Goal: Task Accomplishment & Management: Complete application form

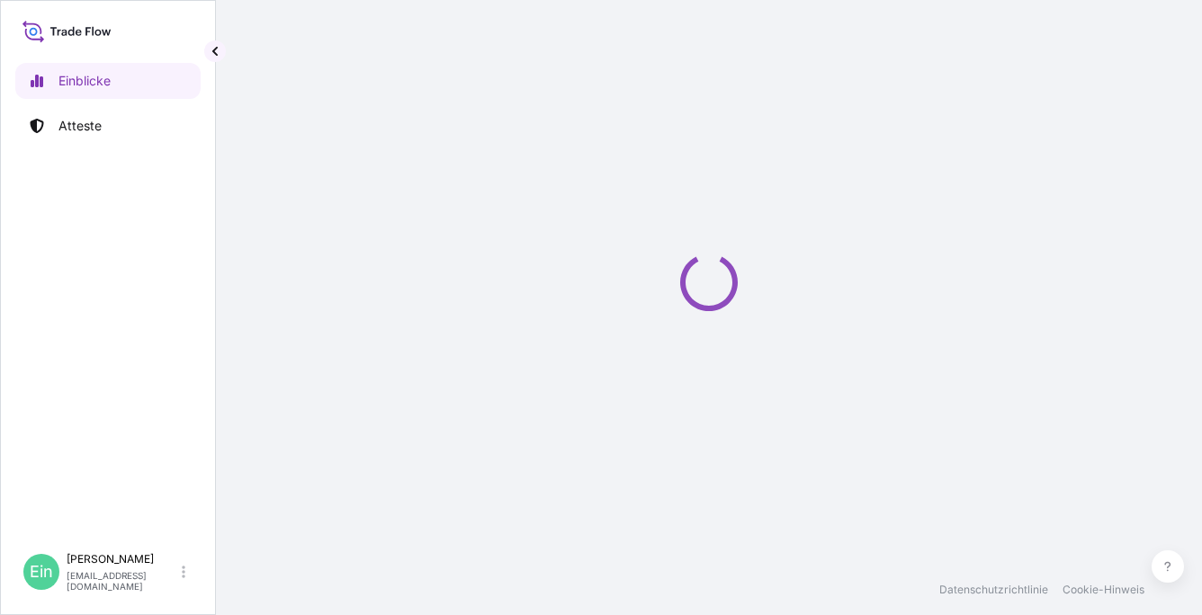
select select "2025"
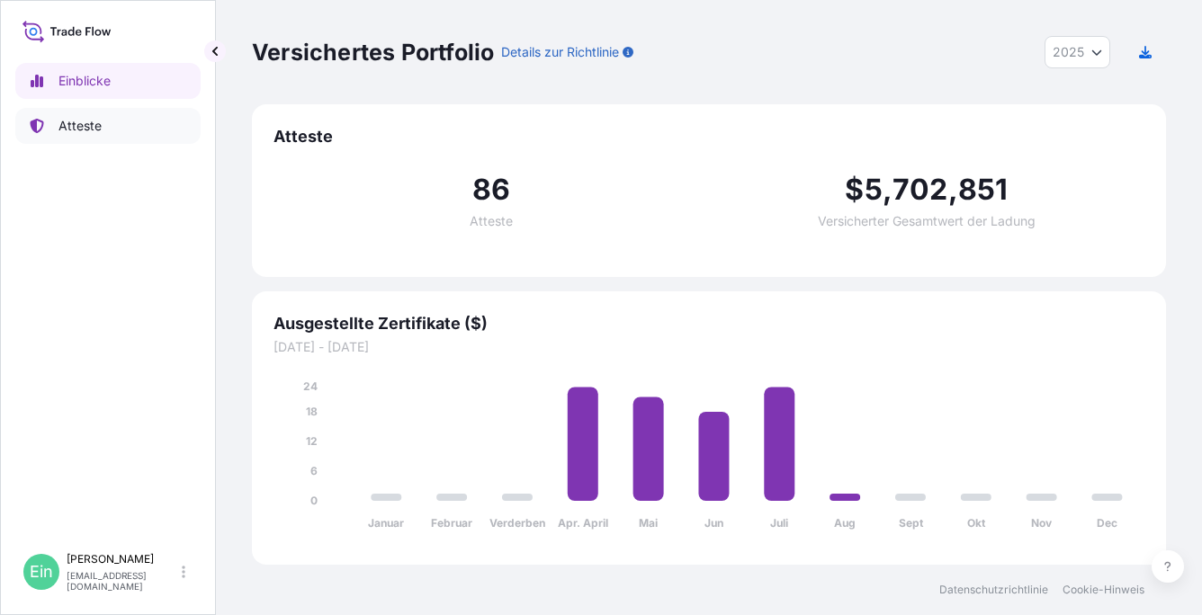
click at [90, 121] on p "Atteste" at bounding box center [79, 126] width 43 height 18
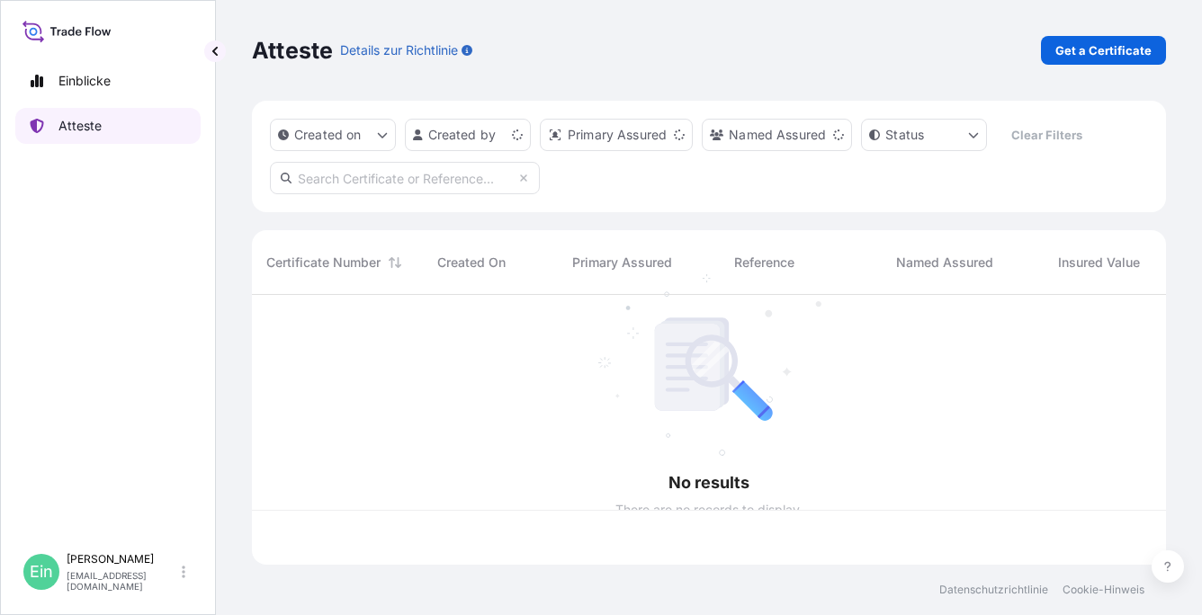
scroll to position [266, 900]
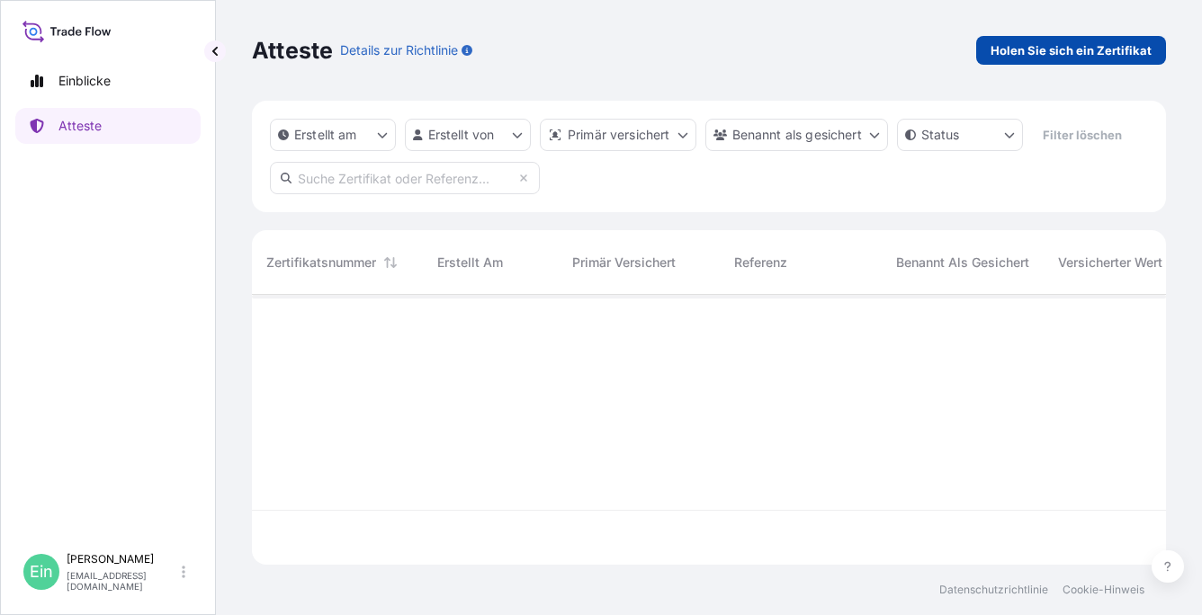
click at [1090, 47] on p "[PERSON_NAME] Sie sich ein Zertifikat" at bounding box center [1071, 50] width 161 height 18
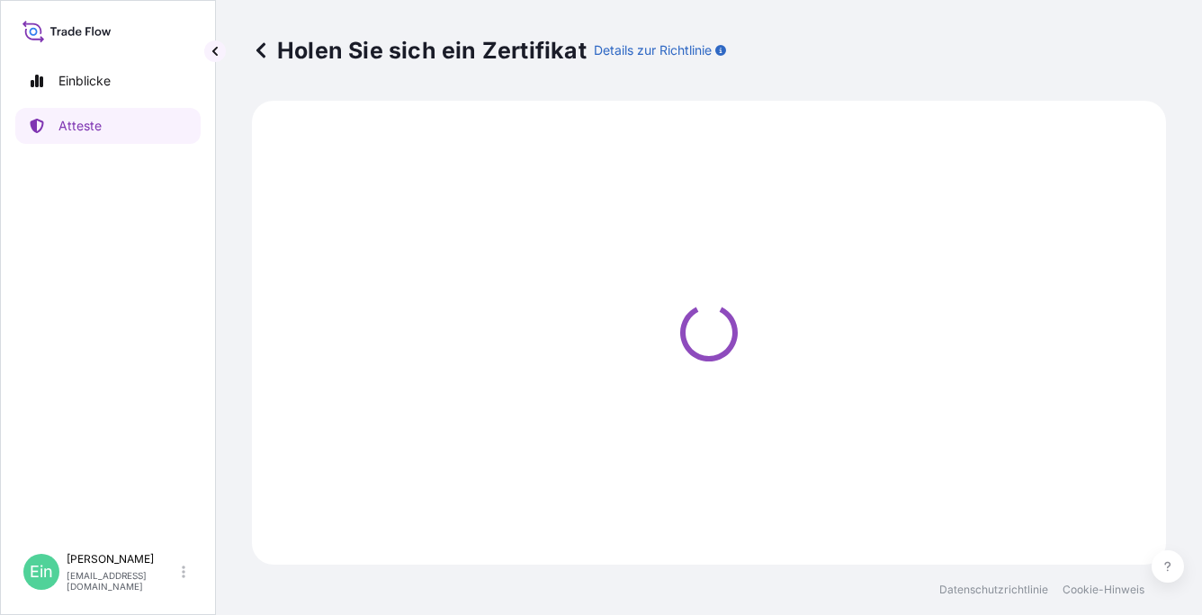
select select "Ocean Vessel"
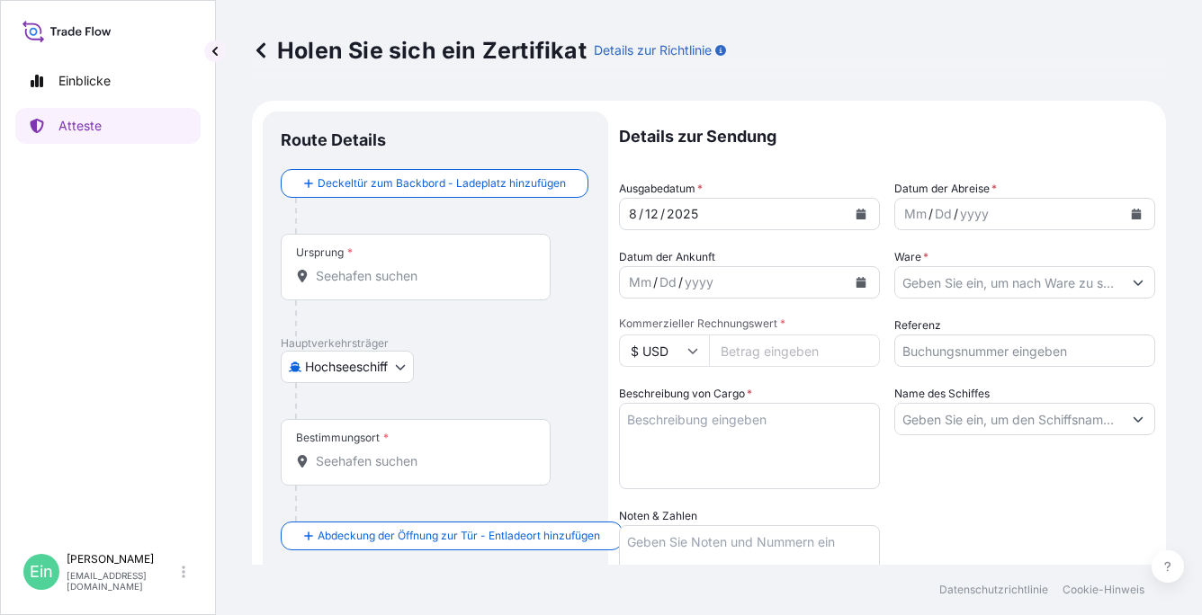
click at [396, 253] on div "Ursprung *" at bounding box center [416, 267] width 270 height 67
click at [396, 267] on input "Ursprung *" at bounding box center [422, 276] width 212 height 18
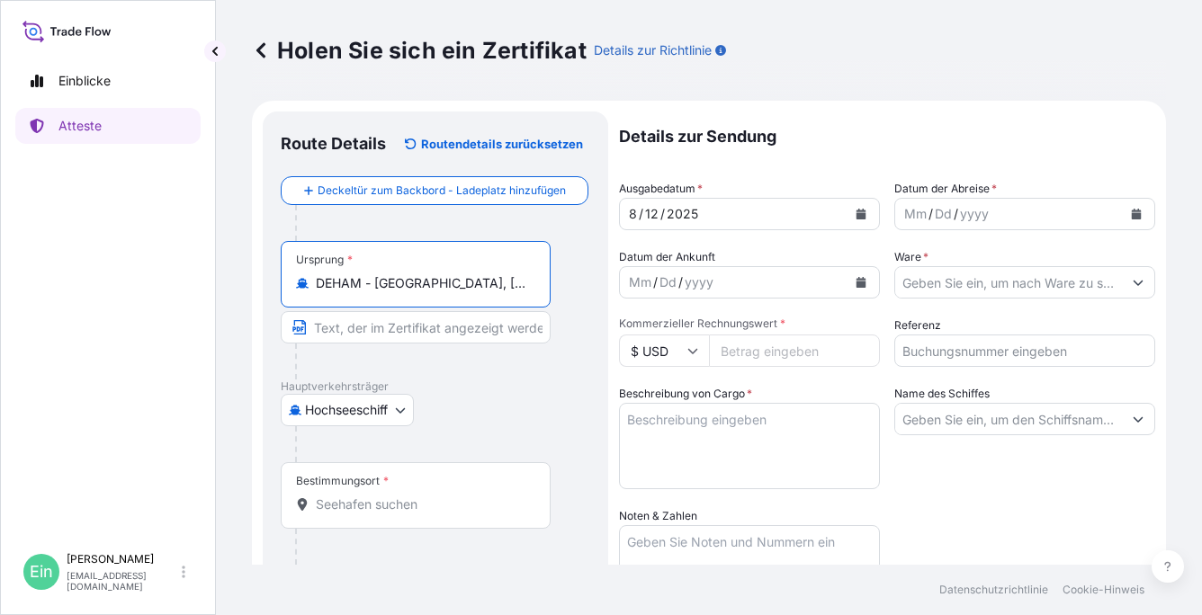
type input "DEHAM - [GEOGRAPHIC_DATA], [GEOGRAPHIC_DATA]"
click at [346, 490] on div "Bestimmungsort *" at bounding box center [416, 496] width 270 height 67
click at [346, 496] on input "Bestimmungsort *" at bounding box center [422, 505] width 212 height 18
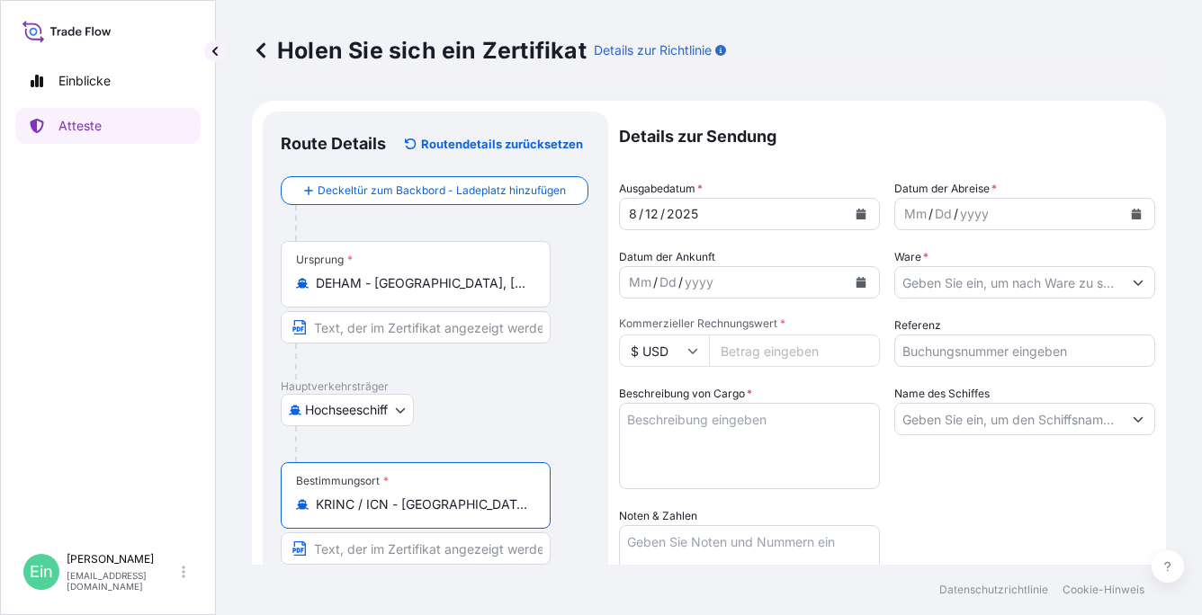
type input "KRINC / ICN - Incheon, Korea, South"
click at [964, 212] on div "yyyy" at bounding box center [974, 214] width 32 height 22
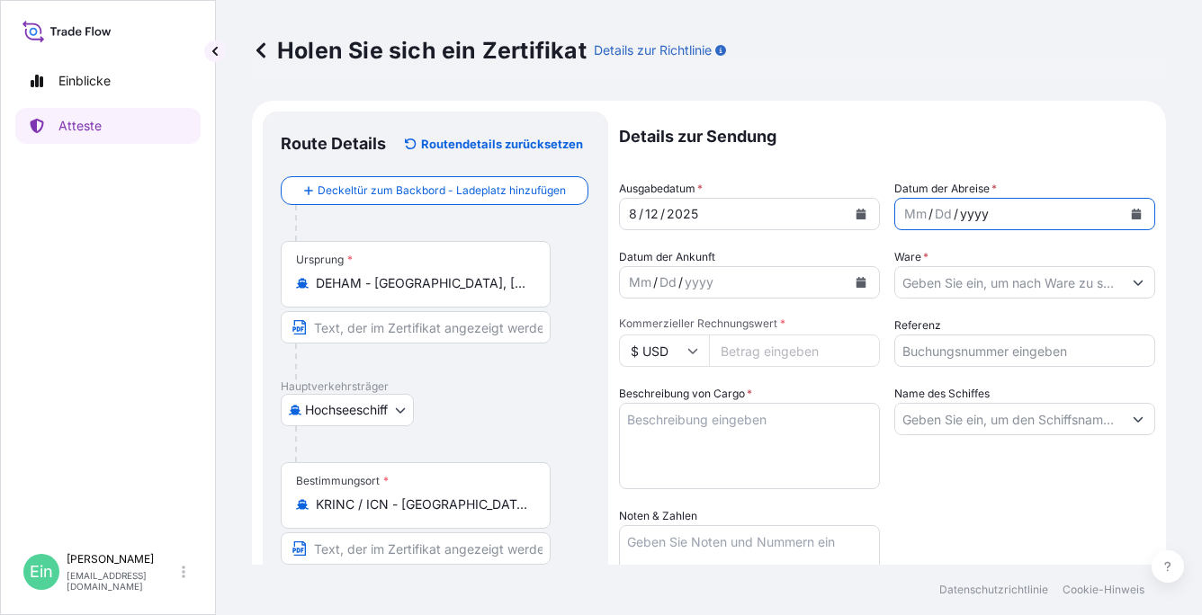
click at [1132, 216] on icon "Kalender" at bounding box center [1137, 214] width 10 height 11
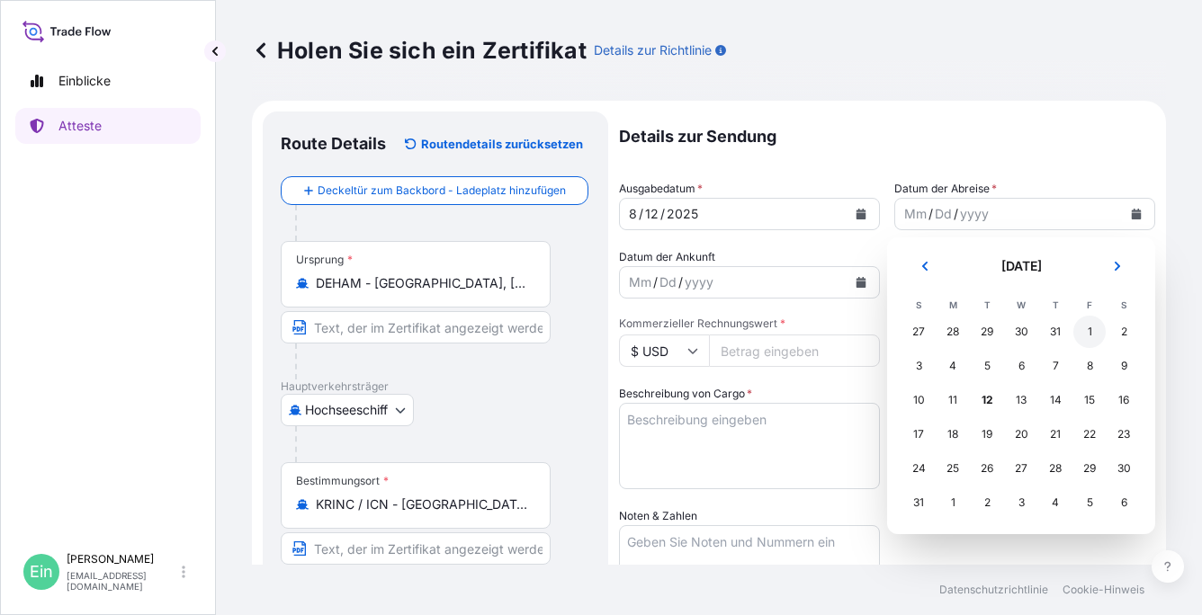
click at [1086, 330] on div "1" at bounding box center [1090, 332] width 32 height 32
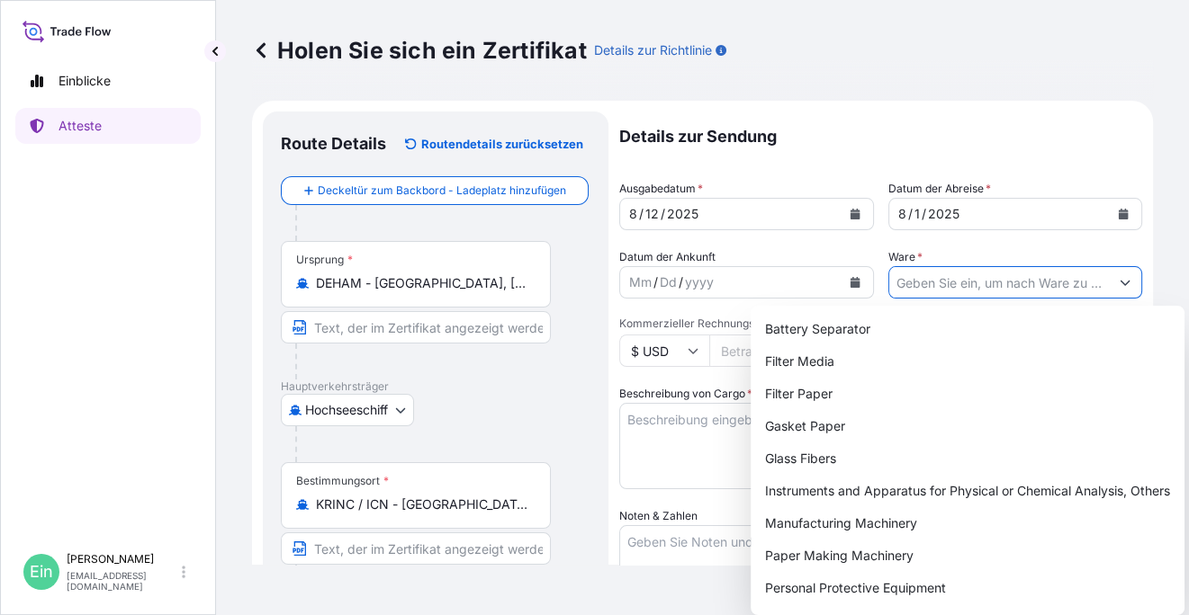
click at [980, 287] on input "Ware *" at bounding box center [999, 282] width 220 height 32
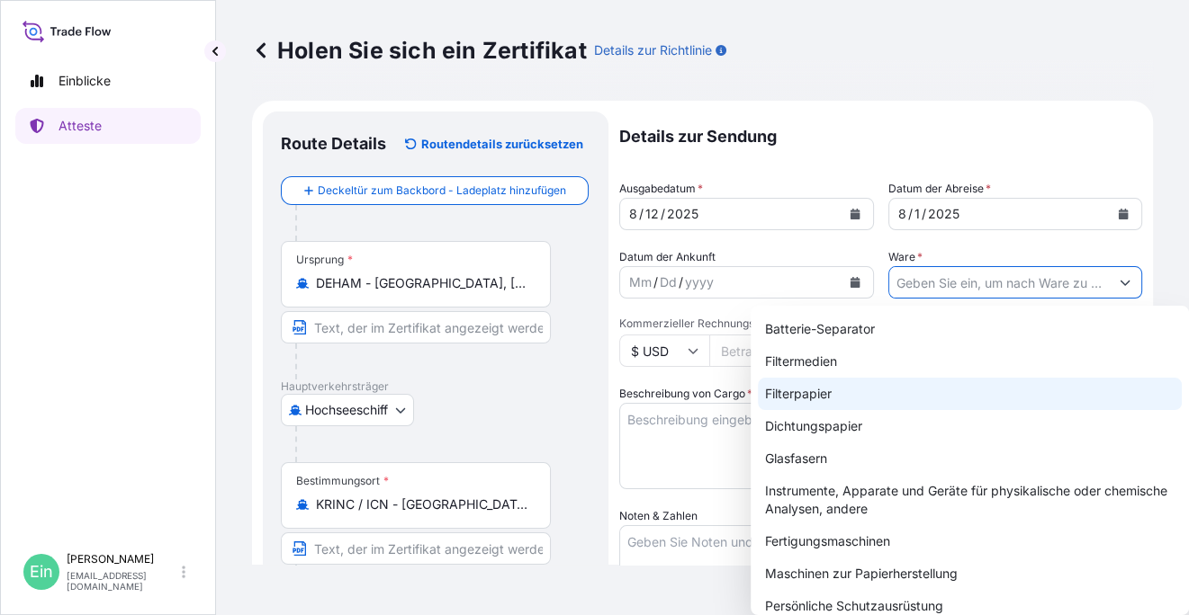
click at [828, 397] on div "Filterpapier" at bounding box center [970, 394] width 424 height 32
type input "Filter Paper"
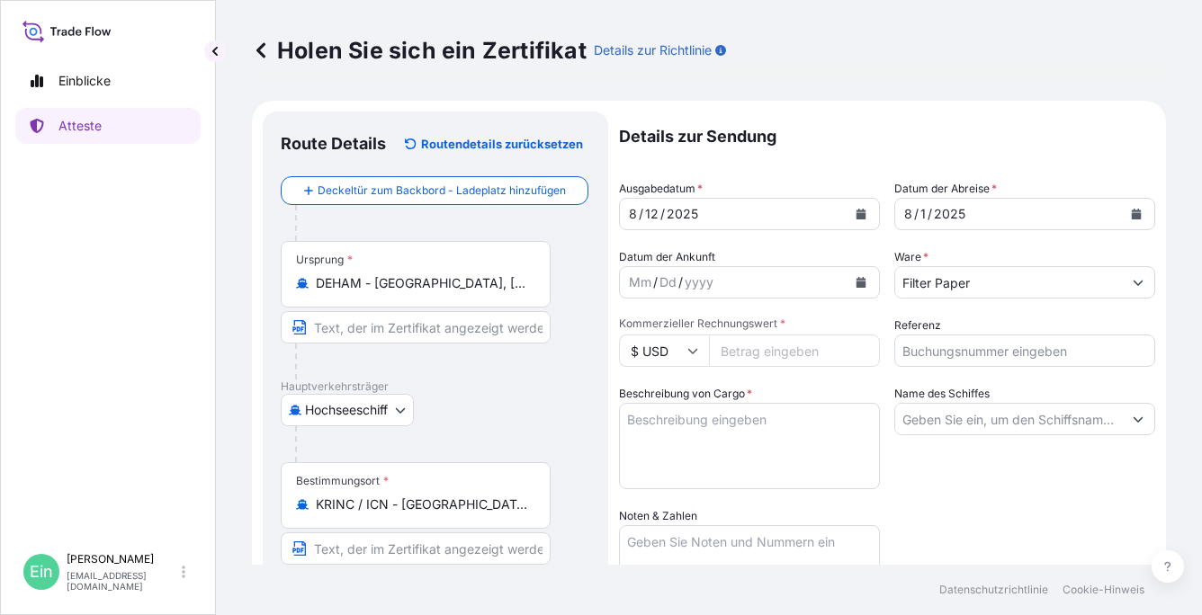
click at [691, 349] on icon at bounding box center [692, 351] width 11 height 11
click at [662, 400] on div "€ EUR" at bounding box center [664, 400] width 76 height 34
type input "€ EUR"
click at [750, 350] on input "Kommerzieller Rechnungswert *" at bounding box center [794, 351] width 171 height 32
type input "39176.10"
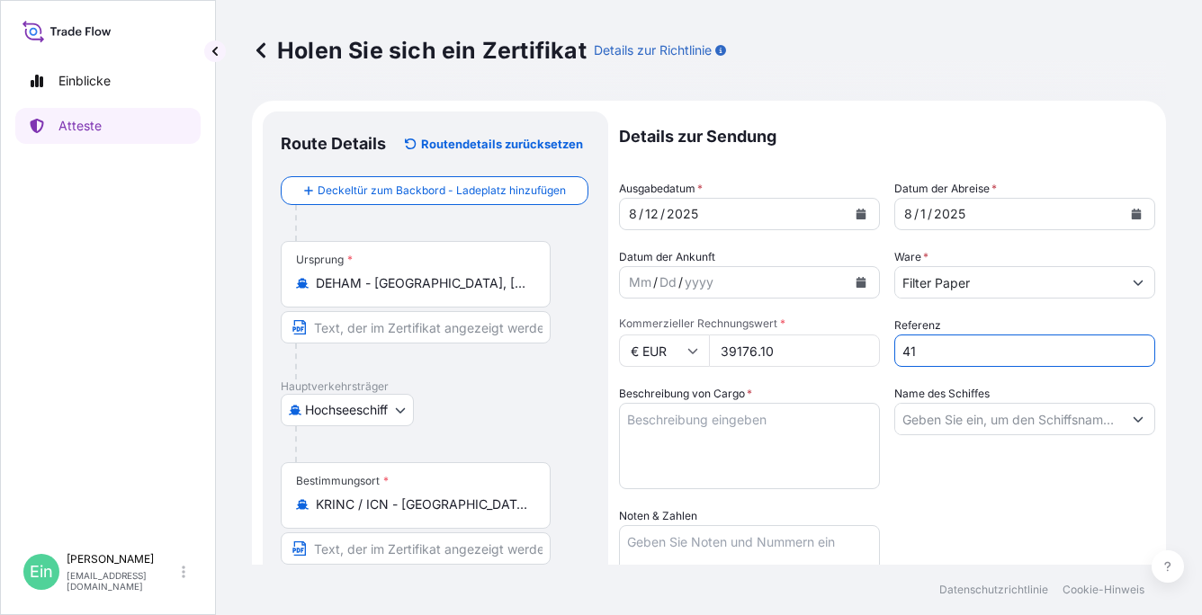
type input "4"
type input "4143112"
click at [752, 433] on textarea "Beschreibung von Cargo *" at bounding box center [749, 446] width 261 height 86
paste textarea "112 SINGLE-REELS - PACKED ON 36 PALLETS PACKED IN 40FT HC CONTAINER NO.: MSDU 8…"
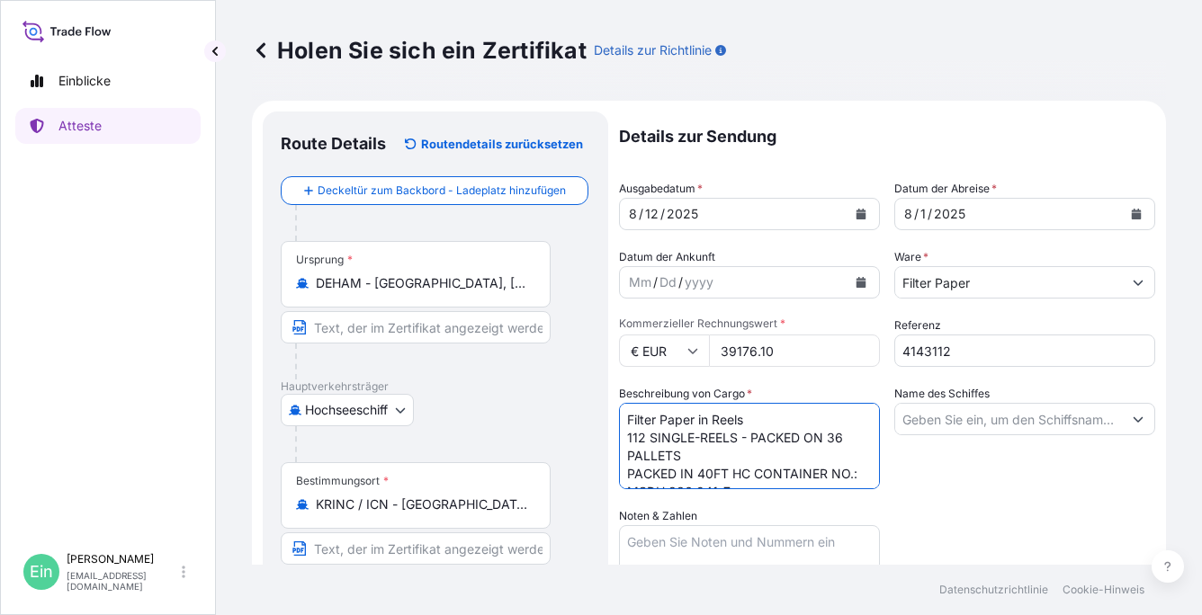
scroll to position [29, 0]
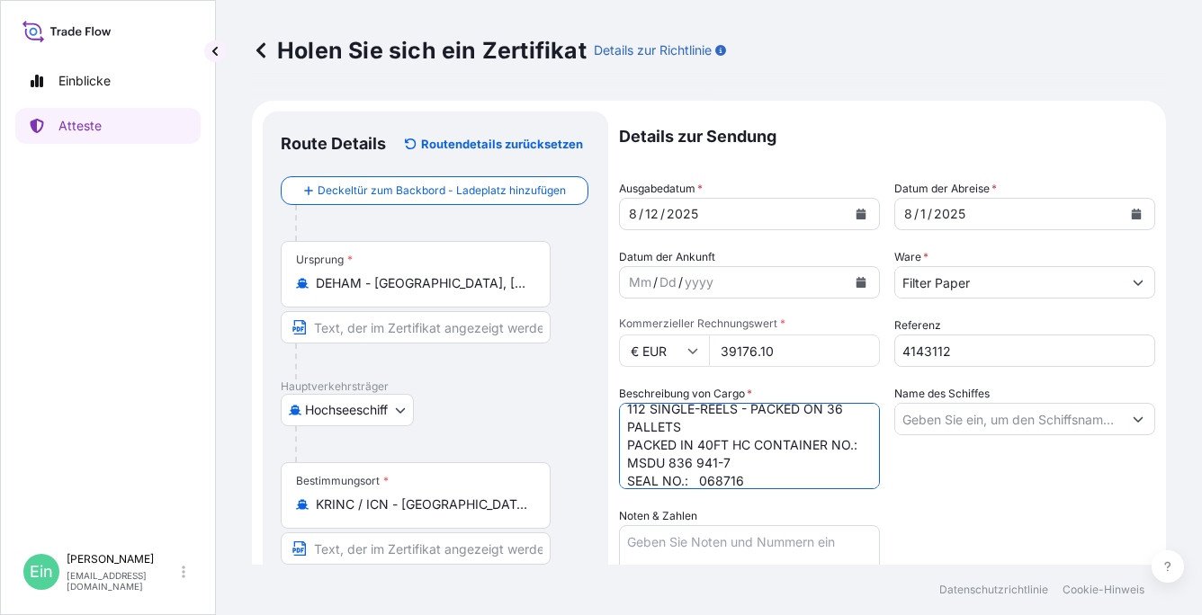
type textarea "Filter Paper in Reels 112 SINGLE-REELS - PACKED ON 36 PALLETS PACKED IN 40FT HC…"
click at [972, 411] on input "Name des Schiffes" at bounding box center [1008, 419] width 227 height 32
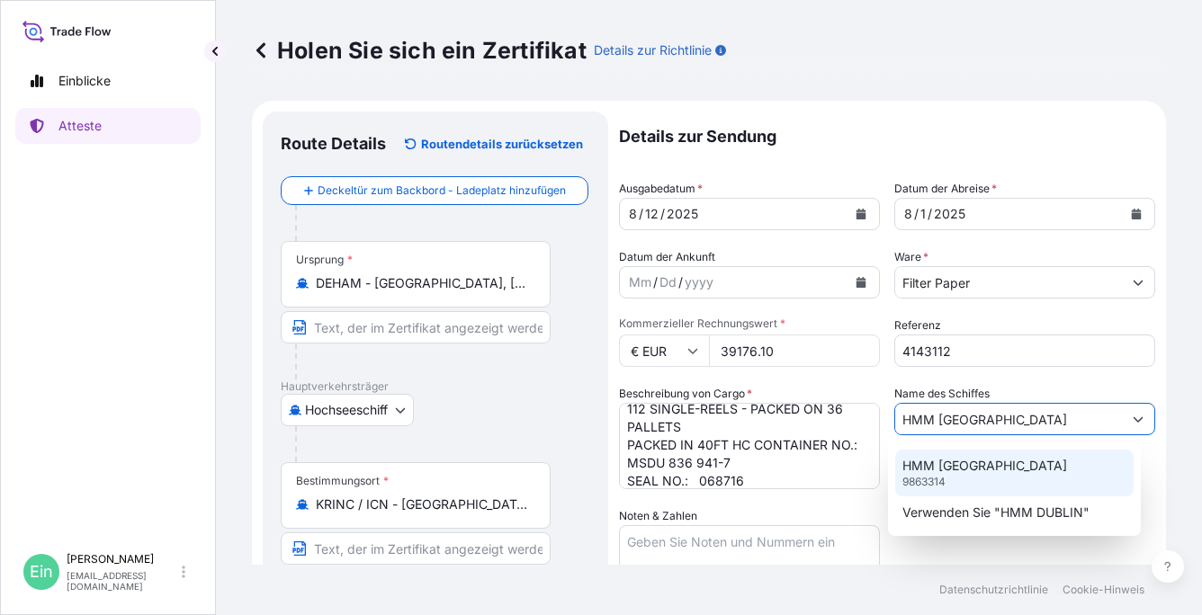
scroll to position [37, 0]
type input "HMM DUBLIN"
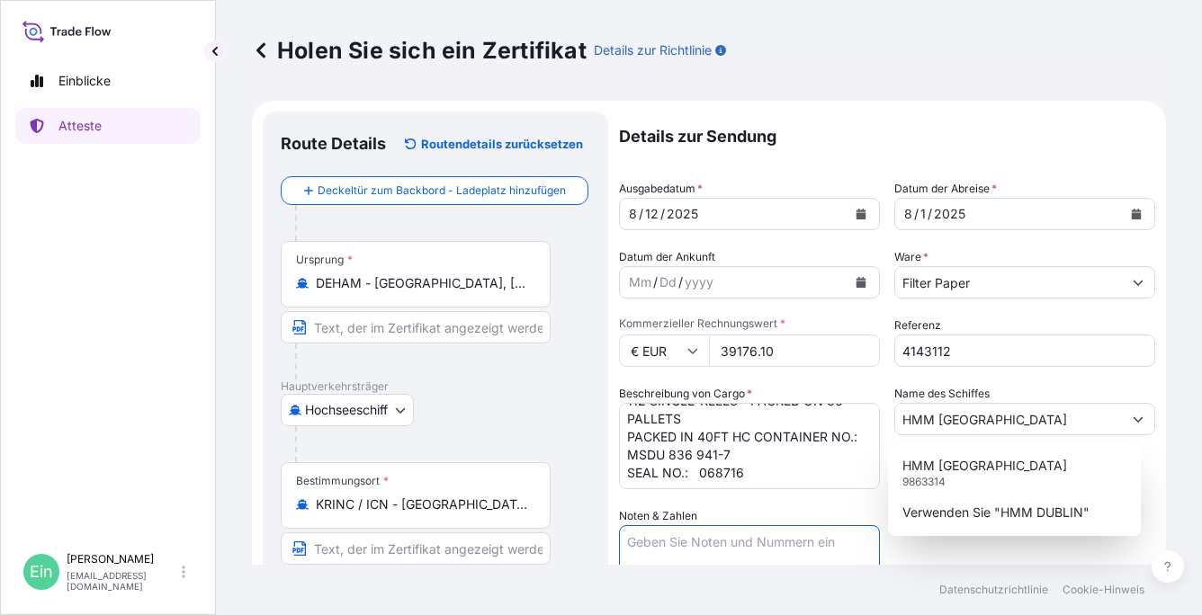
click at [648, 539] on textarea "Noten & Zahlen" at bounding box center [749, 571] width 261 height 90
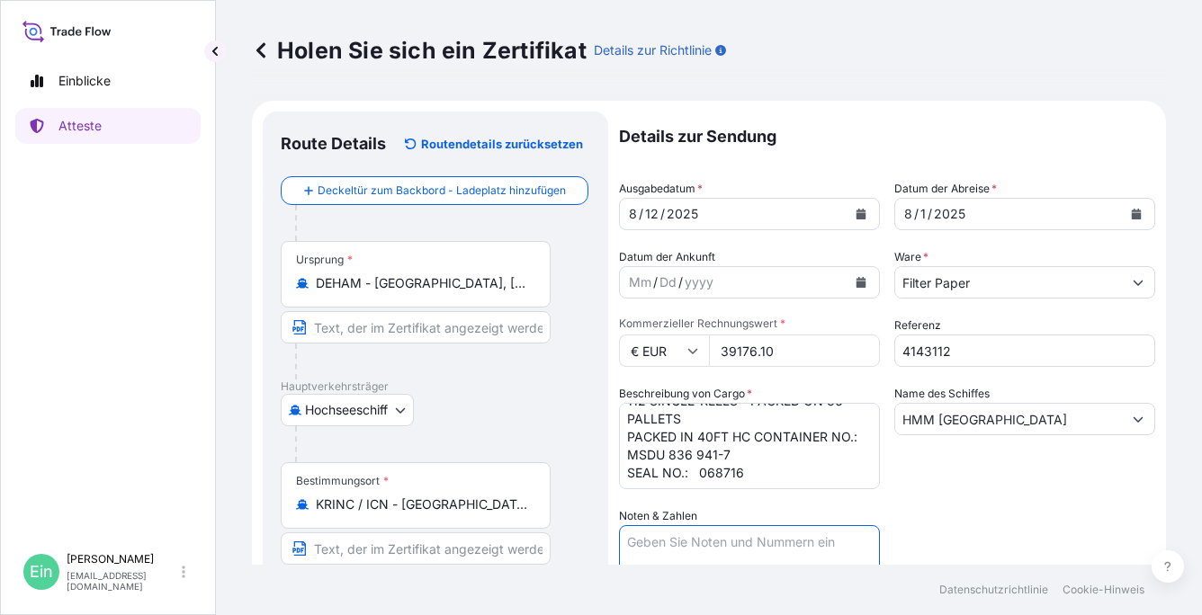
click at [698, 544] on textarea "Noten & Zahlen" at bounding box center [749, 571] width 261 height 90
paste textarea "Marks: TERRY CORPORATION P/O FG-2506021 INCHEON SEAPORT KOREA"
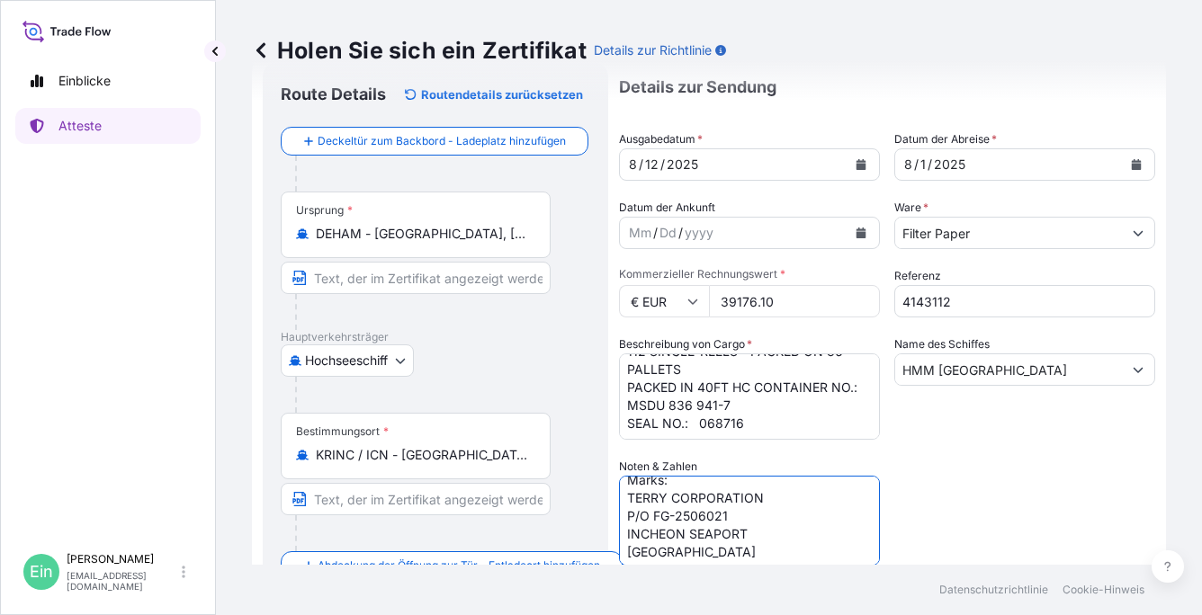
scroll to position [15, 0]
drag, startPoint x: 745, startPoint y: 512, endPoint x: 593, endPoint y: 511, distance: 152.1
click at [593, 511] on form "Route Details Routendetails zurücksetzen Deckeltür zum Backbord - Ladeplatz hin…" at bounding box center [709, 481] width 914 height 861
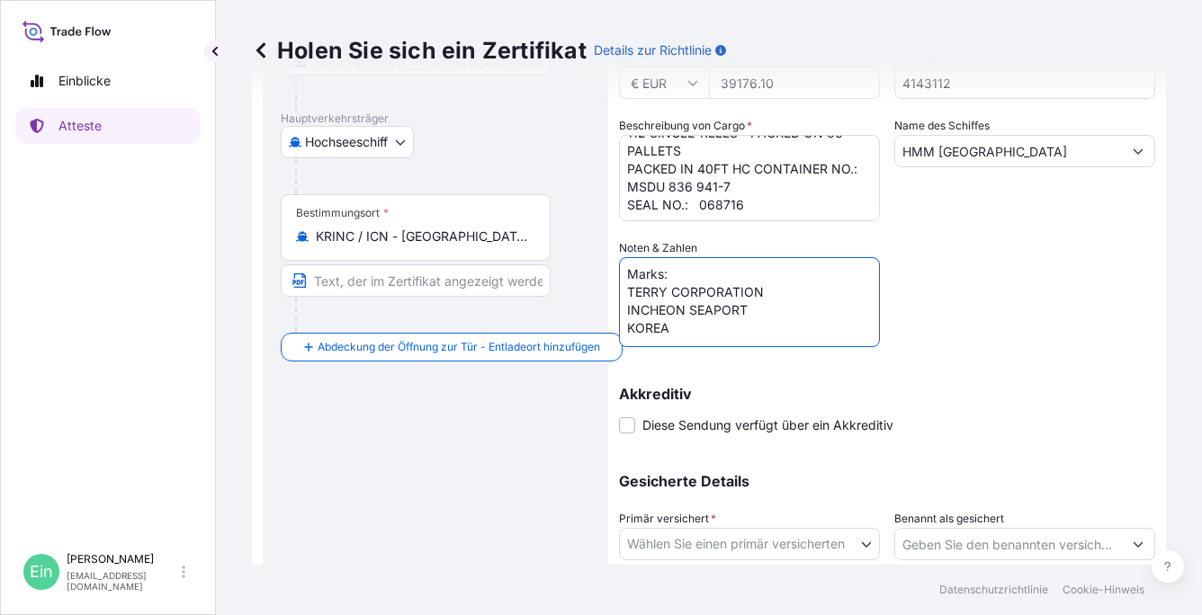
scroll to position [319, 0]
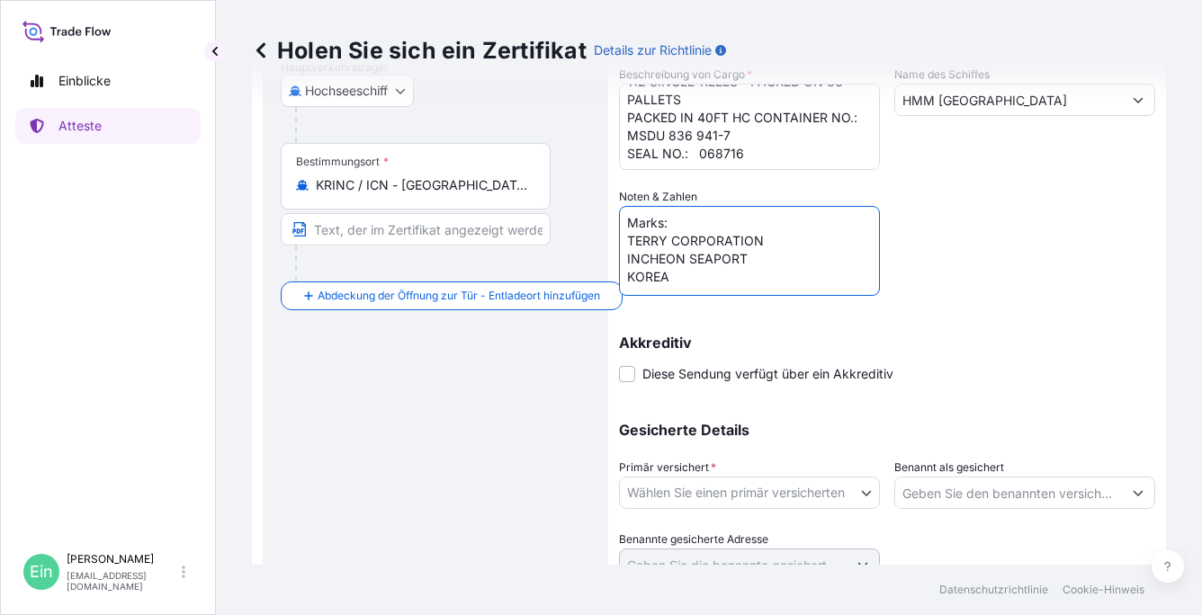
type textarea "Marks: TERRY CORPORATION INCHEON SEAPORT KOREA"
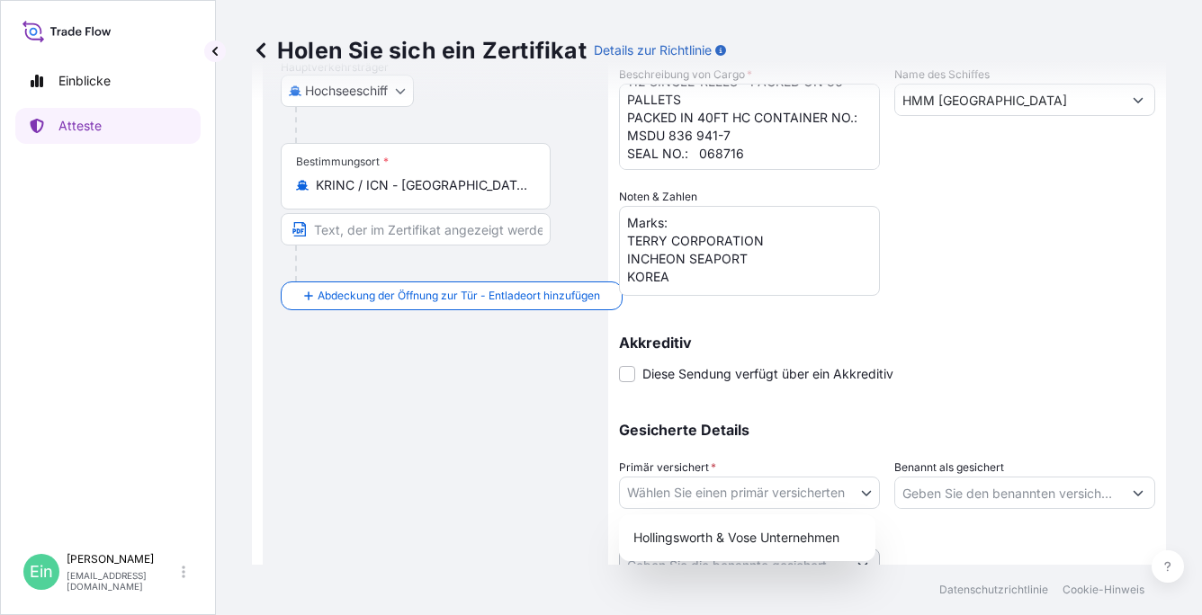
click at [745, 502] on body "Einblicke Atteste Ein Anke Nitsche anke.nitsche@hovo.de Holen Sie sich ein Zert…" at bounding box center [601, 307] width 1202 height 615
drag, startPoint x: 756, startPoint y: 554, endPoint x: 769, endPoint y: 549, distance: 14.5
click at [759, 553] on div "[PERSON_NAME] & [PERSON_NAME] Unternehmen" at bounding box center [747, 538] width 256 height 47
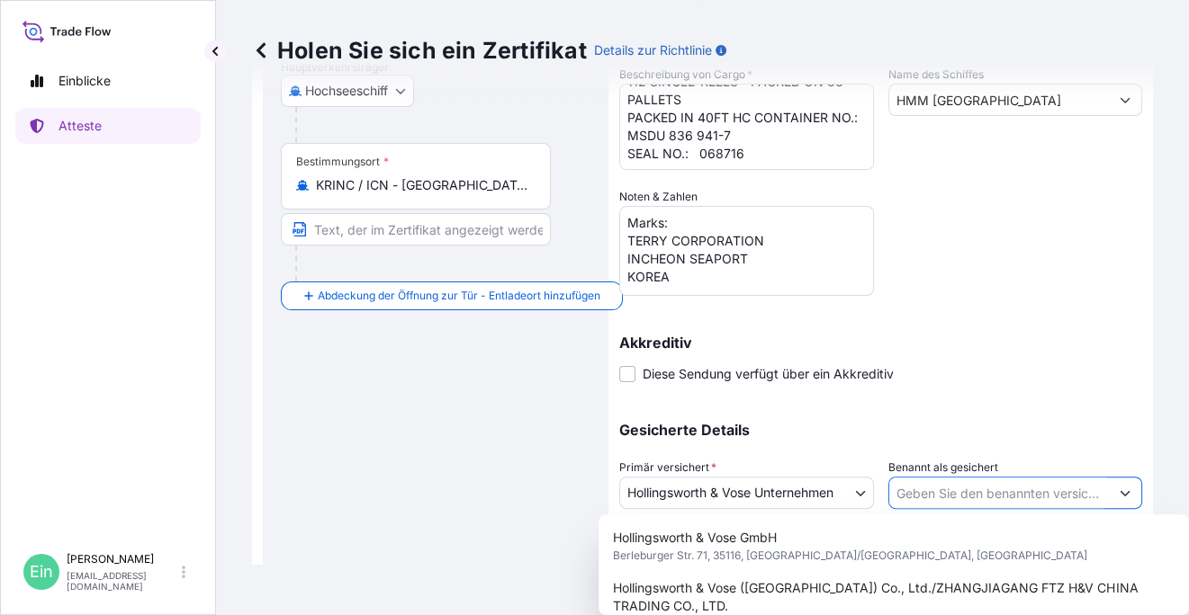
click at [1125, 494] on button "Vorschläge anzeigen" at bounding box center [1125, 493] width 32 height 32
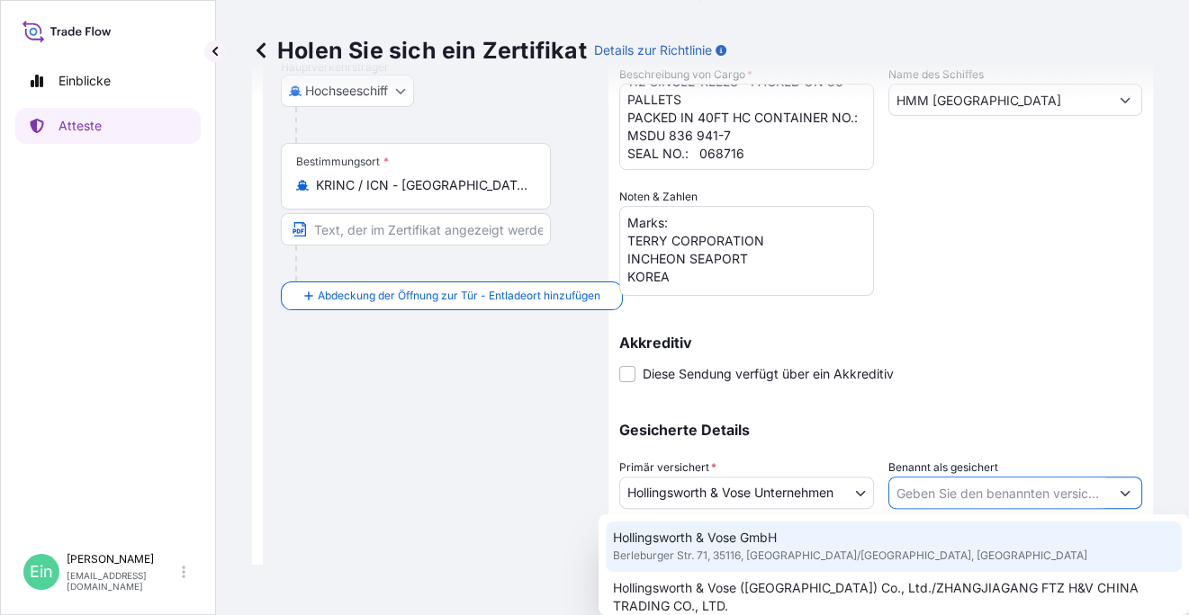
click at [810, 556] on span "Berleburger Str. 71, 35116, Hatzfeld/Eder, DEUTSCHLAND" at bounding box center [850, 556] width 474 height 18
type input "Hollingsworth & Vose GmbH"
type input "Berleburger Str. 71"
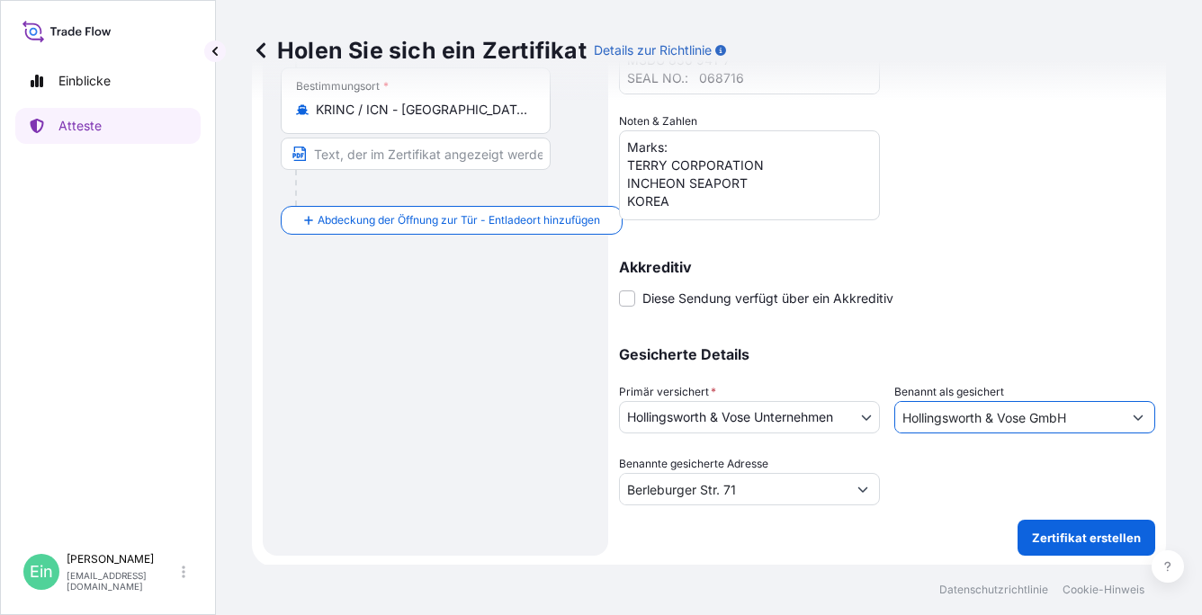
scroll to position [396, 0]
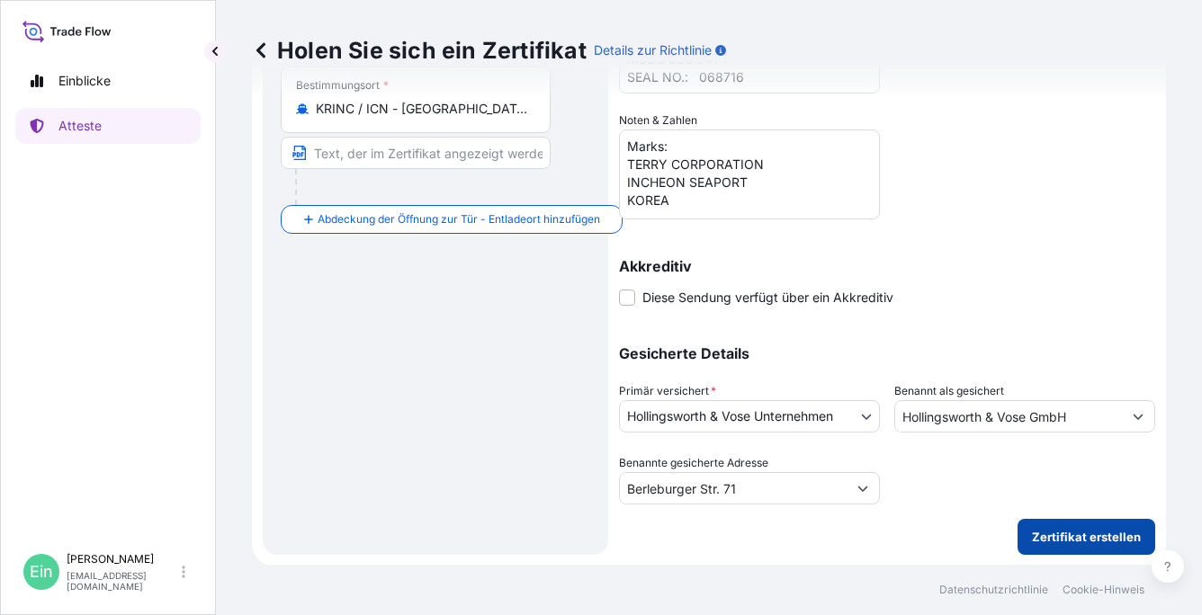
click at [1064, 544] on p "Zertifikat erstellen" at bounding box center [1086, 537] width 109 height 18
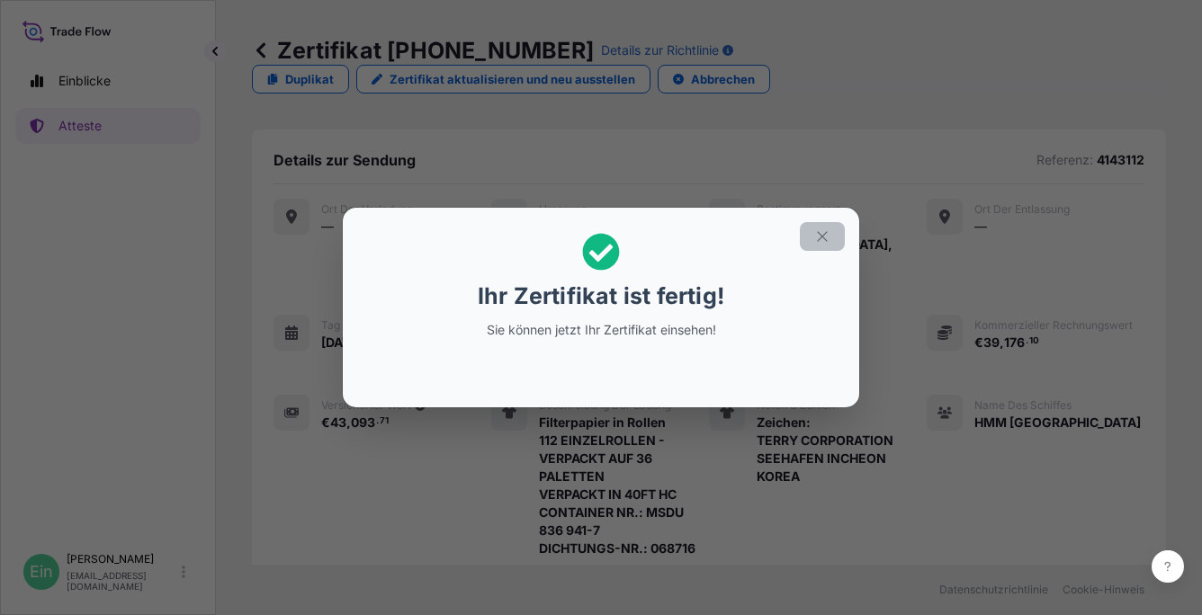
click at [819, 234] on icon "button" at bounding box center [822, 237] width 16 height 16
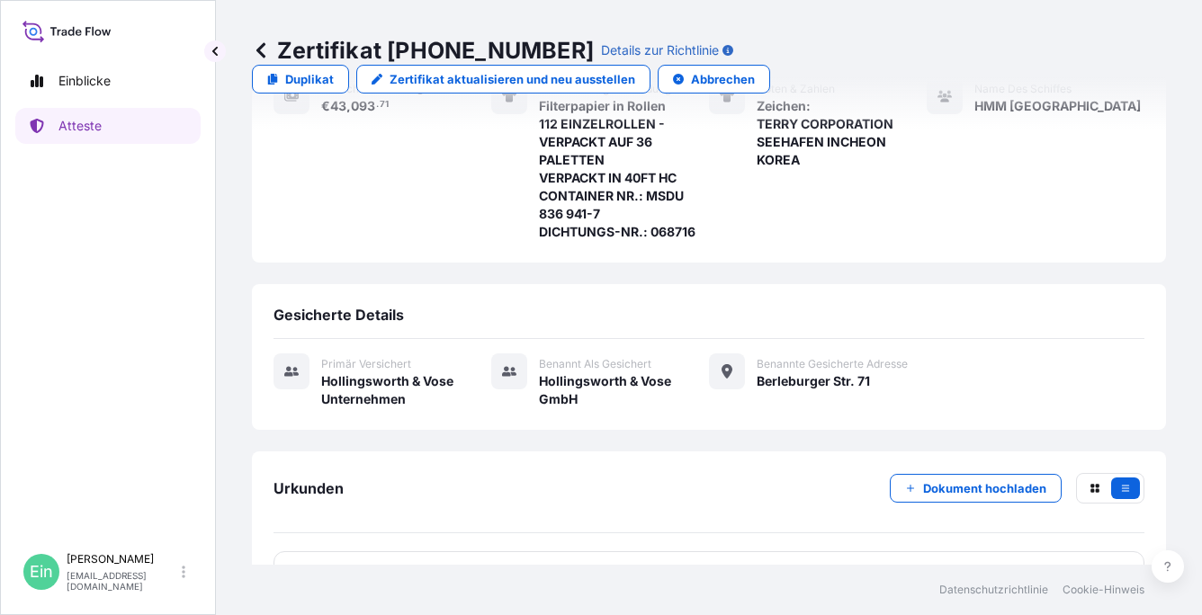
scroll to position [331, 0]
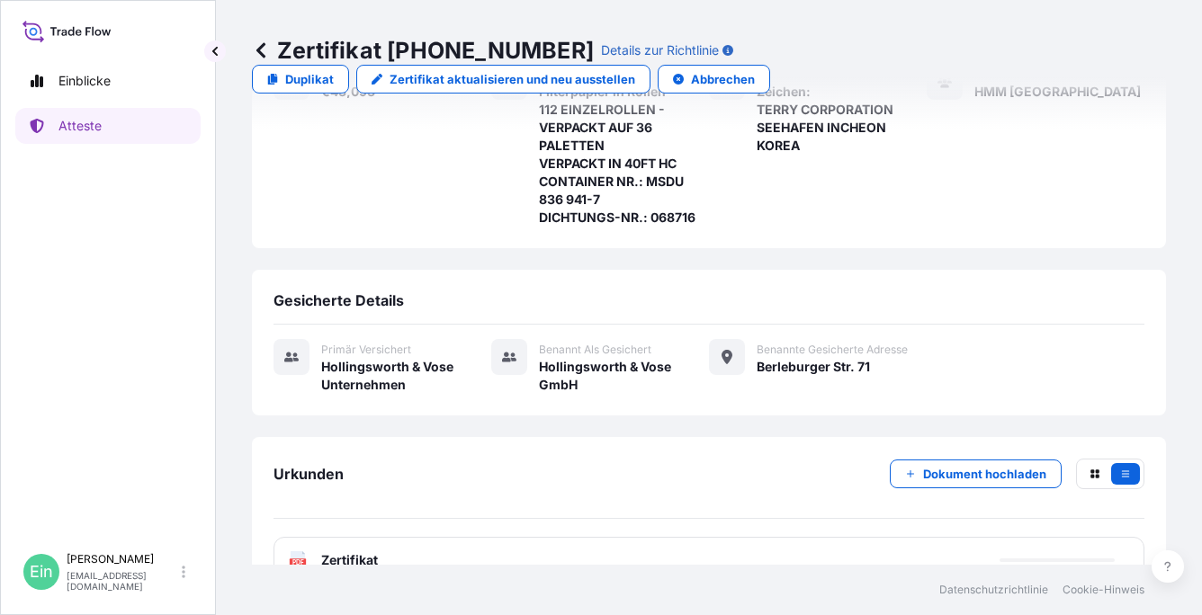
click at [344, 552] on span "Zertifikat" at bounding box center [349, 561] width 57 height 18
click at [296, 560] on text "PDF" at bounding box center [298, 563] width 12 height 6
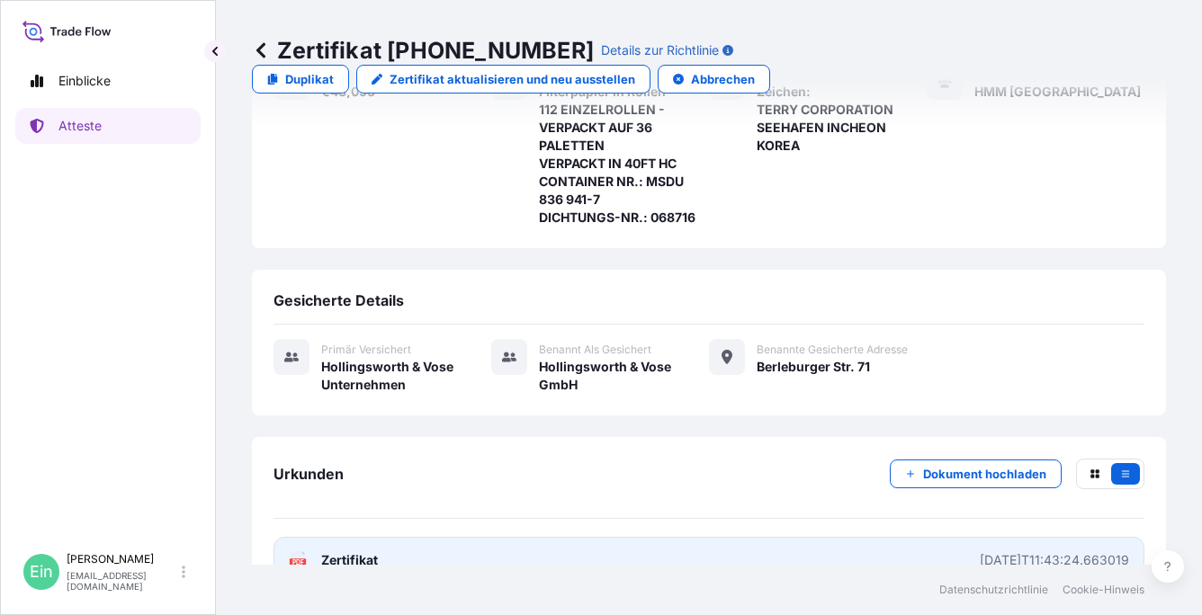
click at [330, 552] on span "Zertifikat" at bounding box center [349, 561] width 57 height 18
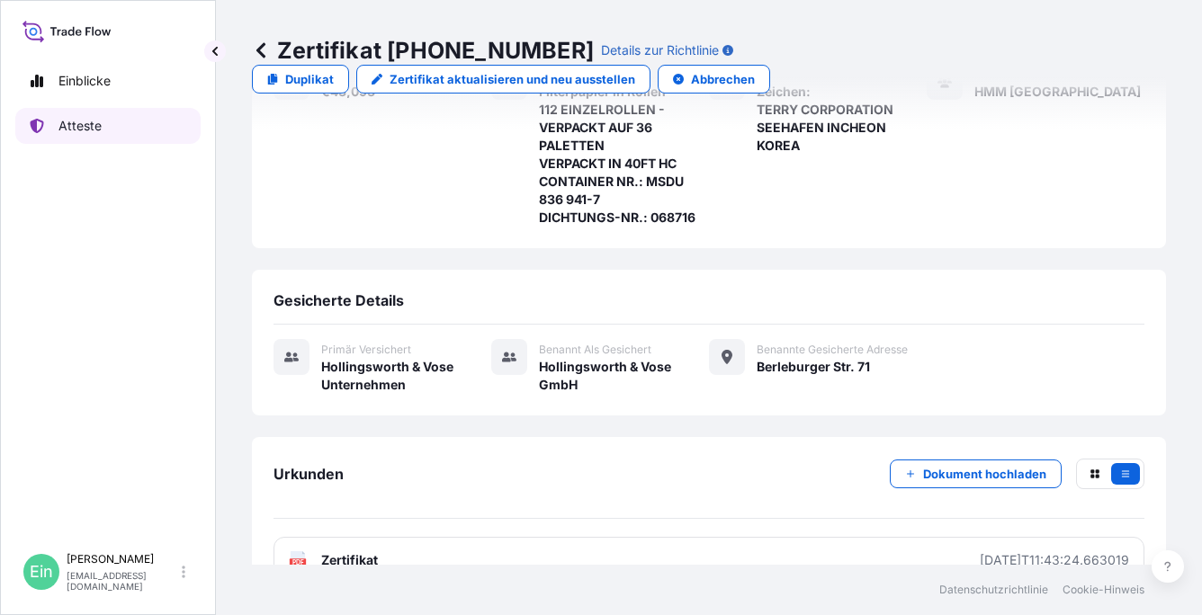
click at [83, 125] on p "Atteste" at bounding box center [79, 126] width 43 height 18
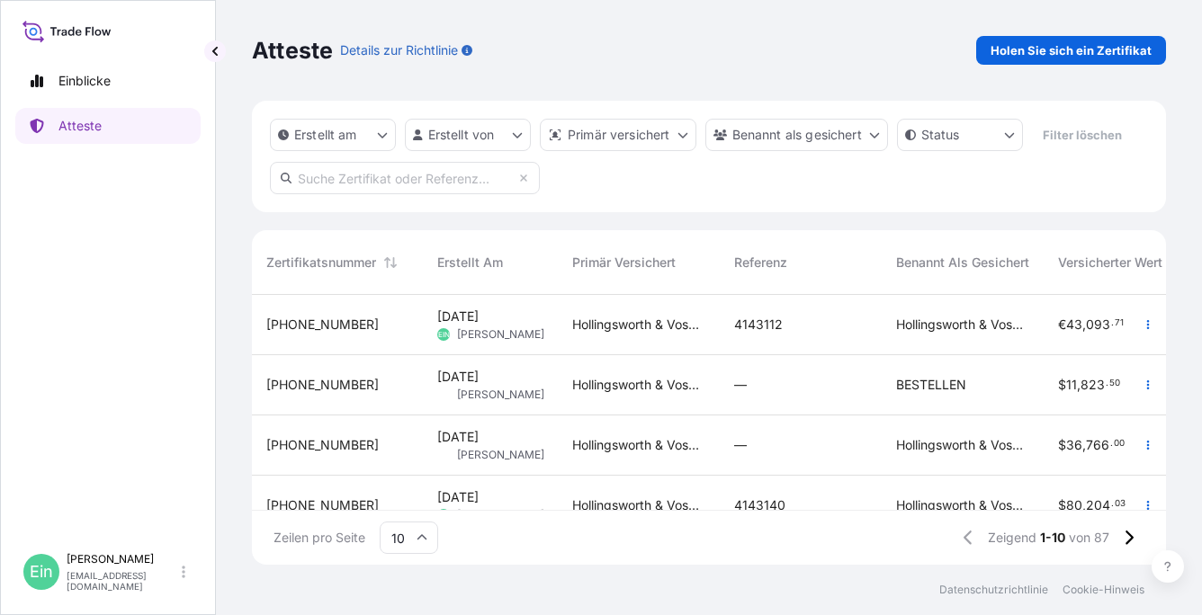
scroll to position [266, 900]
click at [1078, 54] on p "[PERSON_NAME] Sie sich ein Zertifikat" at bounding box center [1071, 50] width 161 height 18
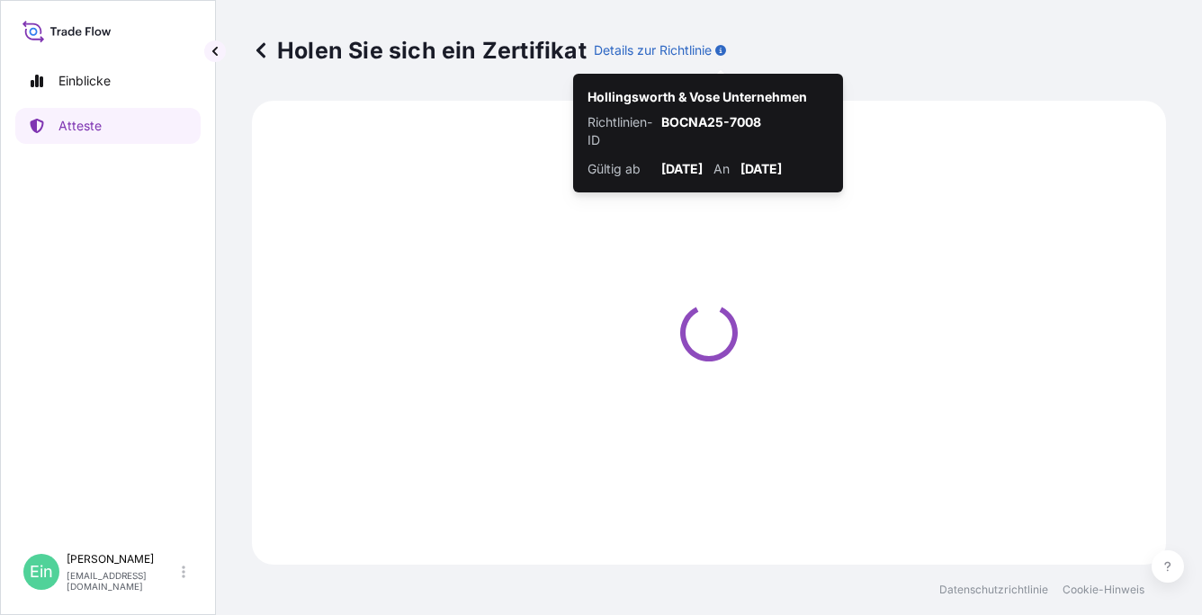
select select "Ocean Vessel"
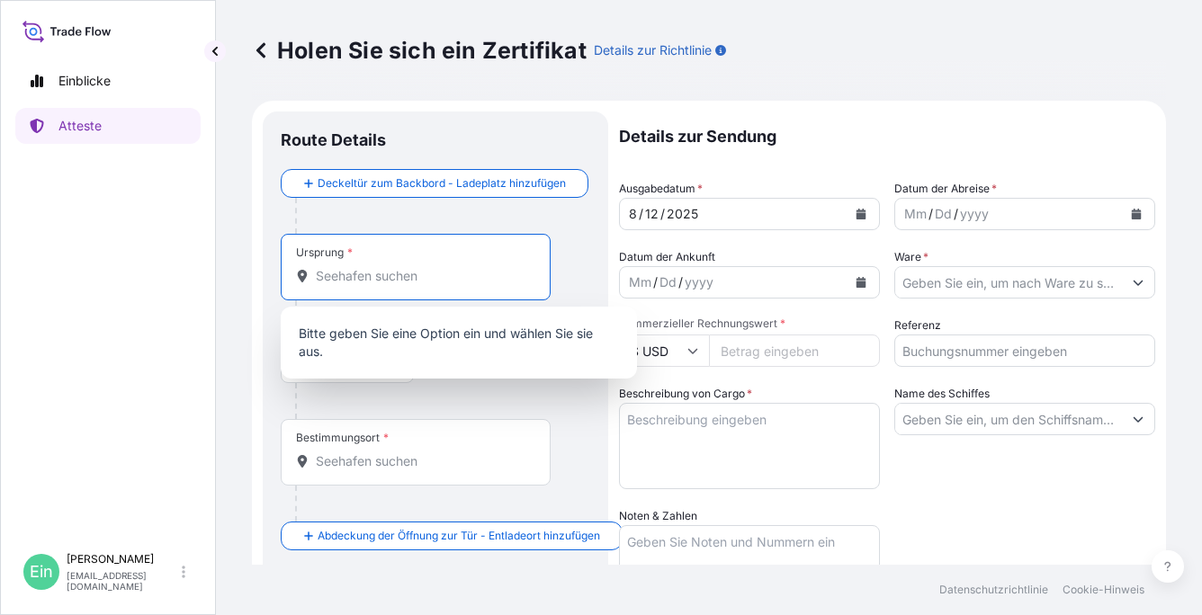
click at [353, 283] on input "Ursprung *" at bounding box center [422, 276] width 212 height 18
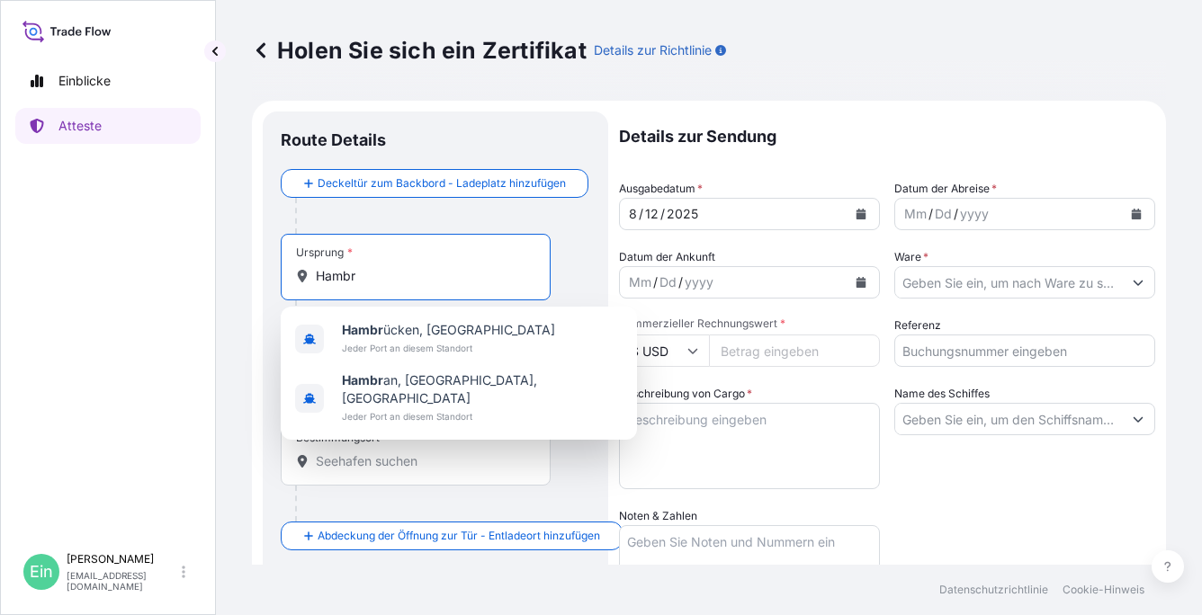
type input "Hamb"
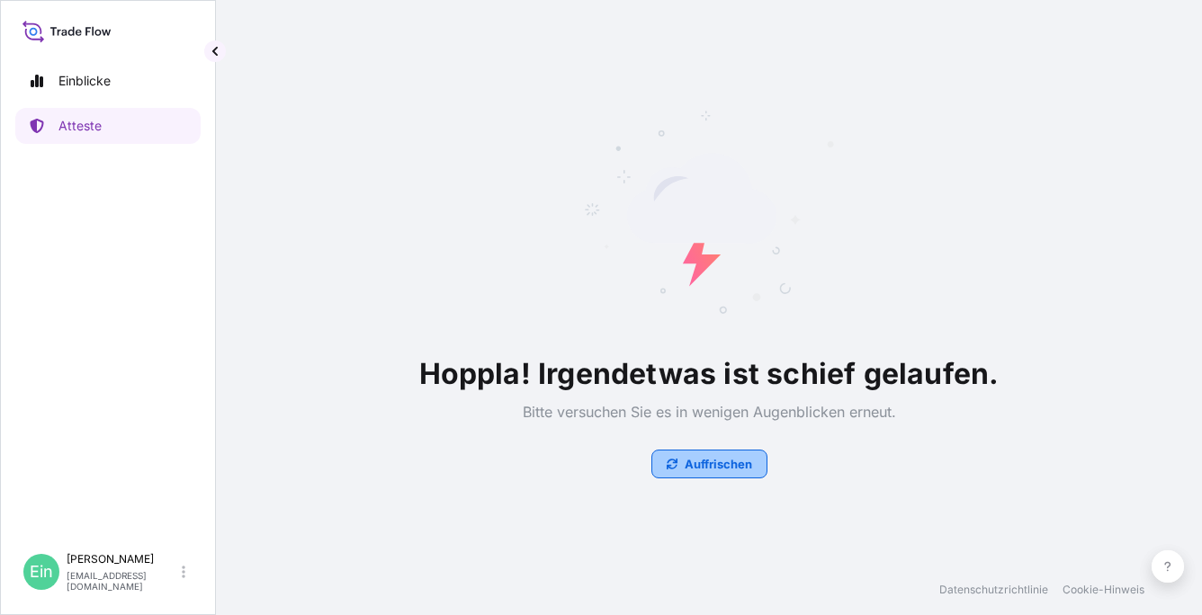
click at [722, 468] on p "Auffrischen" at bounding box center [718, 464] width 67 height 18
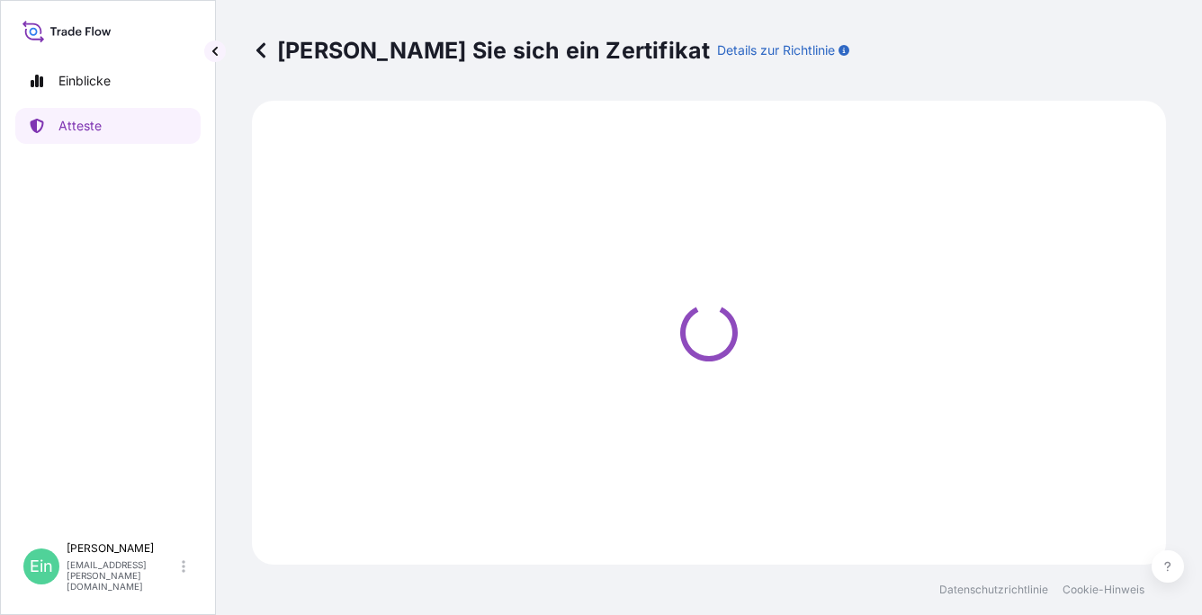
select select "Ocean Vessel"
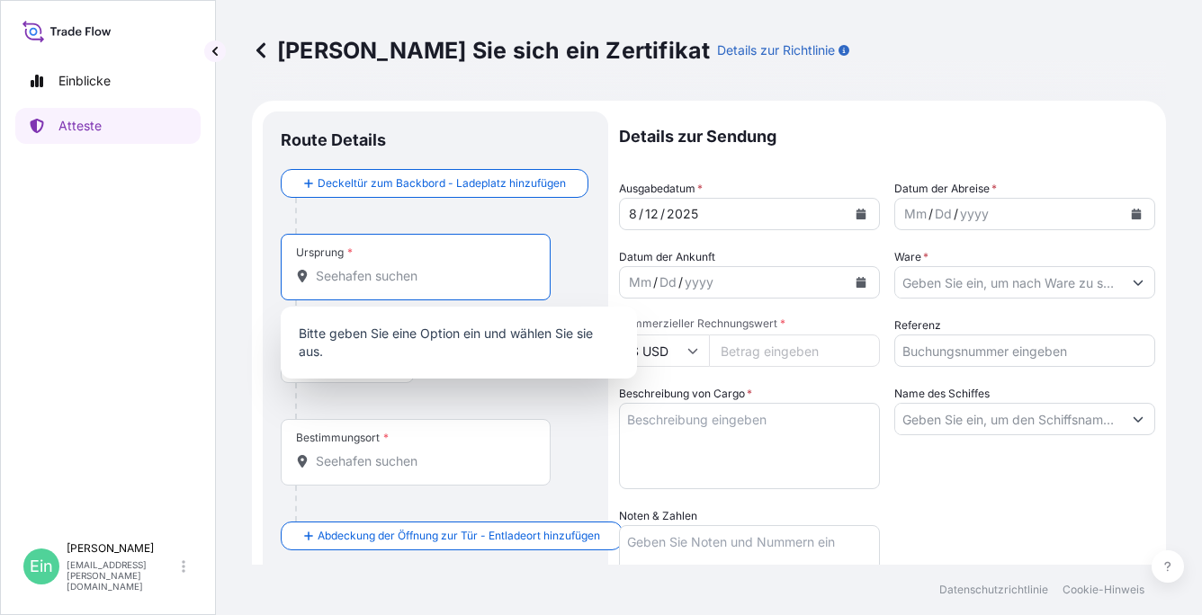
click at [396, 280] on input "Ursprung *" at bounding box center [422, 276] width 212 height 18
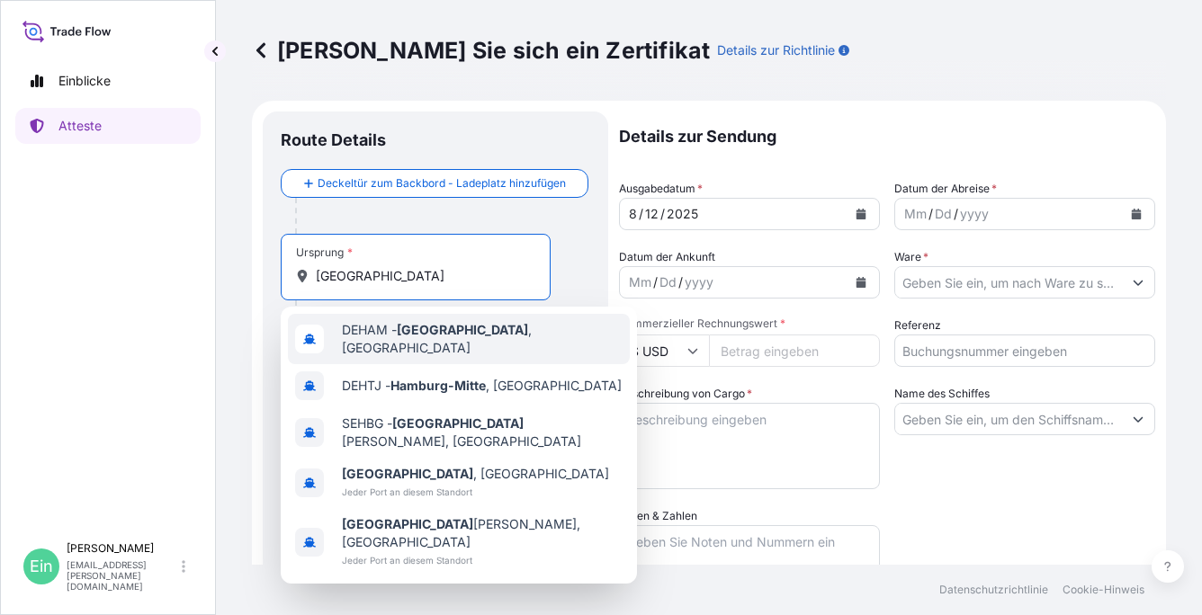
click at [380, 342] on span "DEHAM - [GEOGRAPHIC_DATA] , [GEOGRAPHIC_DATA]" at bounding box center [482, 339] width 281 height 36
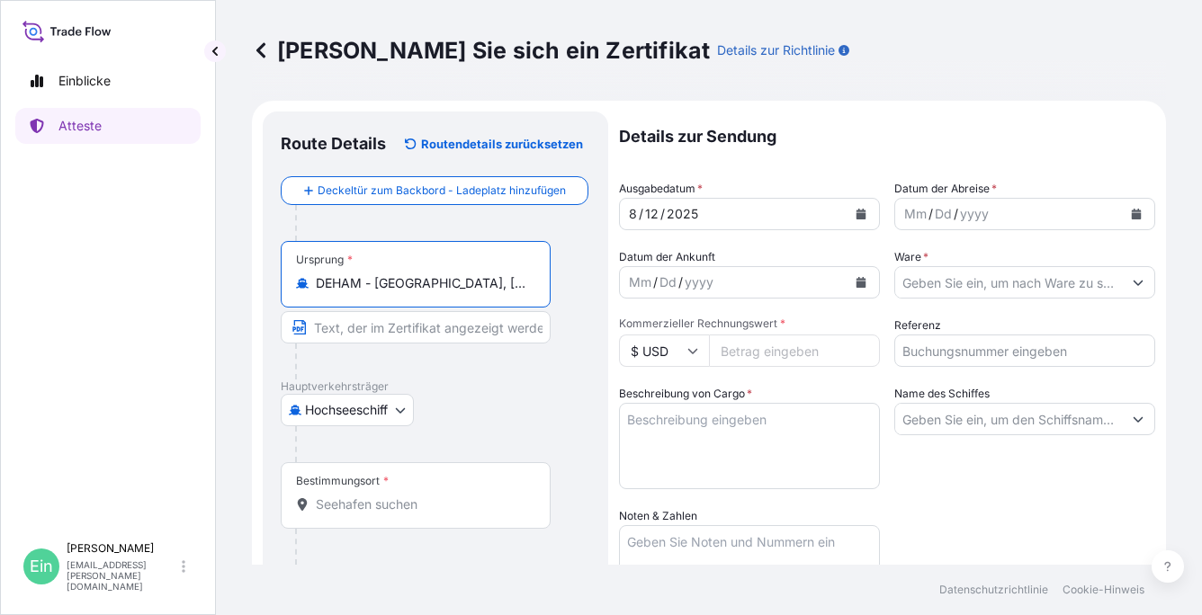
type input "DEHAM - [GEOGRAPHIC_DATA], [GEOGRAPHIC_DATA]"
click at [339, 488] on div "Bestimmungsort *" at bounding box center [416, 496] width 270 height 67
click at [339, 496] on input "Bestimmungsort *" at bounding box center [422, 505] width 212 height 18
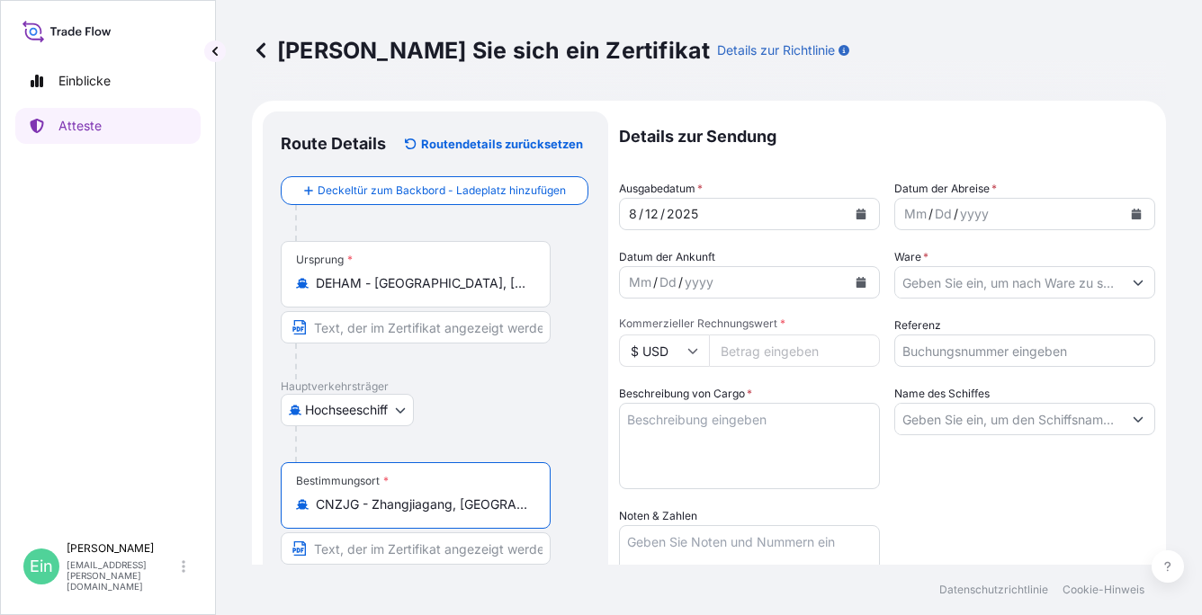
type input "CNZJG - Zhangjiagang, [GEOGRAPHIC_DATA]"
click at [1132, 211] on icon "Kalender" at bounding box center [1137, 214] width 10 height 11
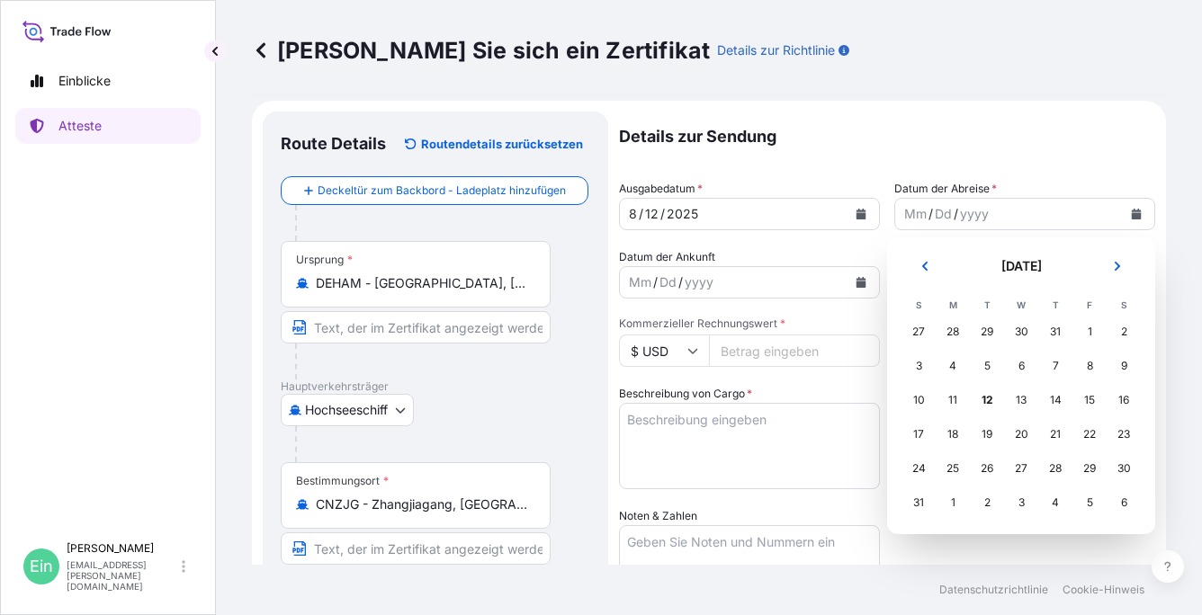
click at [1022, 331] on div "30" at bounding box center [1021, 332] width 32 height 32
click at [1021, 331] on div "30" at bounding box center [1021, 332] width 32 height 32
click at [922, 266] on icon "Vorhergehend" at bounding box center [925, 266] width 11 height 11
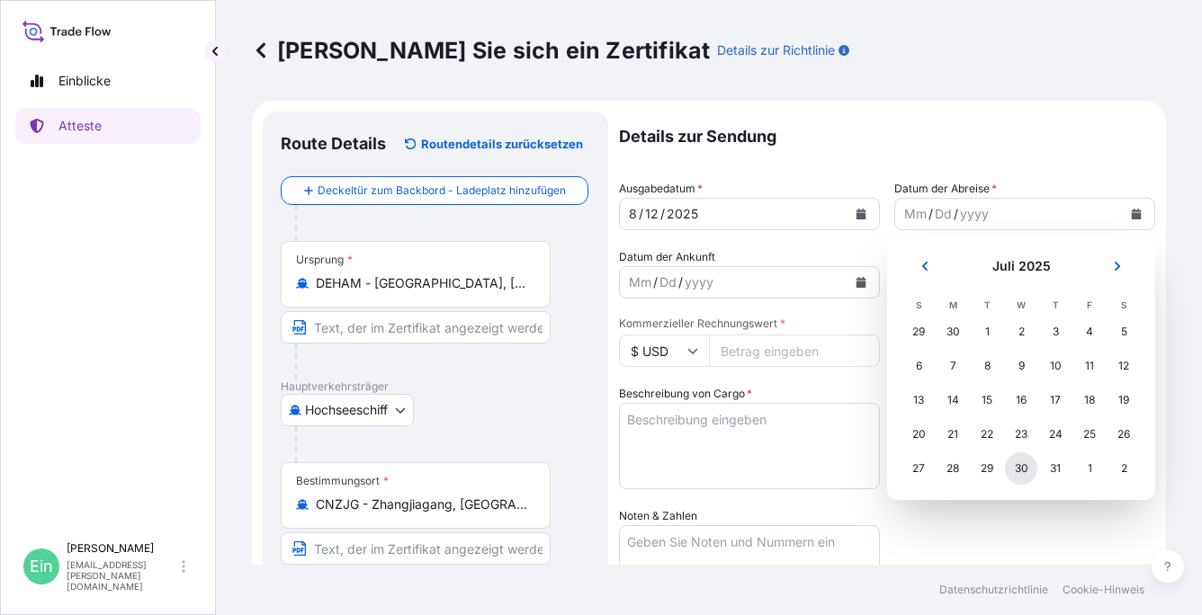
click at [1022, 475] on div "30" at bounding box center [1021, 469] width 32 height 32
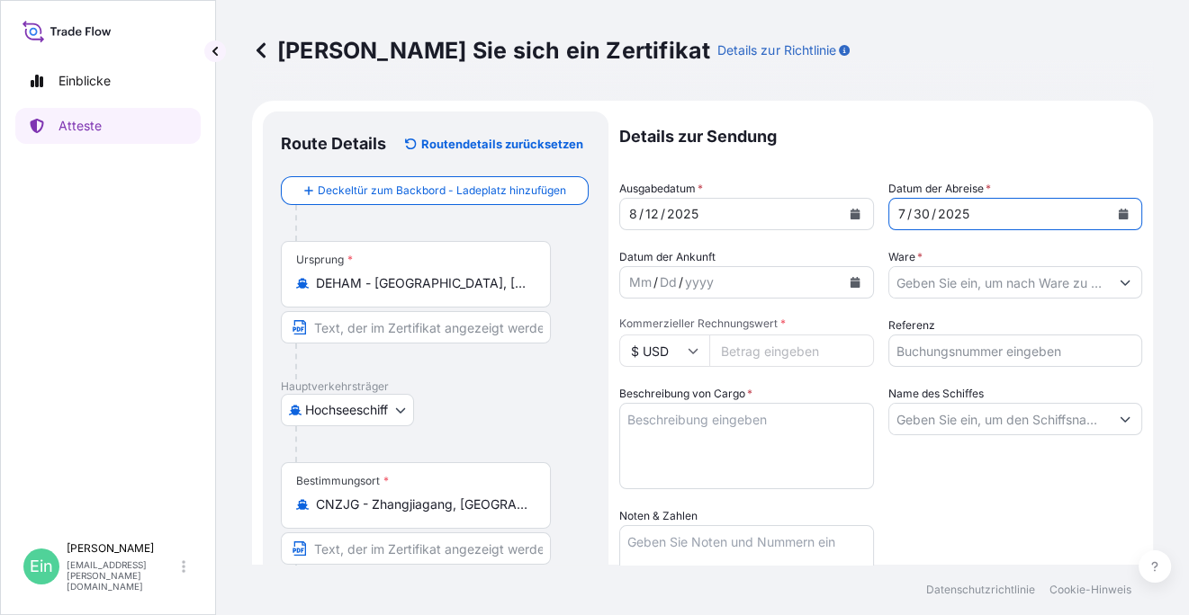
click at [991, 281] on input "Ware *" at bounding box center [999, 282] width 220 height 32
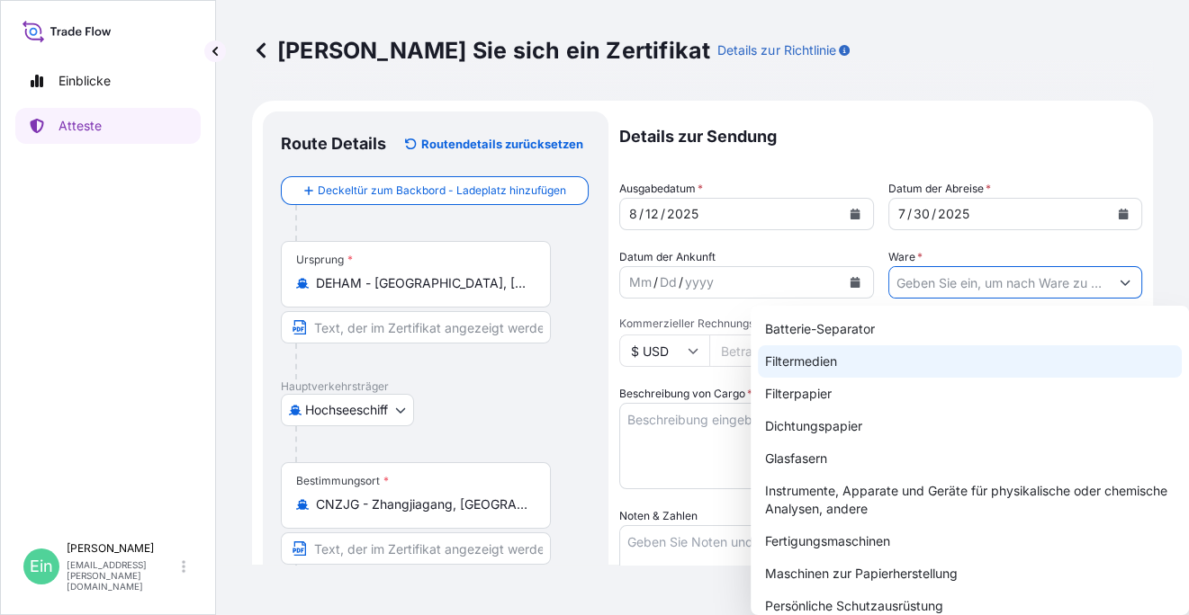
click at [828, 362] on div "Filtermedien" at bounding box center [970, 362] width 424 height 32
type input "Filter Media"
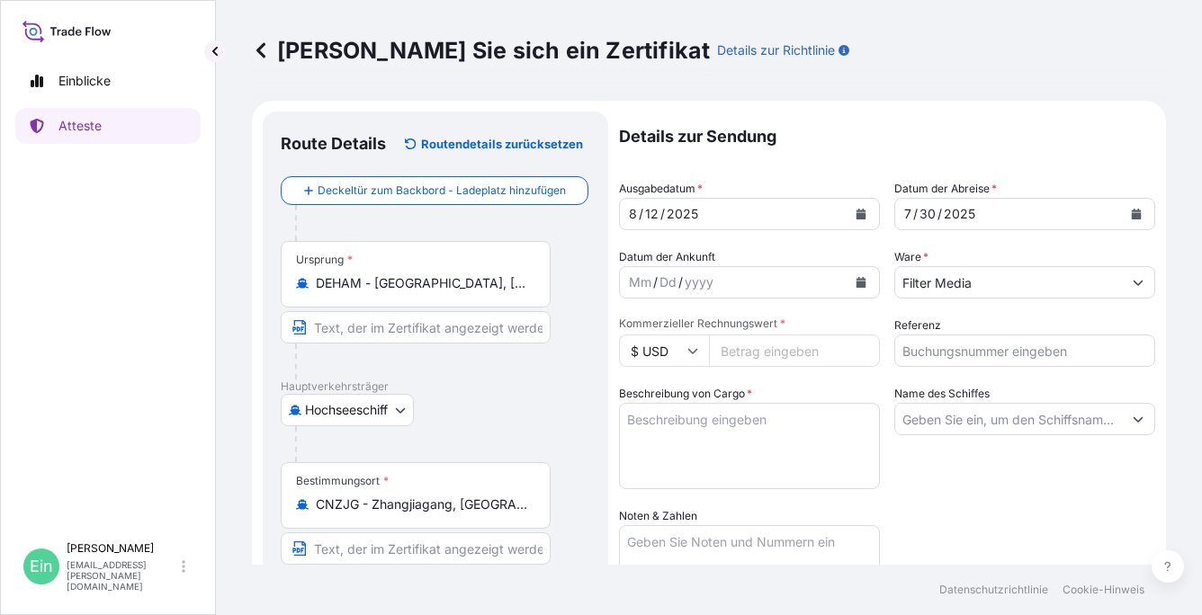
click at [766, 351] on input "Kommerzieller Rechnungswert *" at bounding box center [794, 351] width 171 height 32
type input "108943.50"
type input "4143203"
click at [737, 458] on textarea "Beschreibung von Cargo *" at bounding box center [749, 446] width 261 height 86
paste textarea "45 PALLETS PACKED IN 40FT HC CONTAINER NO.: CAIU 927 667-1 SEAL NO.: 068711"
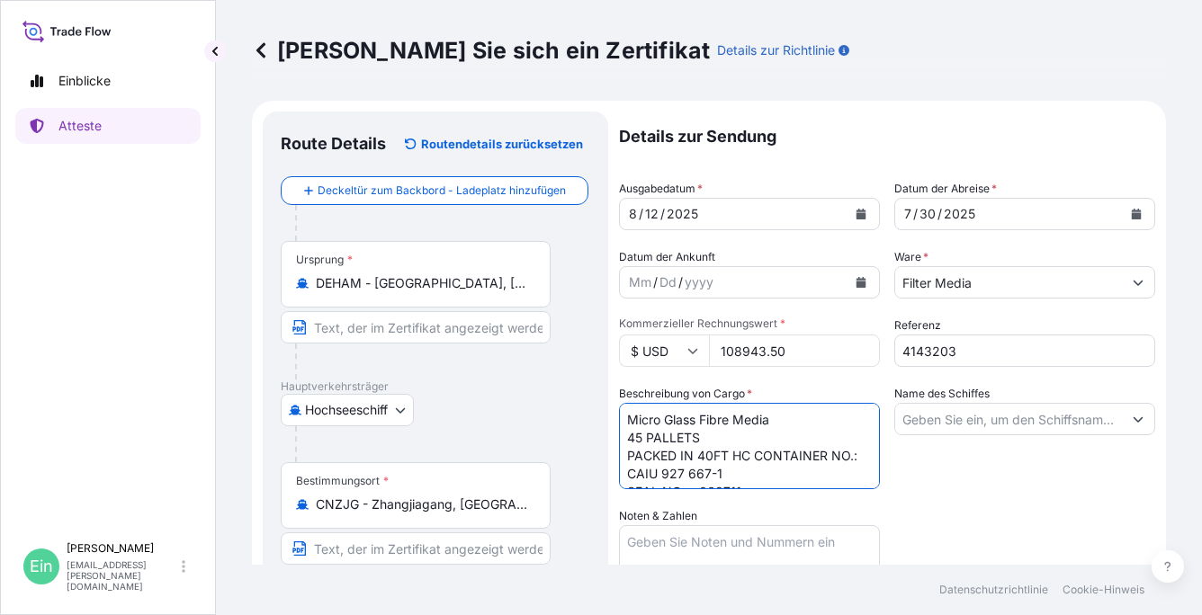
scroll to position [11, 0]
type textarea "Micro Glass Fibre Media 45 PALLETS PACKED IN 40FT HC CONTAINER NO.: CAIU 927 66…"
click at [947, 411] on input "Name des Schiffes" at bounding box center [1008, 419] width 227 height 32
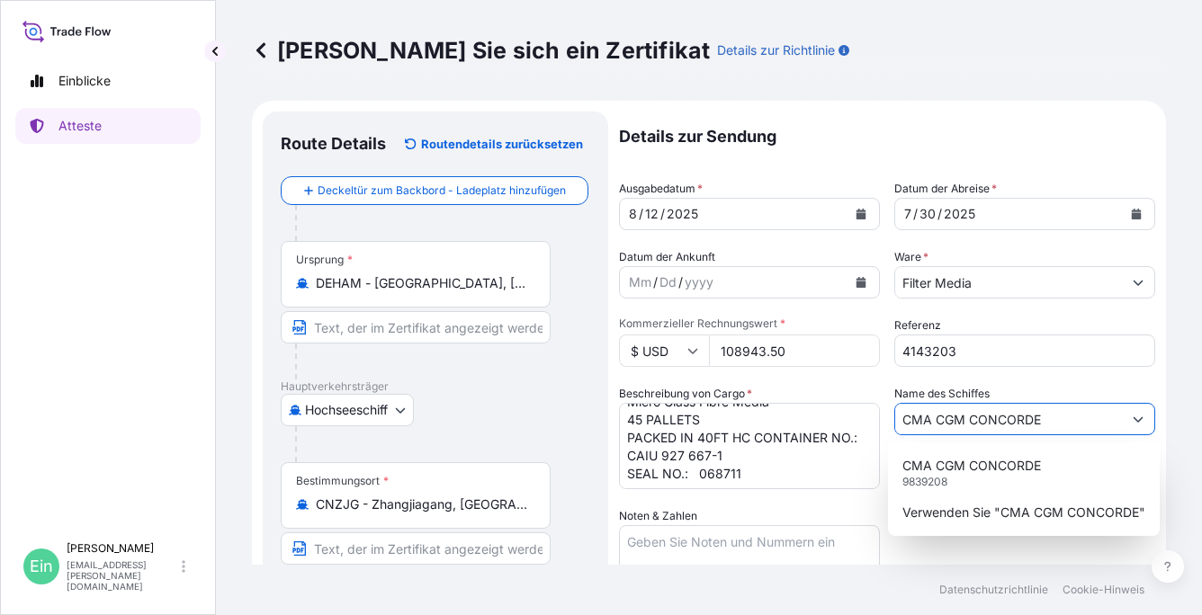
scroll to position [19, 0]
type input "CMA CGM CONCORDE"
click at [690, 547] on textarea "Noten & Zahlen" at bounding box center [749, 571] width 261 height 90
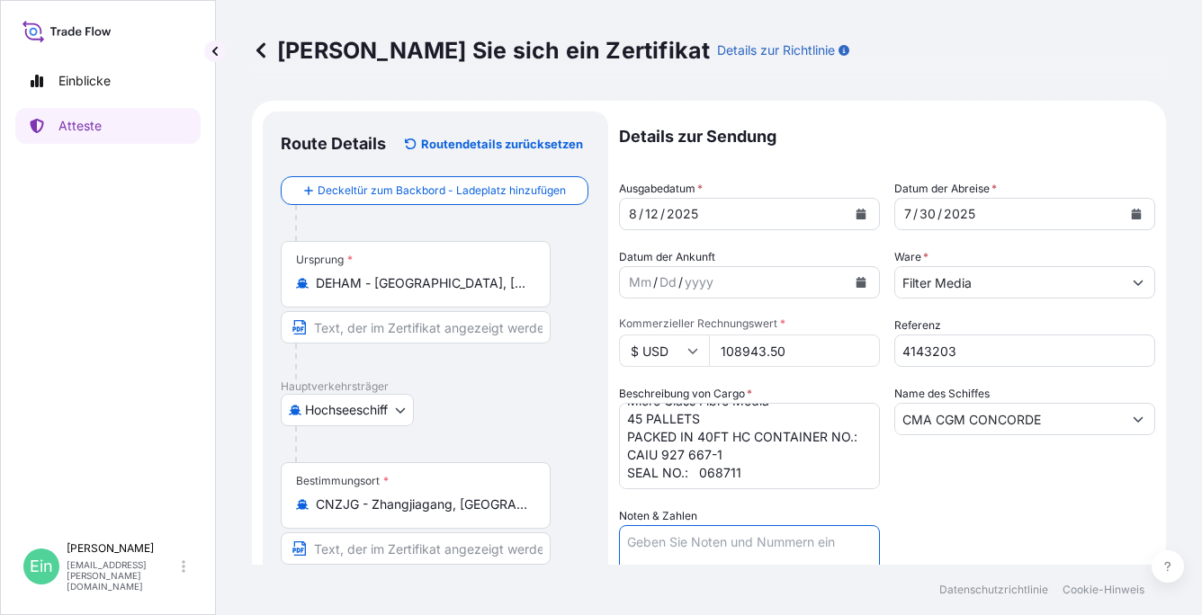
click at [687, 544] on textarea "Noten & Zahlen" at bounding box center [749, 571] width 261 height 90
paste textarea "Marks: ZHANGJIAGANG FTZ H&V CHINA PO HVEPSEA3570-250226 ZHANGJIAGANG SEAPORT PR…"
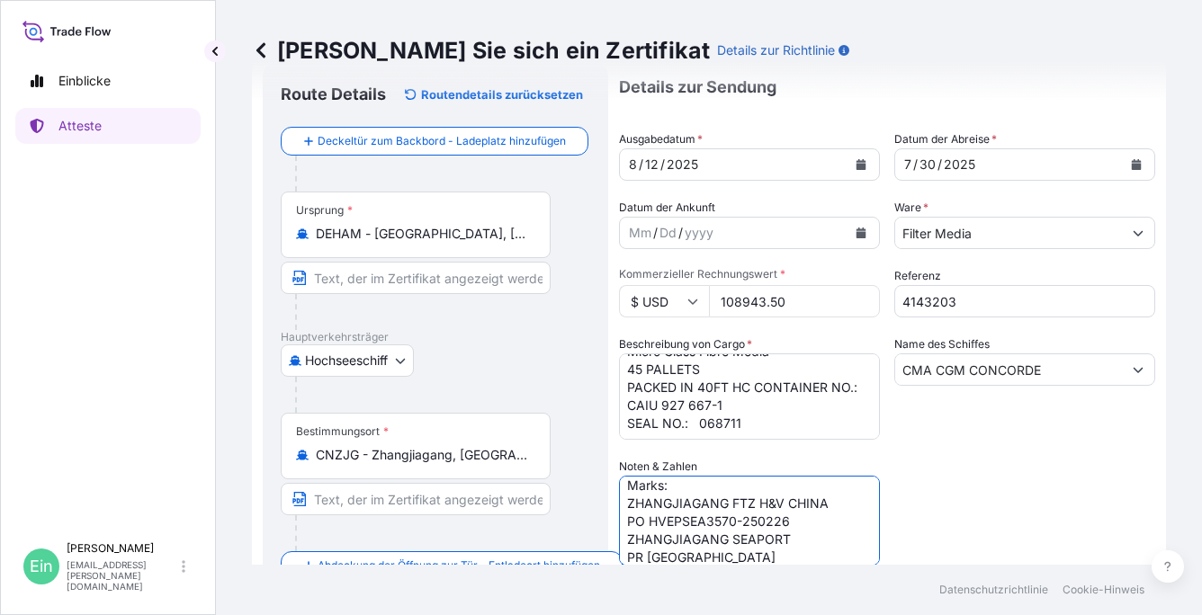
drag, startPoint x: 811, startPoint y: 526, endPoint x: 626, endPoint y: 522, distance: 184.5
click at [626, 522] on textarea "Marks: ZHANGJIAGANG FTZ H&V CHINA PO HVEPSEA3570-250226 ZHANGJIAGANG SEAPORT PR…" at bounding box center [749, 521] width 261 height 90
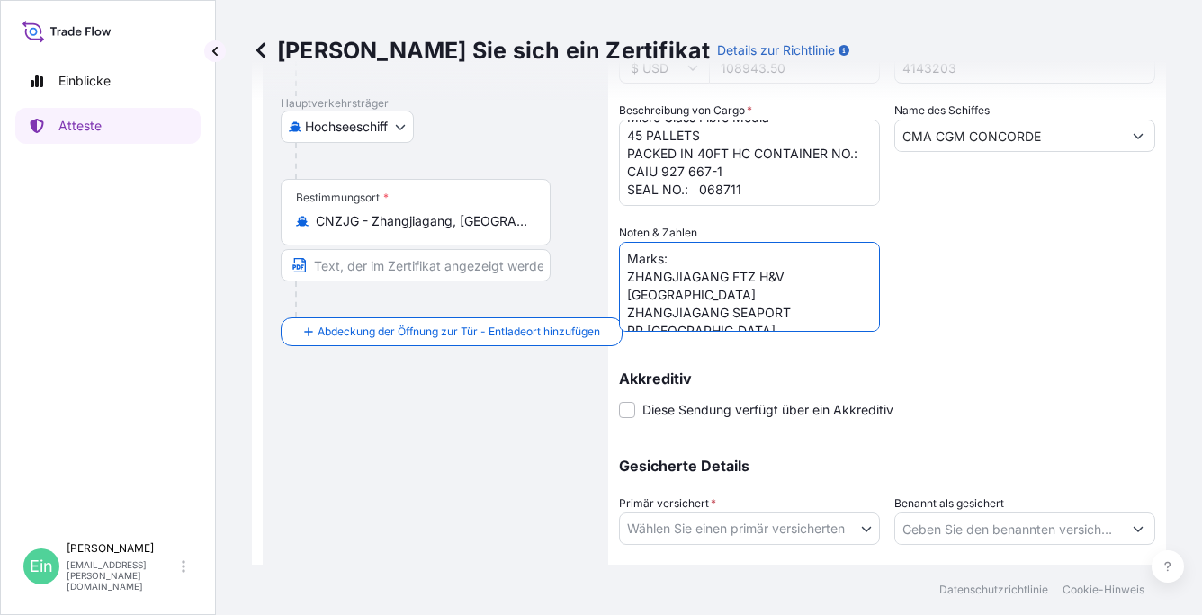
scroll to position [319, 0]
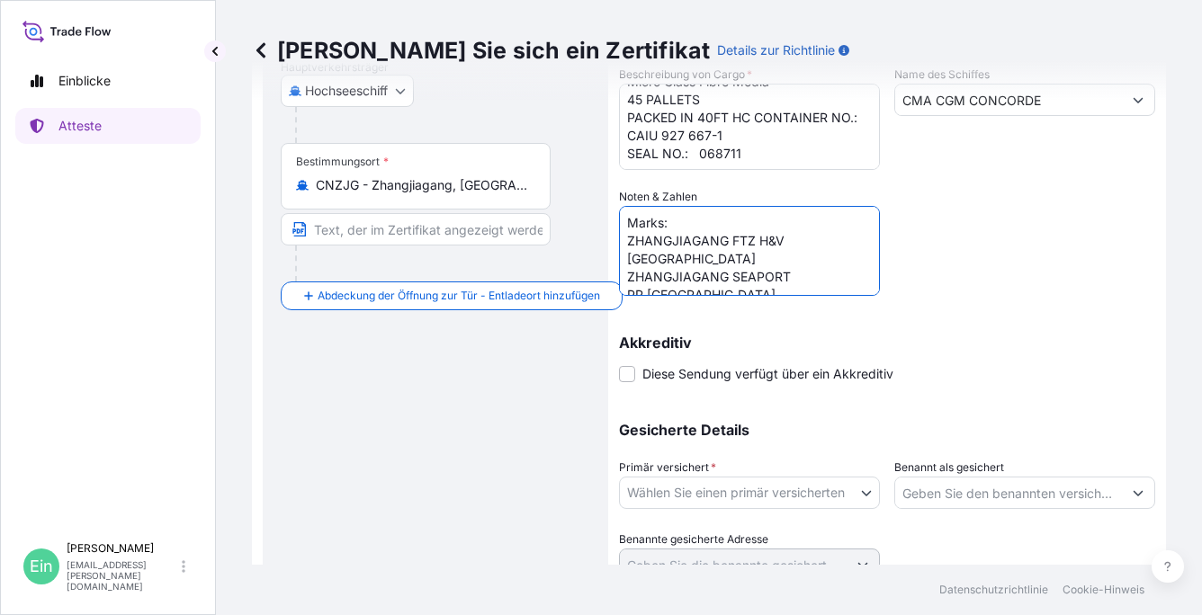
type textarea "Marks: ZHANGJIAGANG FTZ H&V CHINA ZHANGJIAGANG SEAPORT PR CHINA"
click at [810, 491] on body "Einblicke Atteste Ein Anke Nitsche anke.nitsche@hovo.de Holen Sie sich ein Zert…" at bounding box center [601, 307] width 1202 height 615
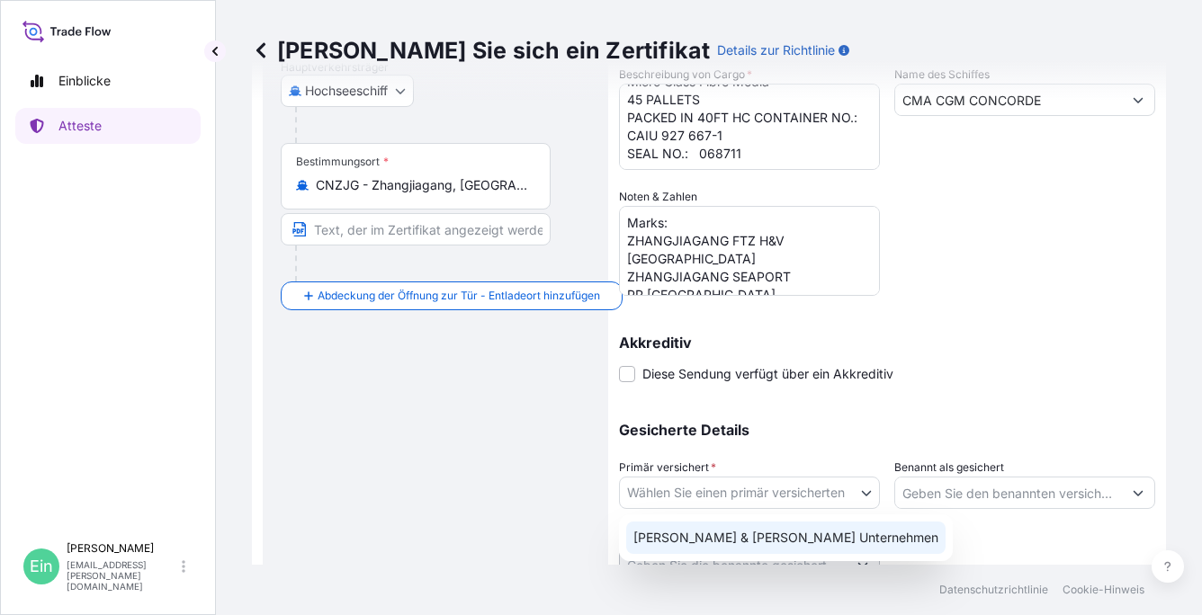
click at [814, 540] on div "[PERSON_NAME] & [PERSON_NAME] Unternehmen" at bounding box center [785, 538] width 319 height 32
select select "31506"
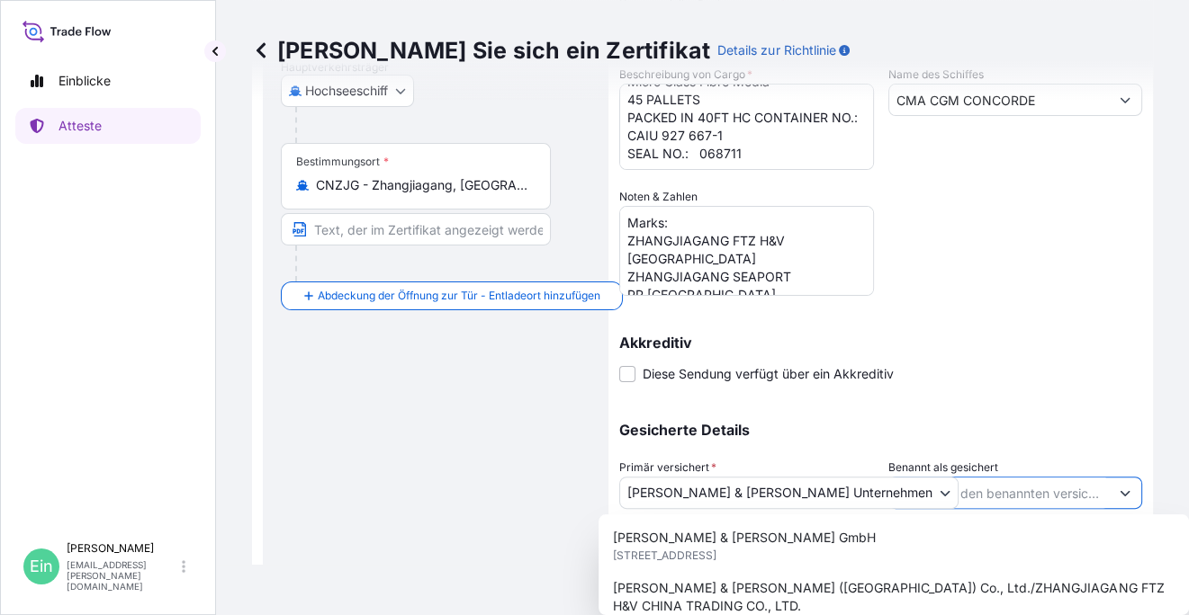
click at [1127, 493] on button "Vorschläge anzeigen" at bounding box center [1125, 493] width 32 height 32
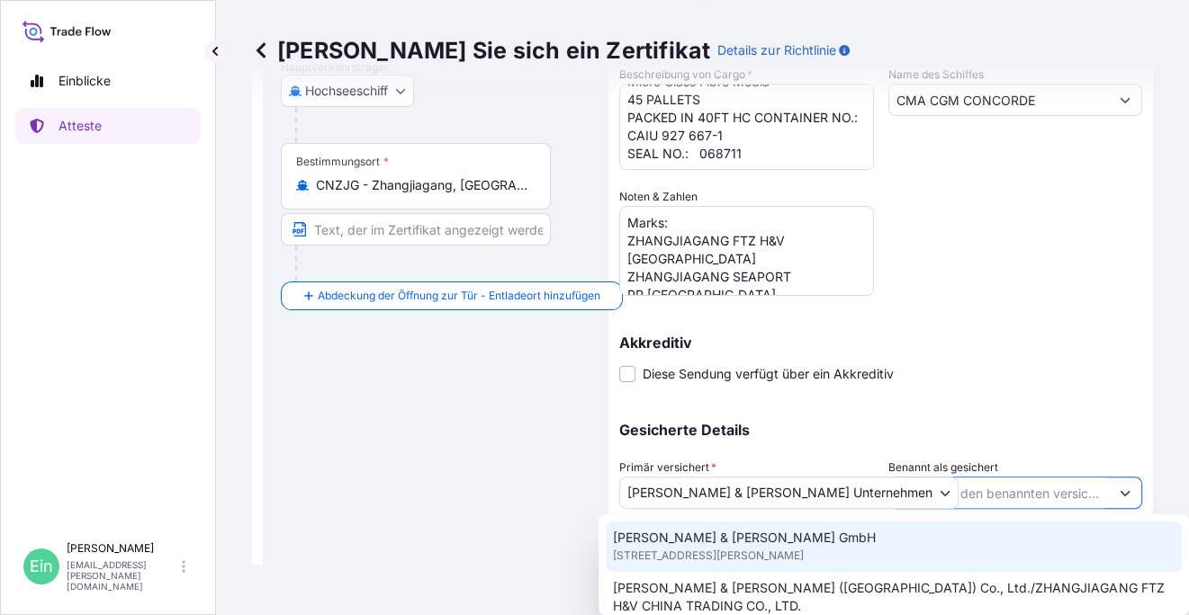
click at [804, 549] on span "Berleburger Str. 71, 35116, Hatzfeld/Eder, DEUTSCHLAND" at bounding box center [708, 556] width 191 height 18
type input "Hollingsworth & Vose GmbH"
type input "Berleburger Str. 71"
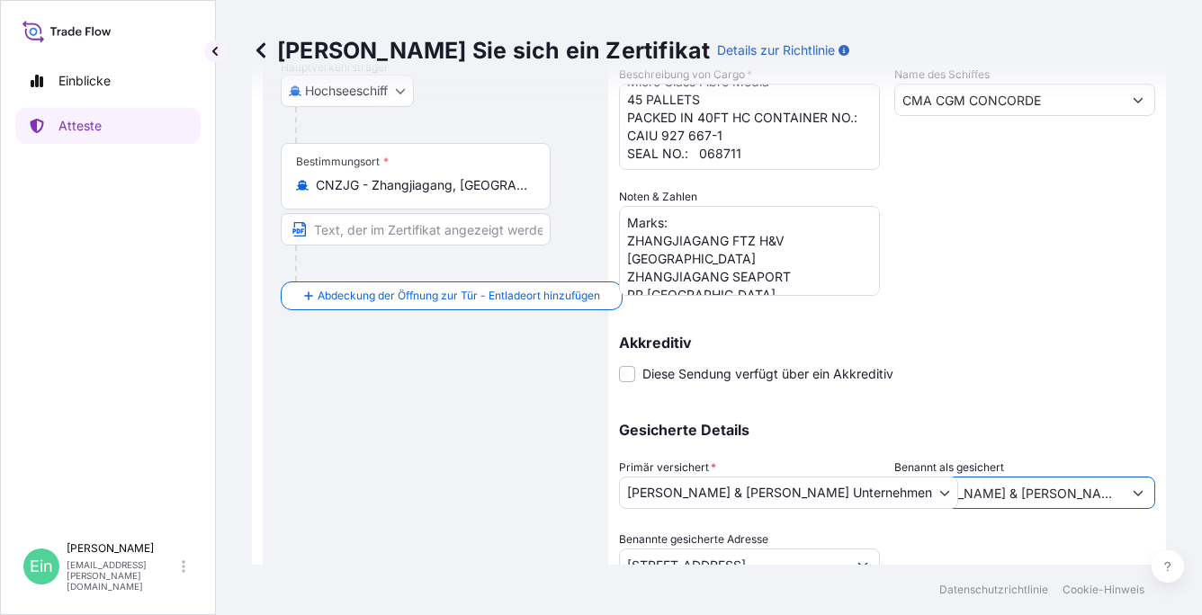
scroll to position [396, 0]
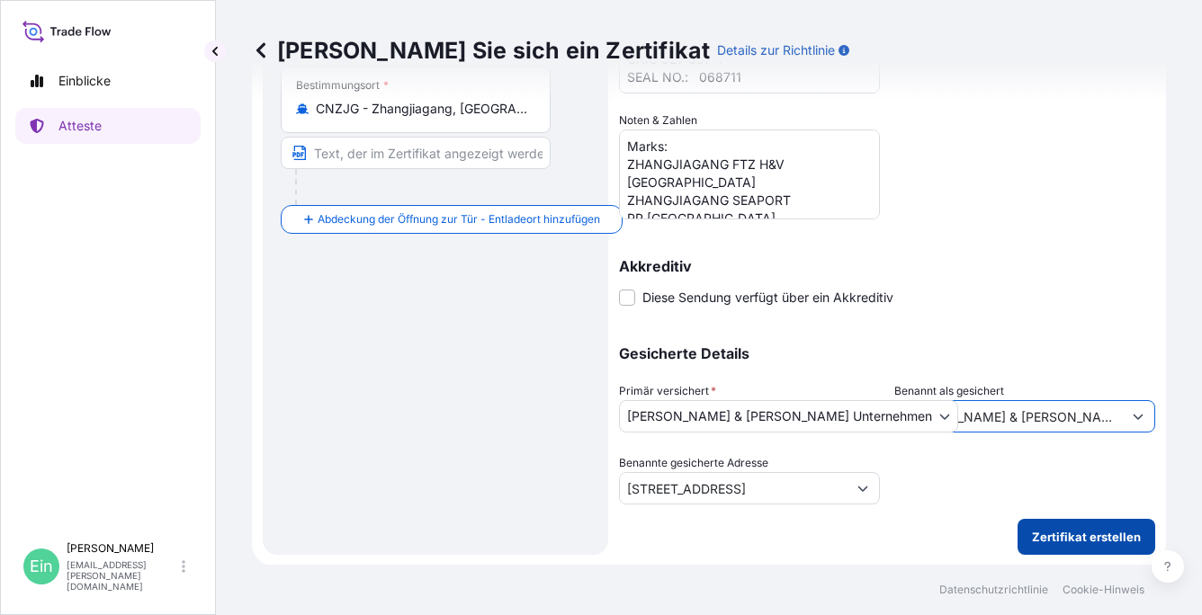
click at [1068, 540] on p "Zertifikat erstellen" at bounding box center [1086, 537] width 109 height 18
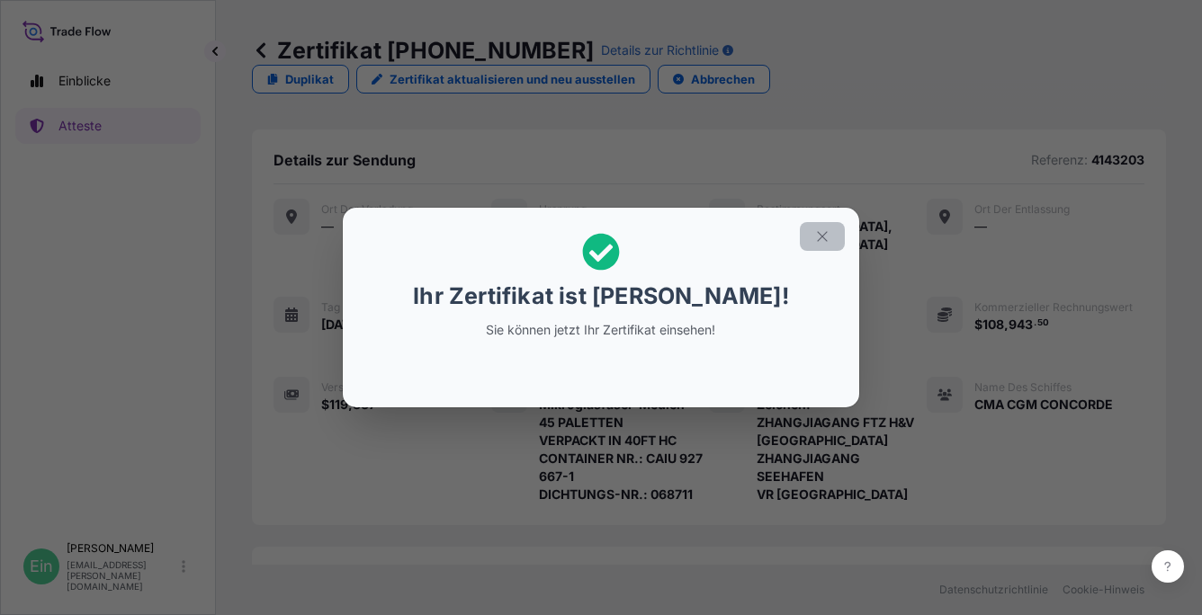
click at [830, 241] on button "button" at bounding box center [822, 236] width 45 height 29
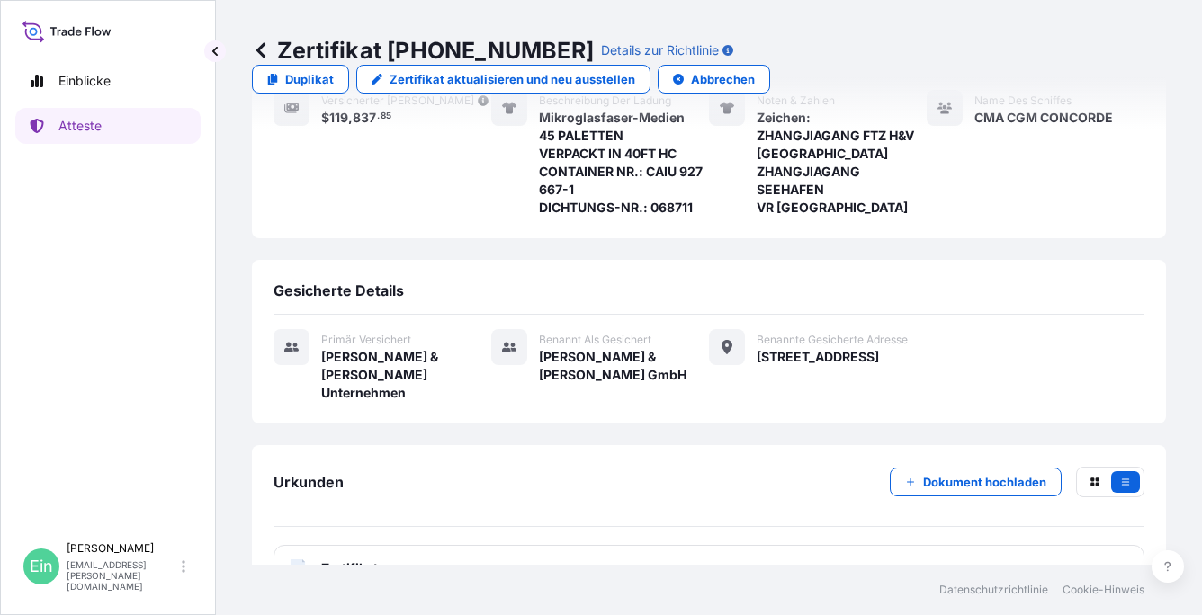
scroll to position [295, 0]
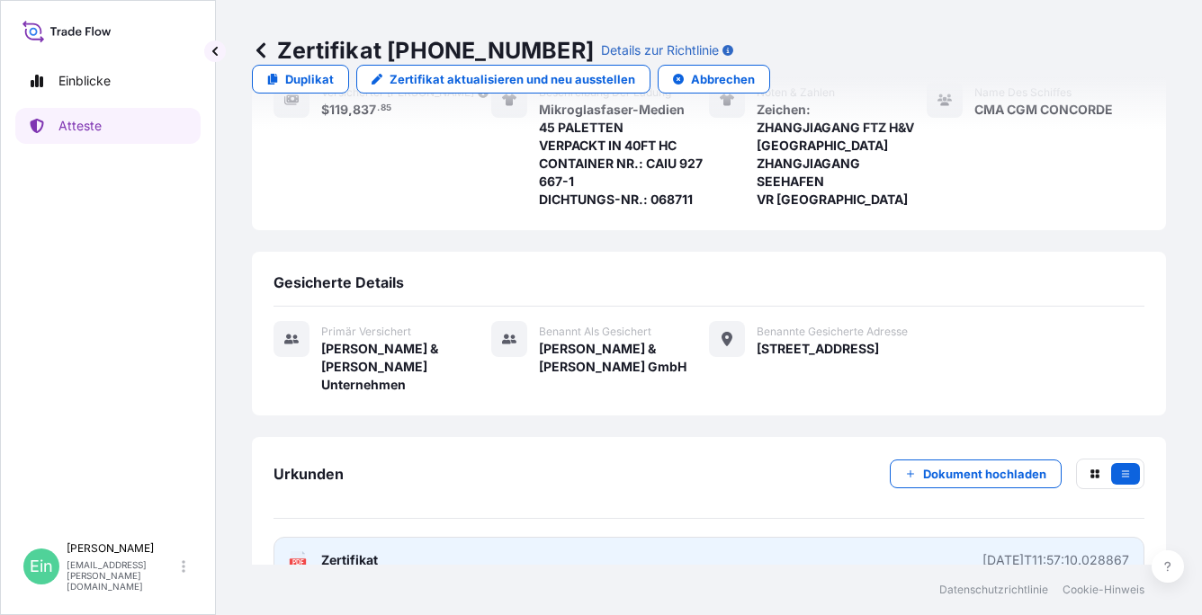
click at [295, 560] on text "PDF" at bounding box center [298, 563] width 12 height 6
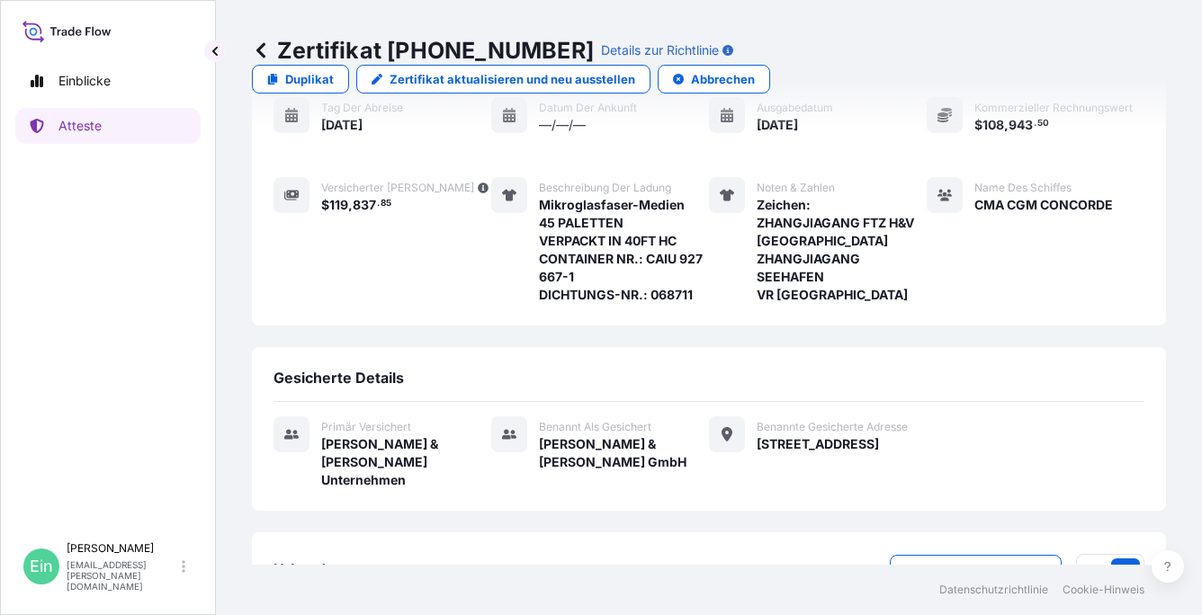
scroll to position [25, 0]
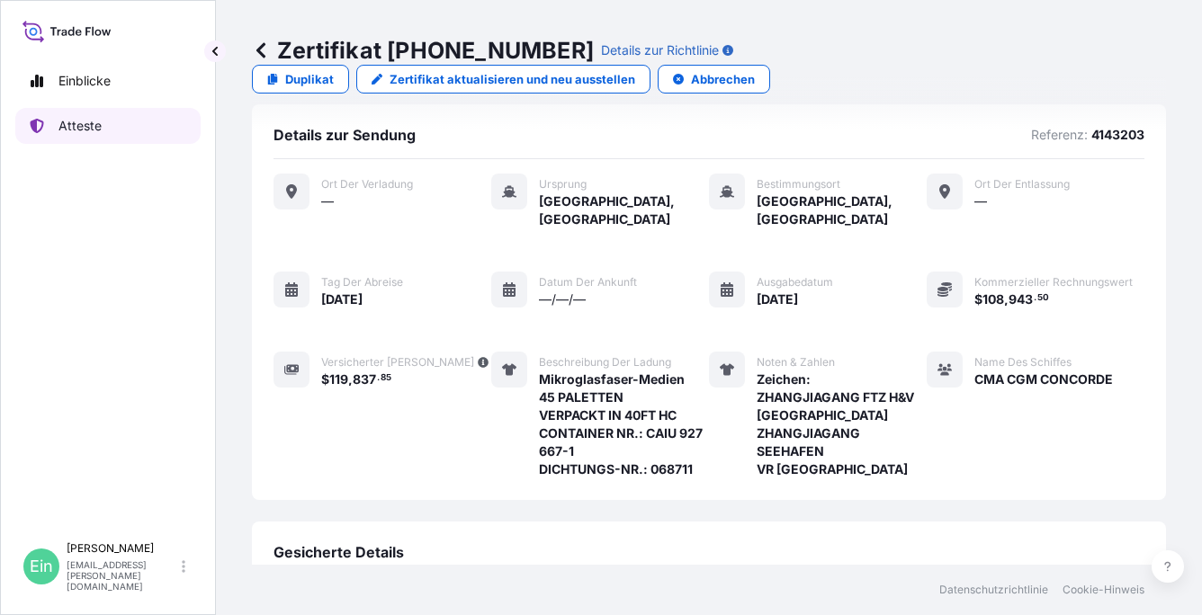
click at [132, 133] on link "Atteste" at bounding box center [107, 126] width 185 height 36
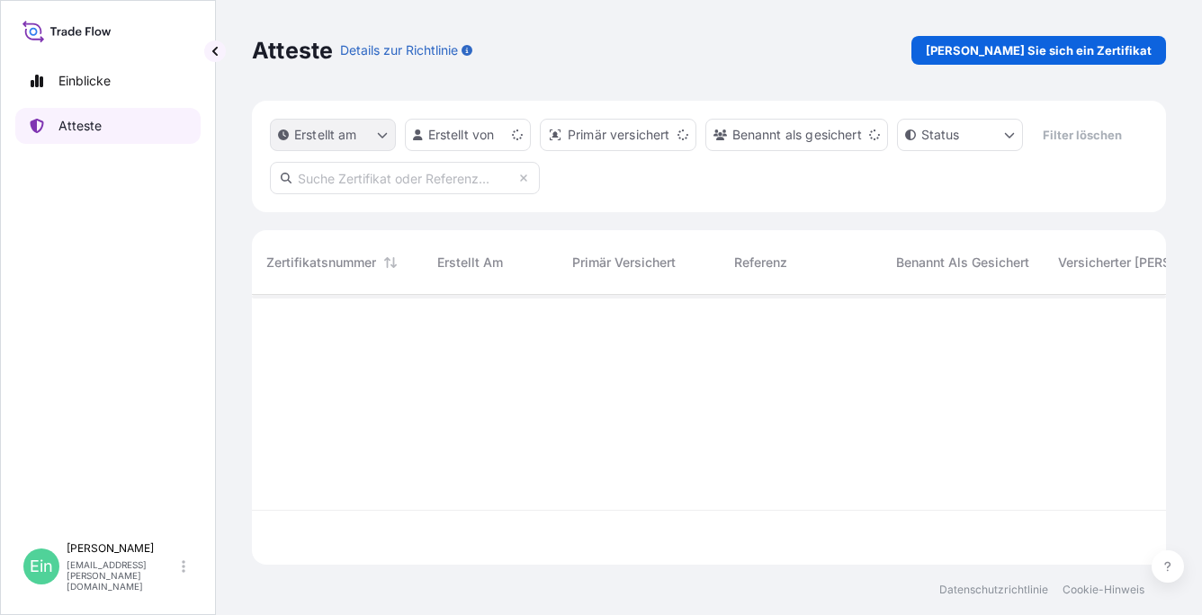
scroll to position [266, 900]
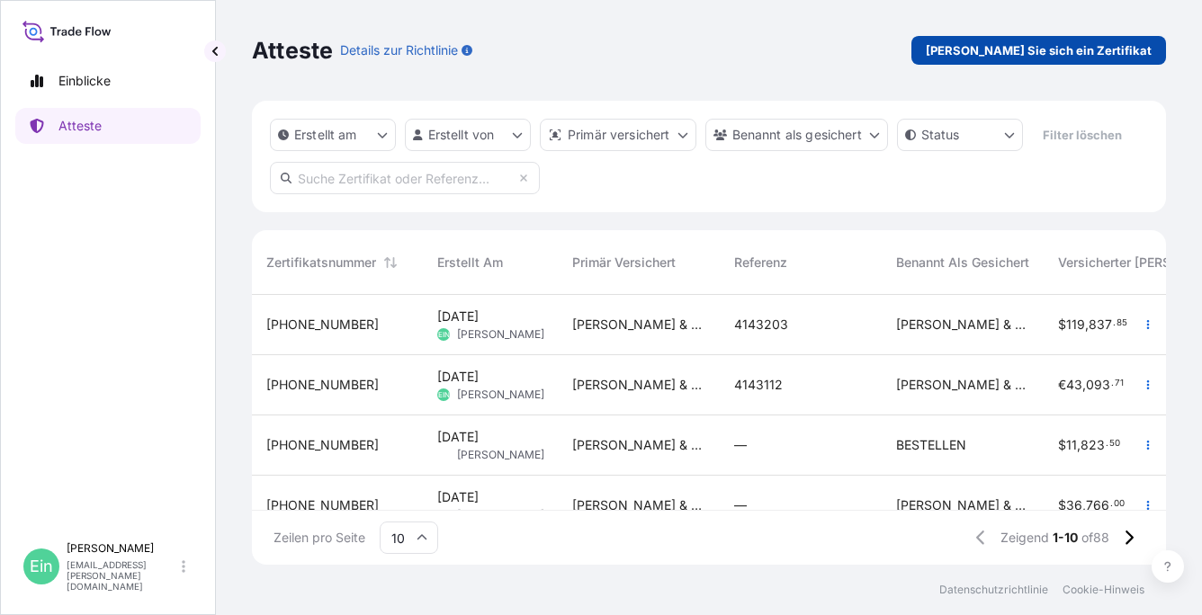
click at [1073, 52] on p "[PERSON_NAME] Sie sich ein Zertifikat" at bounding box center [1039, 50] width 226 height 18
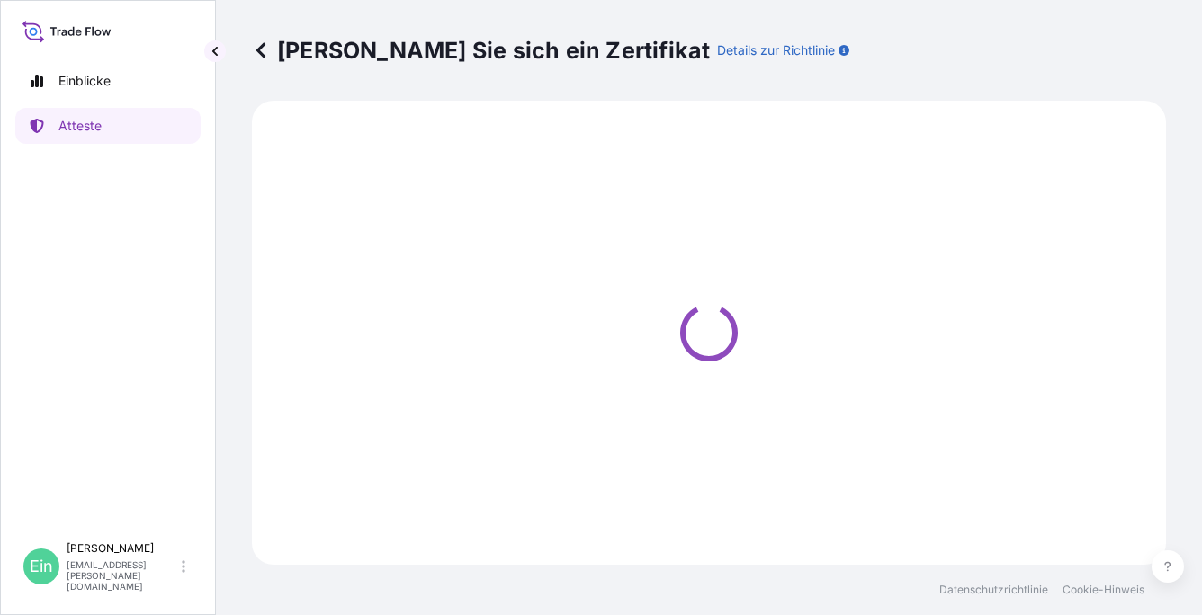
select select "Ocean Vessel"
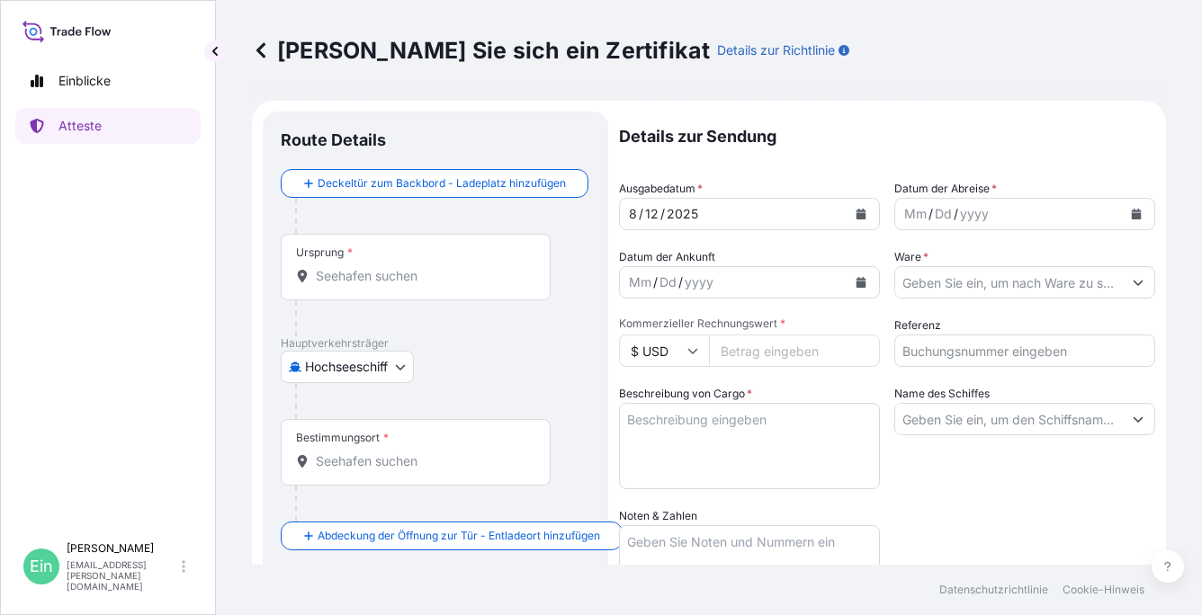
click at [360, 263] on div "Ursprung *" at bounding box center [416, 267] width 270 height 67
click at [360, 267] on input "Ursprung *" at bounding box center [422, 276] width 212 height 18
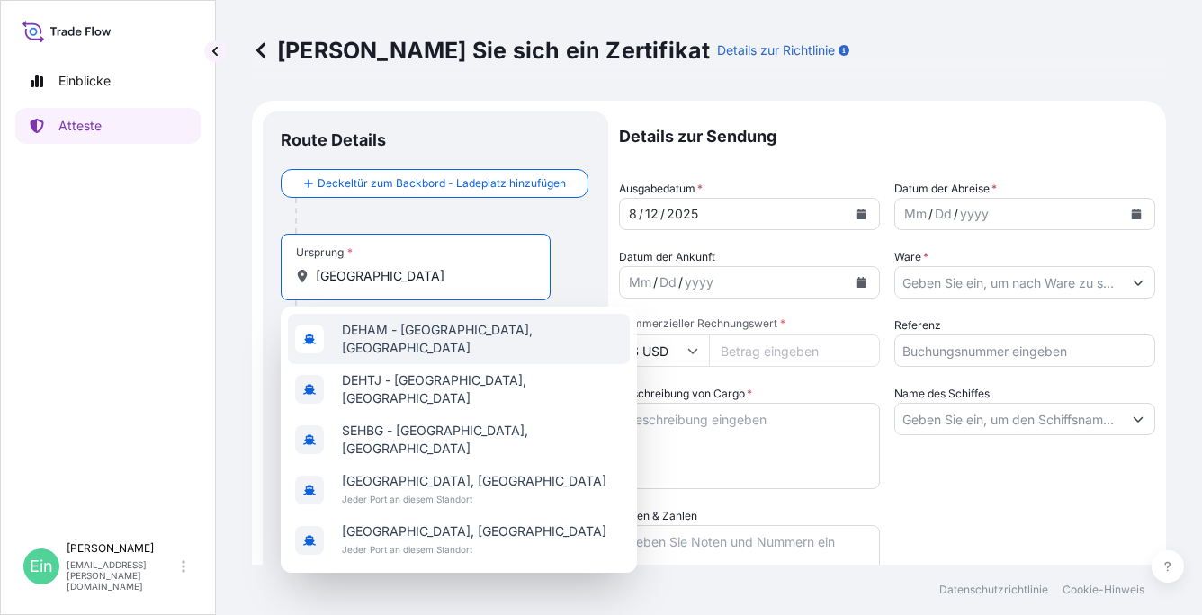
click at [385, 341] on span "DEHAM - [GEOGRAPHIC_DATA], [GEOGRAPHIC_DATA]" at bounding box center [482, 339] width 281 height 36
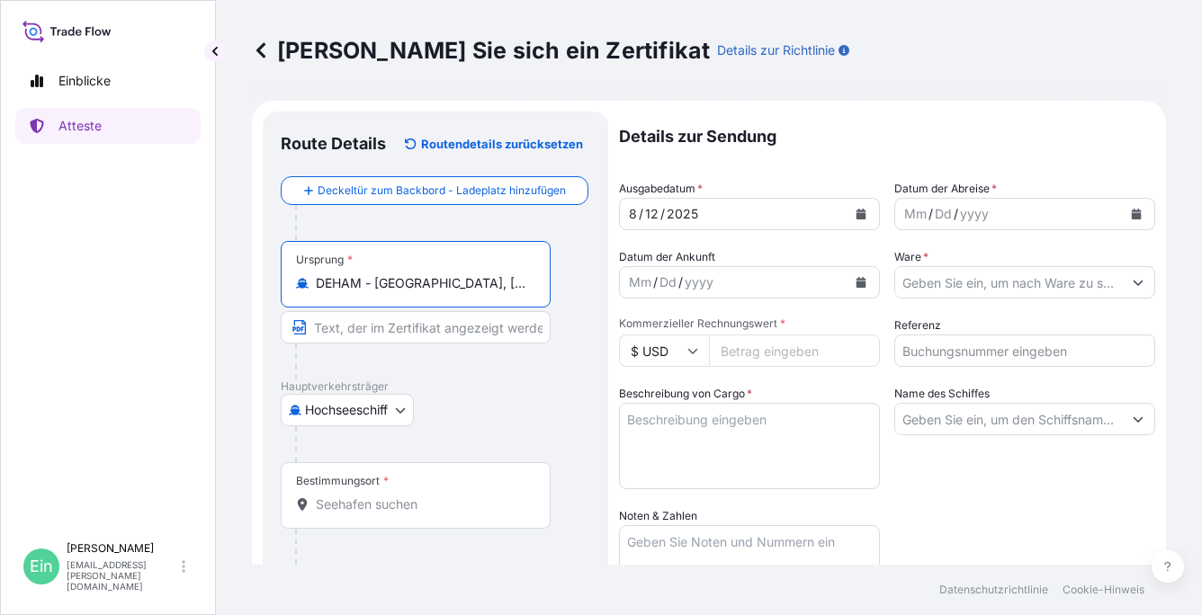
type input "DEHAM - [GEOGRAPHIC_DATA], [GEOGRAPHIC_DATA]"
click at [303, 486] on font "Bestimmungsort" at bounding box center [338, 481] width 84 height 14
click at [316, 496] on input "Bestimmungsort *" at bounding box center [422, 505] width 212 height 18
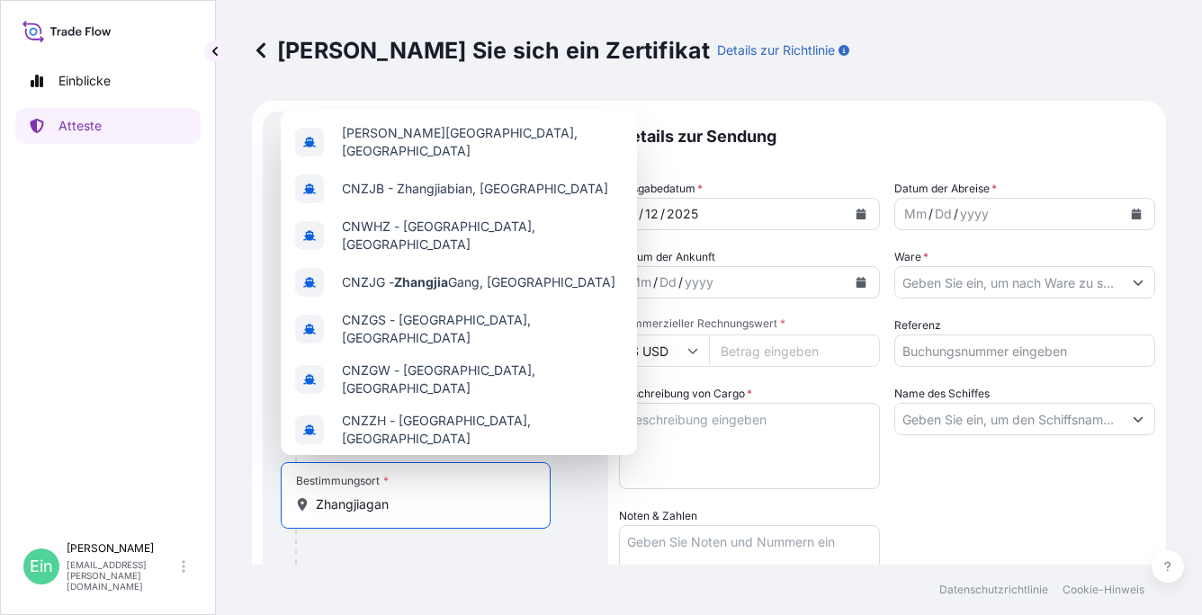
type input "Zhangjiagang"
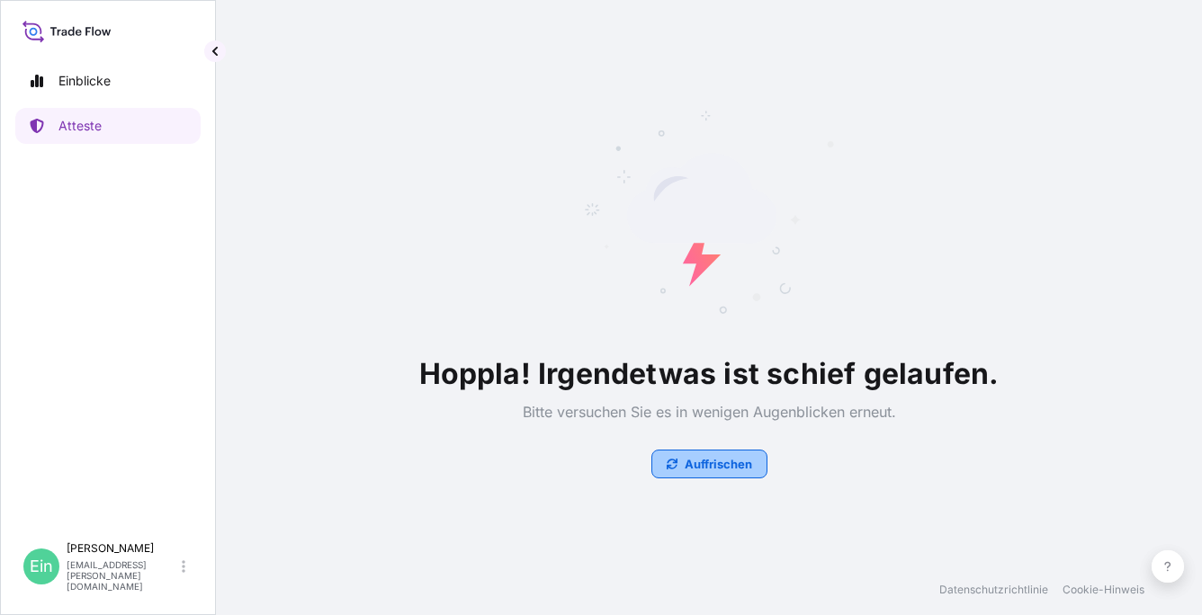
click at [726, 458] on p "Auffrischen" at bounding box center [718, 464] width 67 height 18
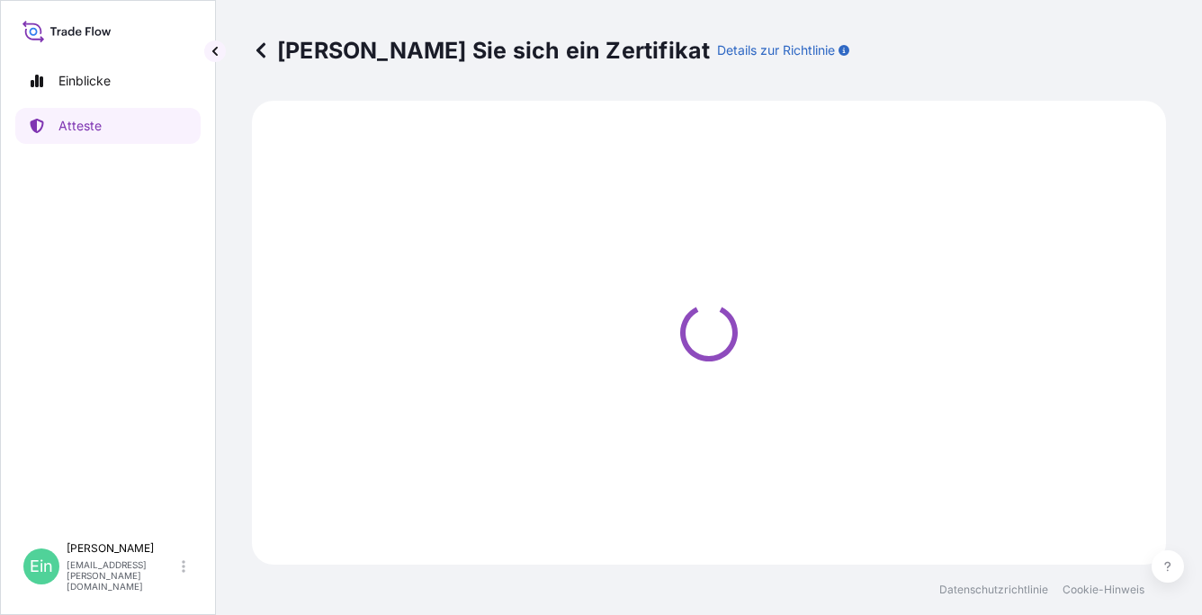
select select "Ocean Vessel"
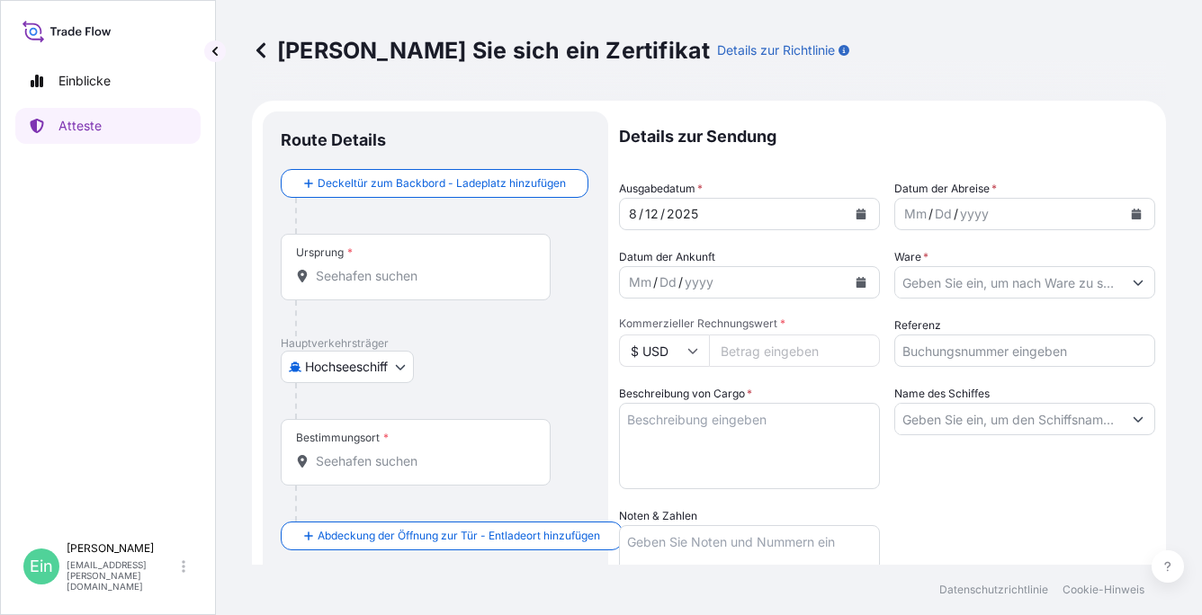
click at [346, 272] on input "Ursprung *" at bounding box center [422, 276] width 212 height 18
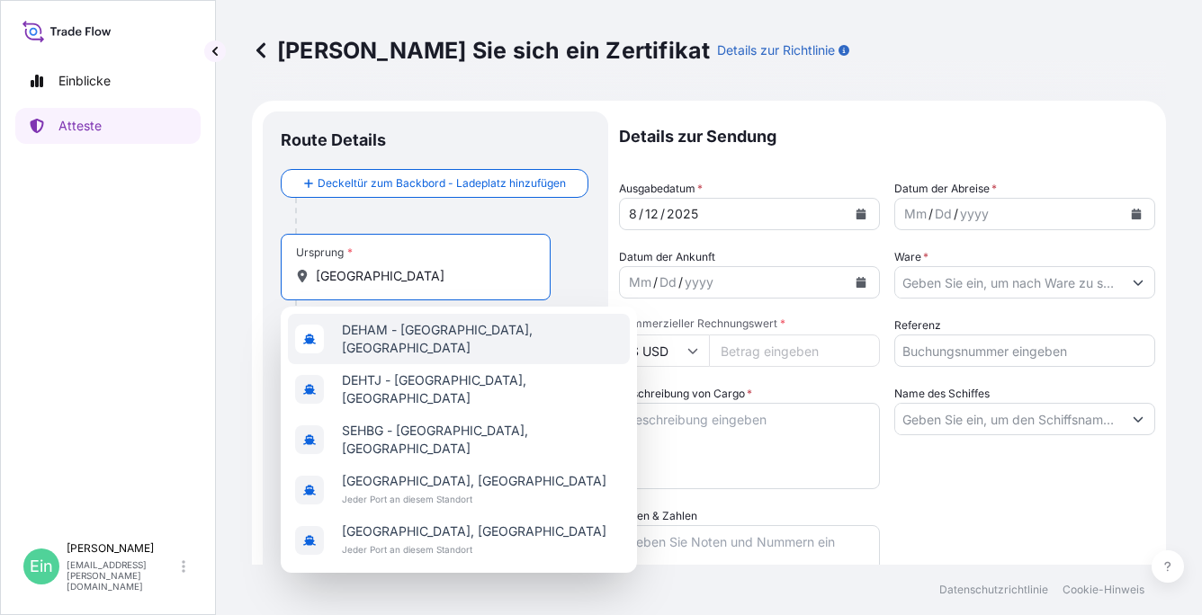
click at [414, 343] on span "DEHAM - [GEOGRAPHIC_DATA], [GEOGRAPHIC_DATA]" at bounding box center [482, 339] width 281 height 36
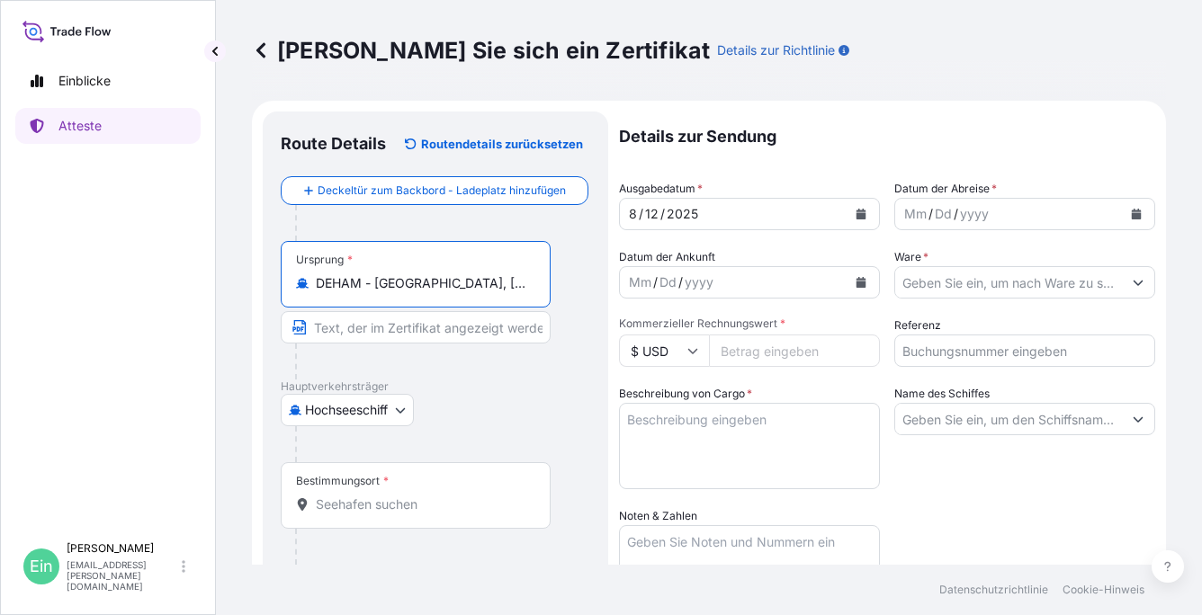
type input "DEHAM - [GEOGRAPHIC_DATA], [GEOGRAPHIC_DATA]"
click at [380, 506] on input "Bestimmungsort *" at bounding box center [422, 505] width 212 height 18
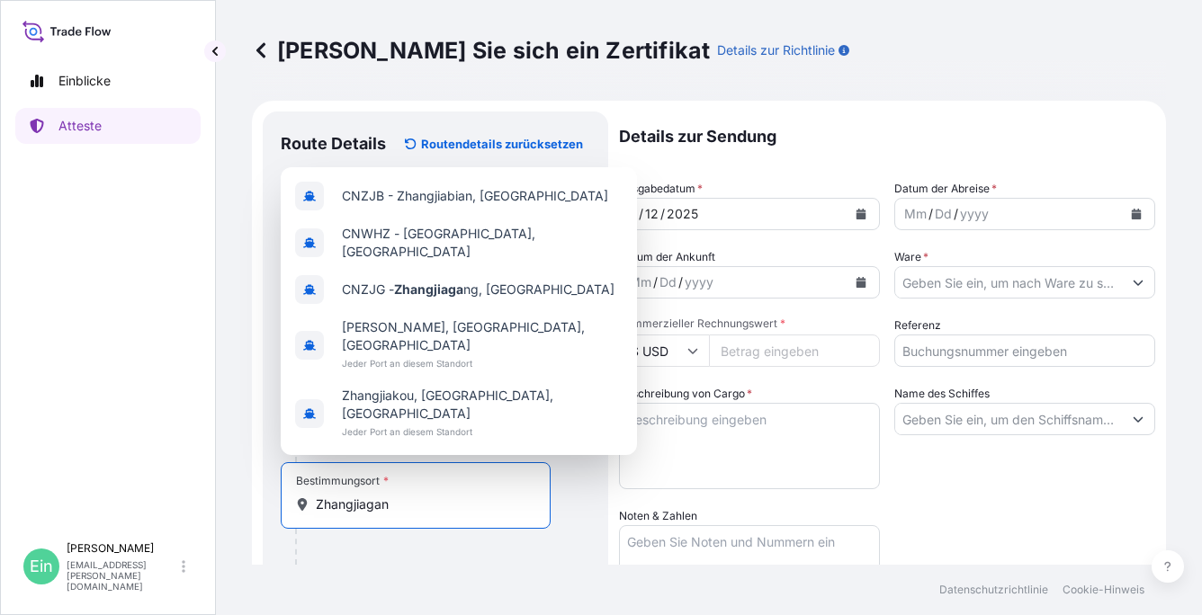
type input "Zhangjiagang"
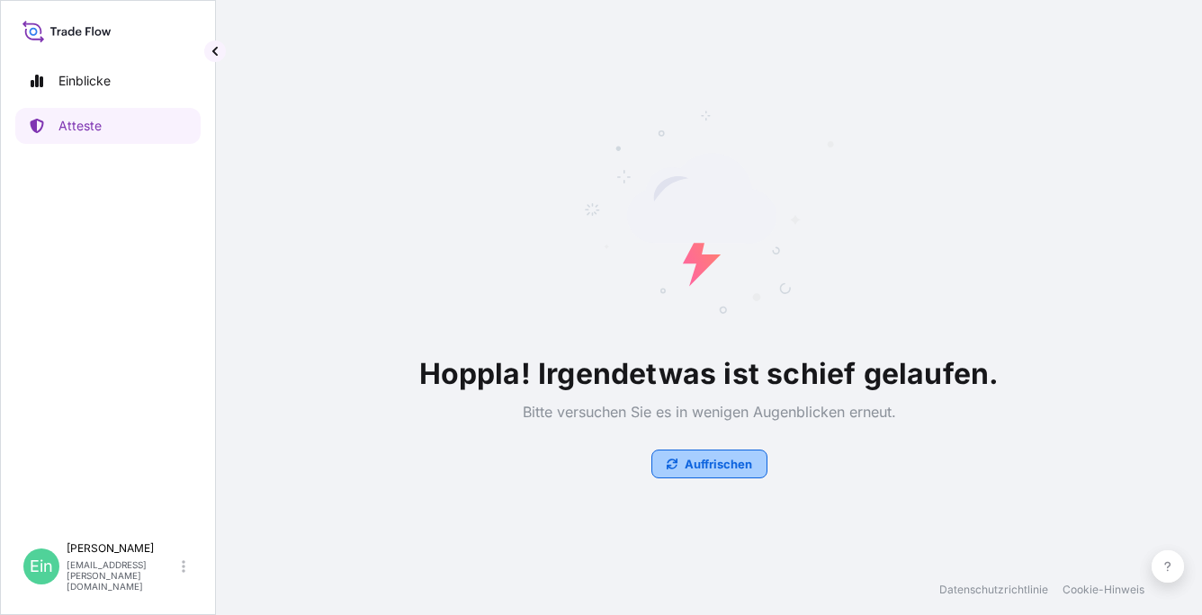
click at [685, 455] on p "Auffrischen" at bounding box center [718, 464] width 67 height 18
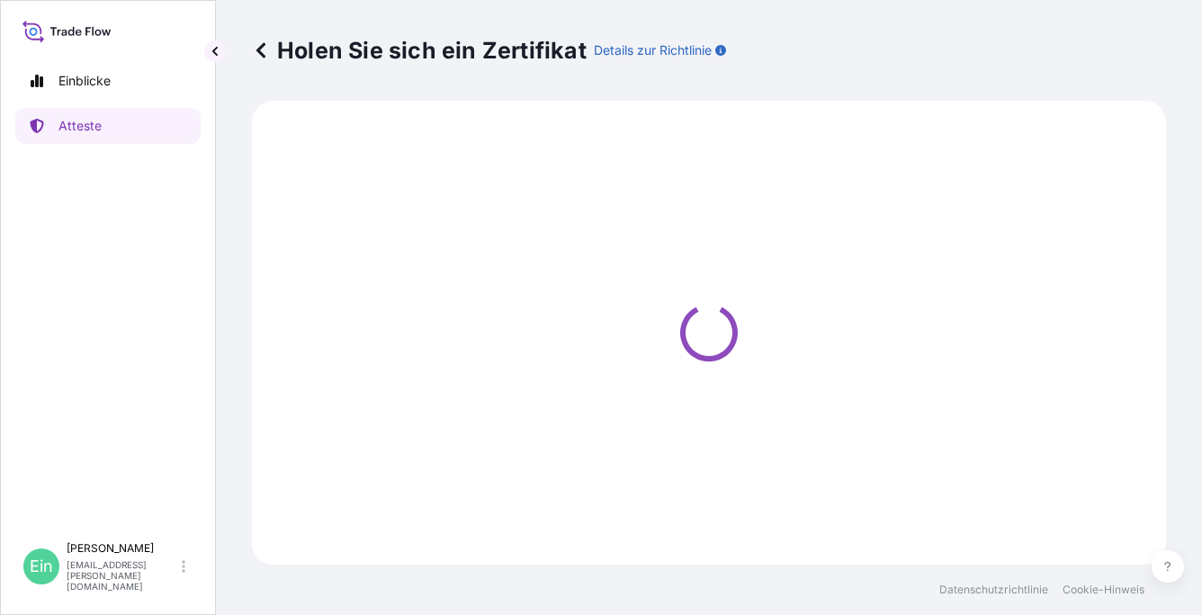
select select "Ocean Vessel"
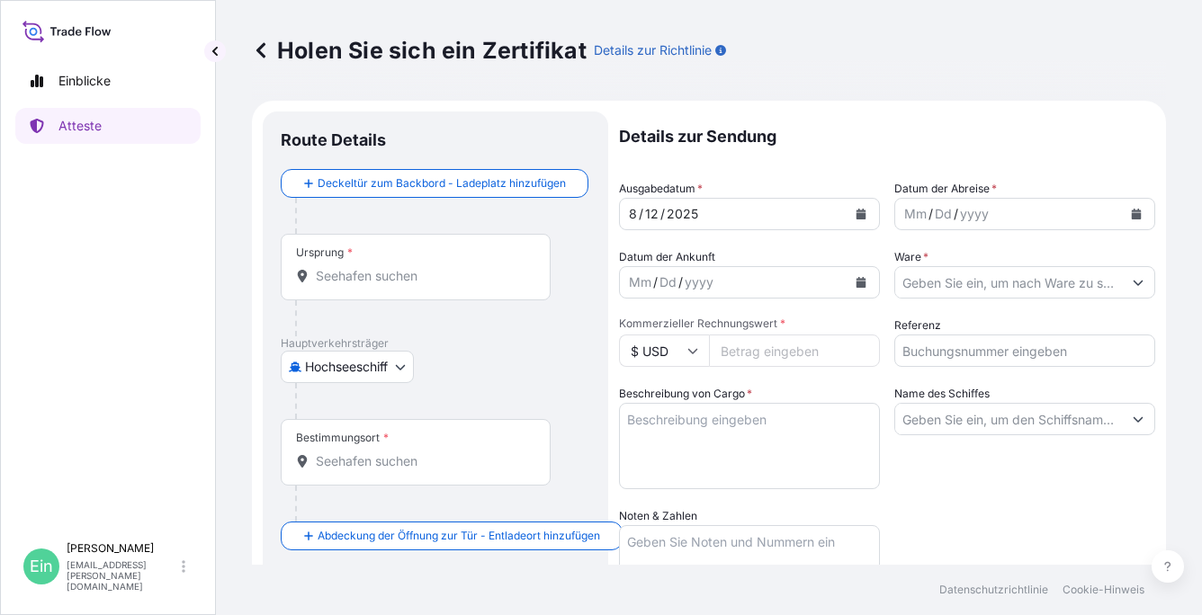
click at [384, 228] on div at bounding box center [442, 216] width 295 height 36
click at [382, 252] on div "Ursprung *" at bounding box center [416, 267] width 270 height 67
click at [382, 267] on input "Ursprung *" at bounding box center [422, 276] width 212 height 18
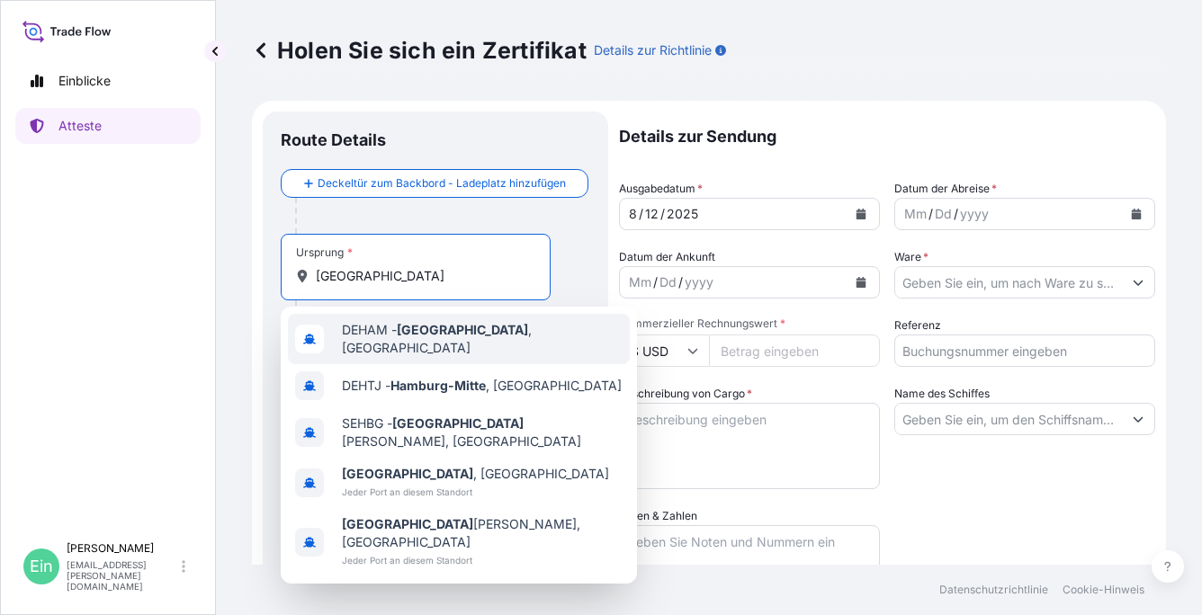
click at [373, 330] on span "DEHAM - Hamburg , Deutschland" at bounding box center [482, 339] width 281 height 36
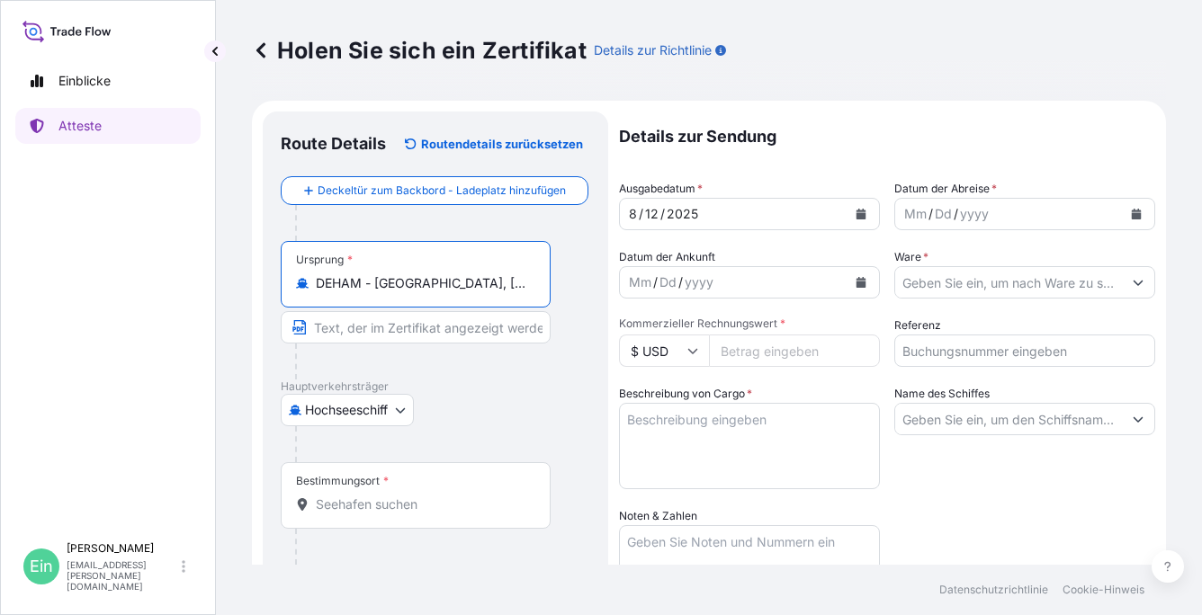
type input "DEHAM - [GEOGRAPHIC_DATA], [GEOGRAPHIC_DATA]"
click at [362, 481] on font "Bestimmungsort" at bounding box center [338, 481] width 84 height 14
click at [362, 496] on input "Bestimmungsort *" at bounding box center [422, 505] width 212 height 18
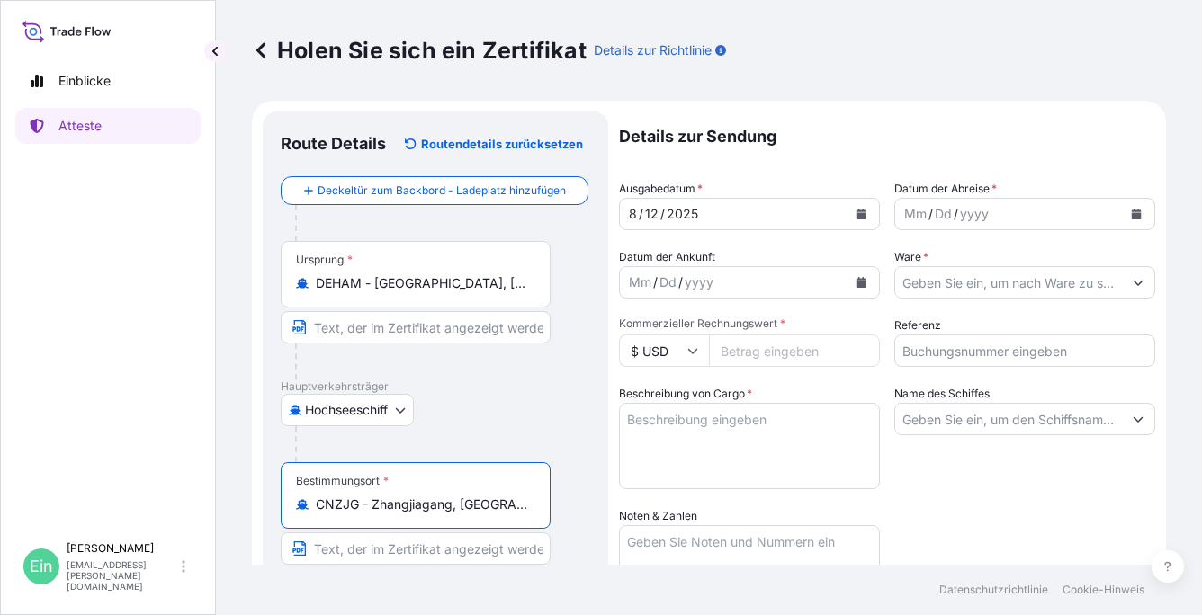
type input "CNZJG - Zhangjiagang, [GEOGRAPHIC_DATA]"
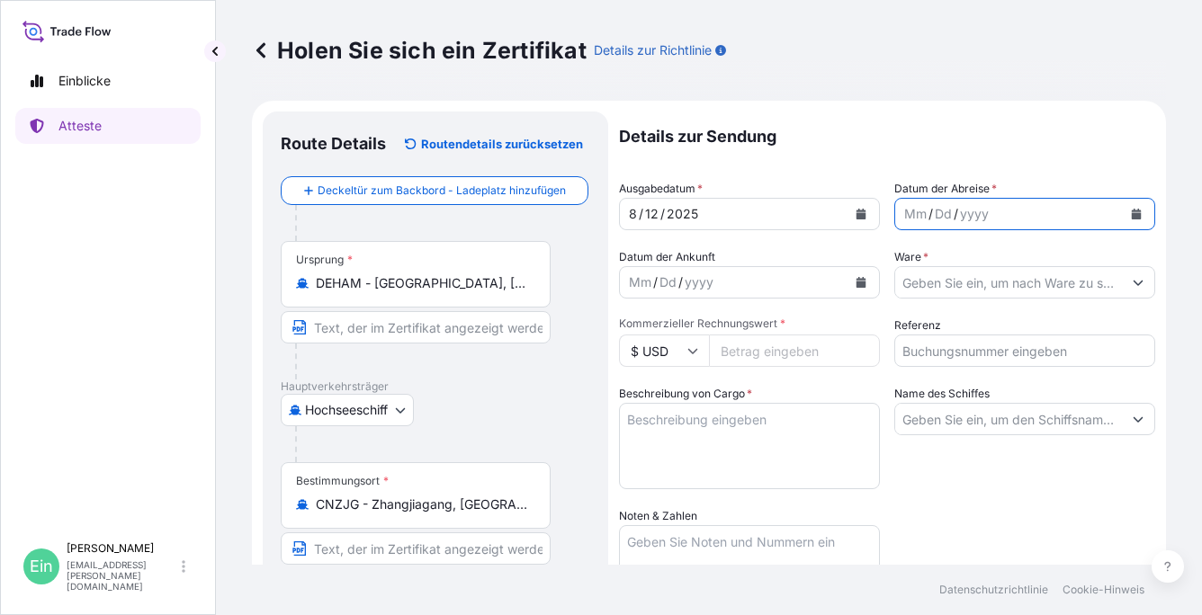
click at [1132, 210] on icon "Kalender" at bounding box center [1137, 214] width 10 height 11
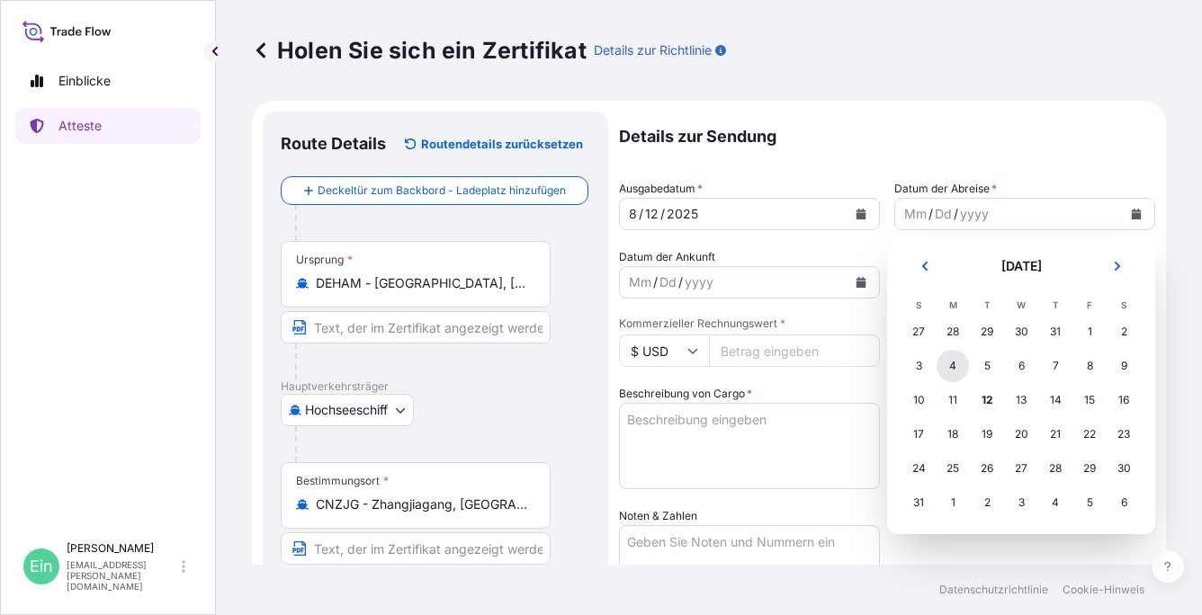
click at [952, 364] on div "4" at bounding box center [953, 366] width 32 height 32
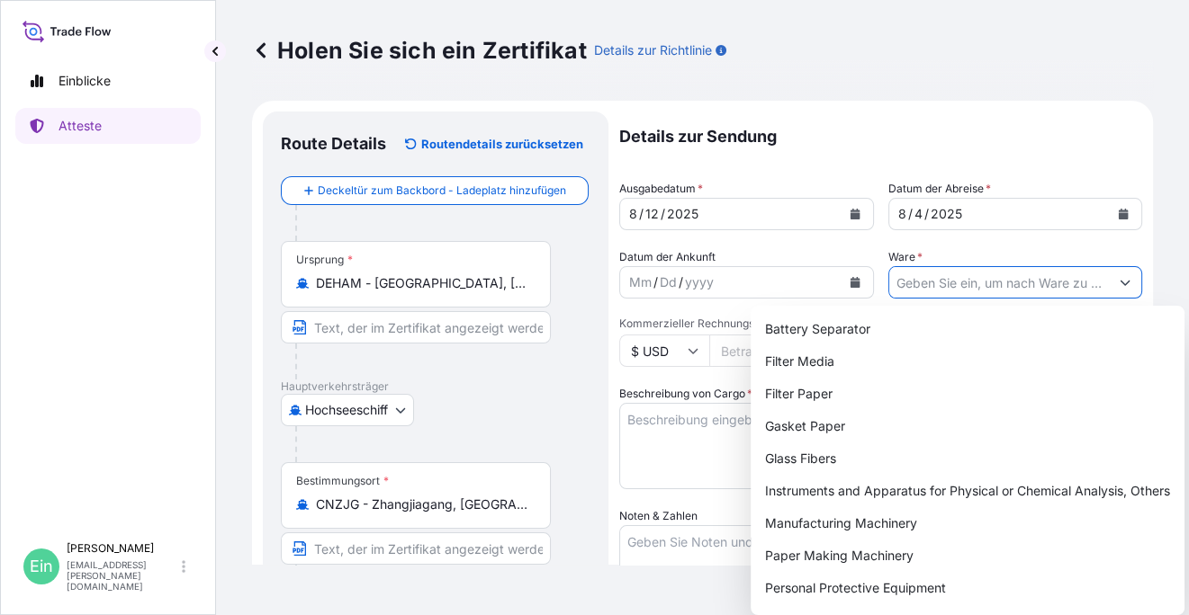
click at [918, 283] on input "Ware *" at bounding box center [999, 282] width 220 height 32
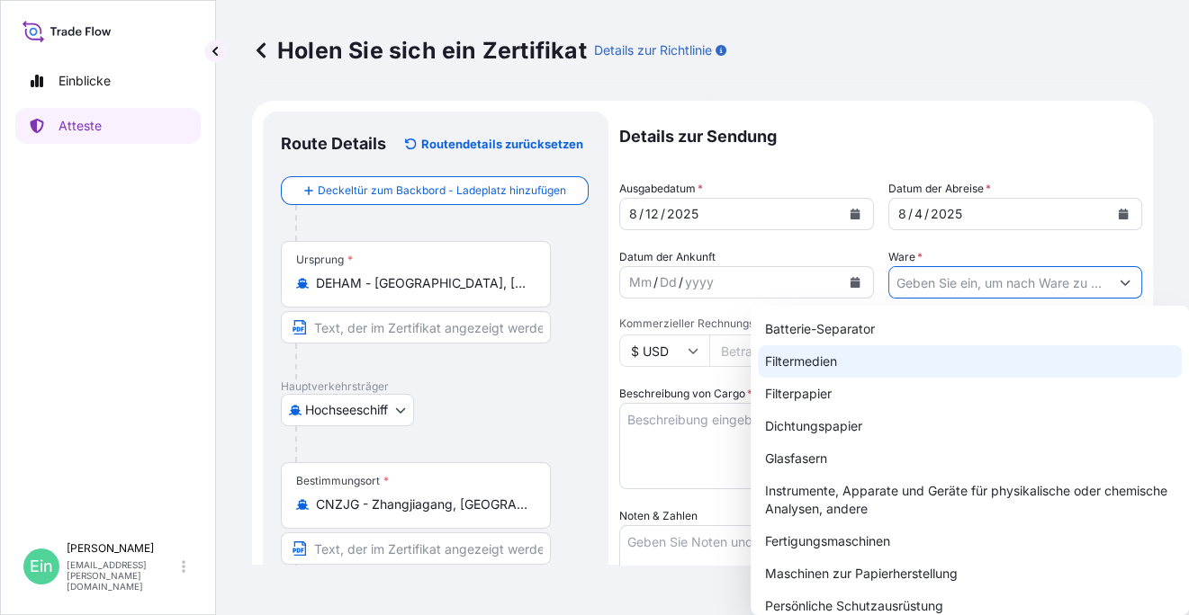
click at [827, 363] on div "Filtermedien" at bounding box center [970, 362] width 424 height 32
type input "Filter Media"
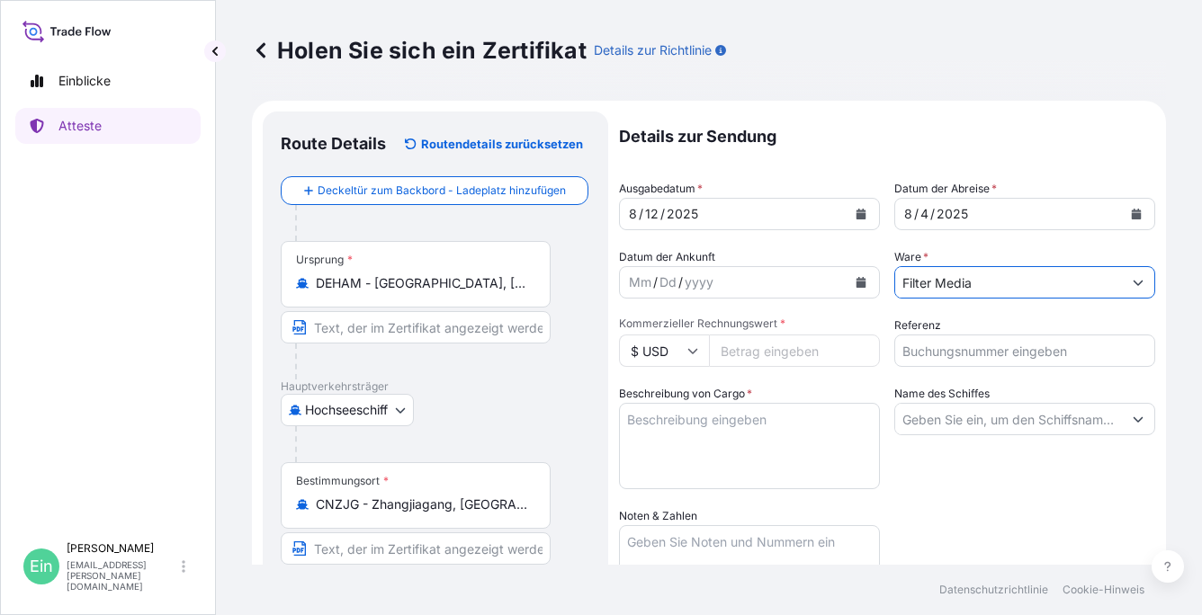
click at [788, 346] on input "Kommerzieller Rechnungswert *" at bounding box center [794, 351] width 171 height 32
type input "155635.05"
click at [951, 350] on input "Referenz" at bounding box center [1024, 351] width 261 height 32
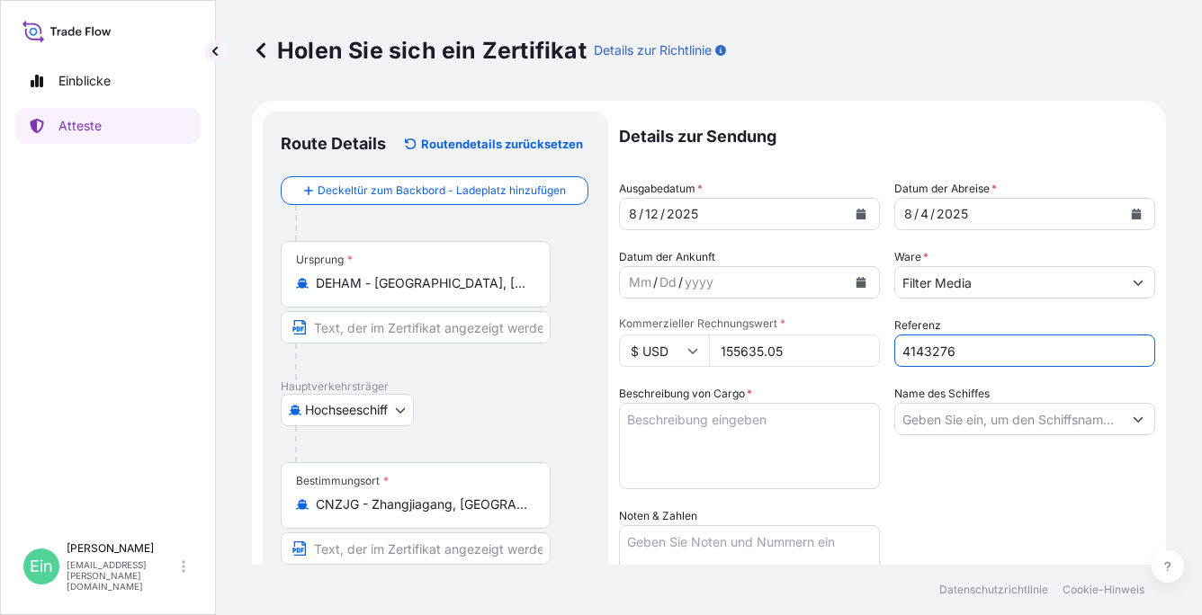
type input "4143276"
click at [734, 434] on textarea "Beschreibung von Cargo *" at bounding box center [749, 446] width 261 height 86
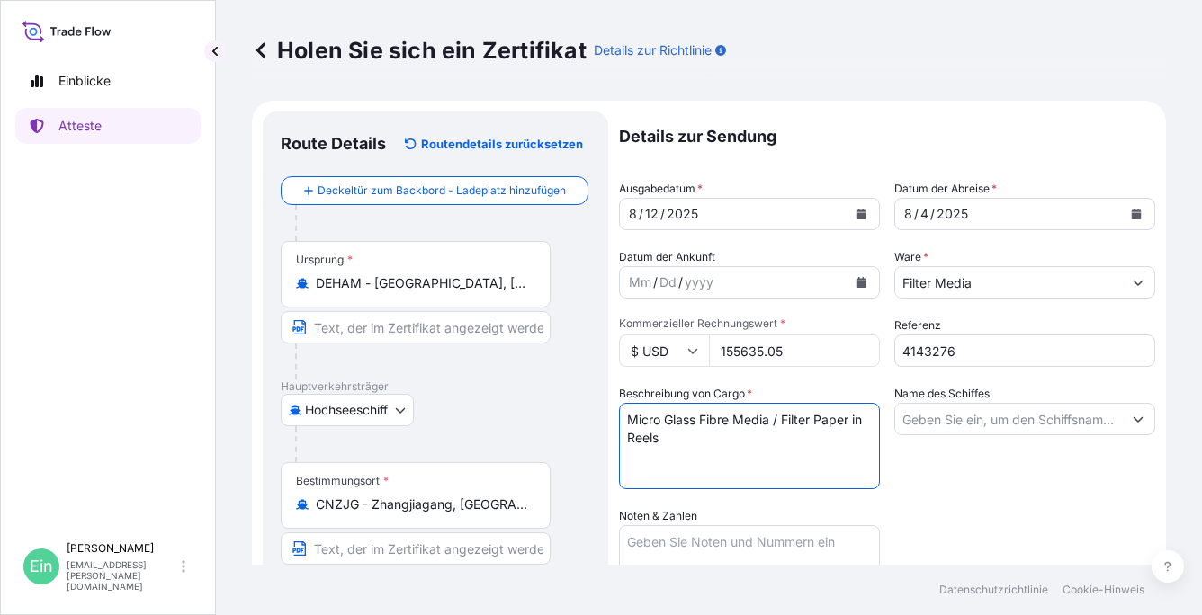
paste textarea "**********"
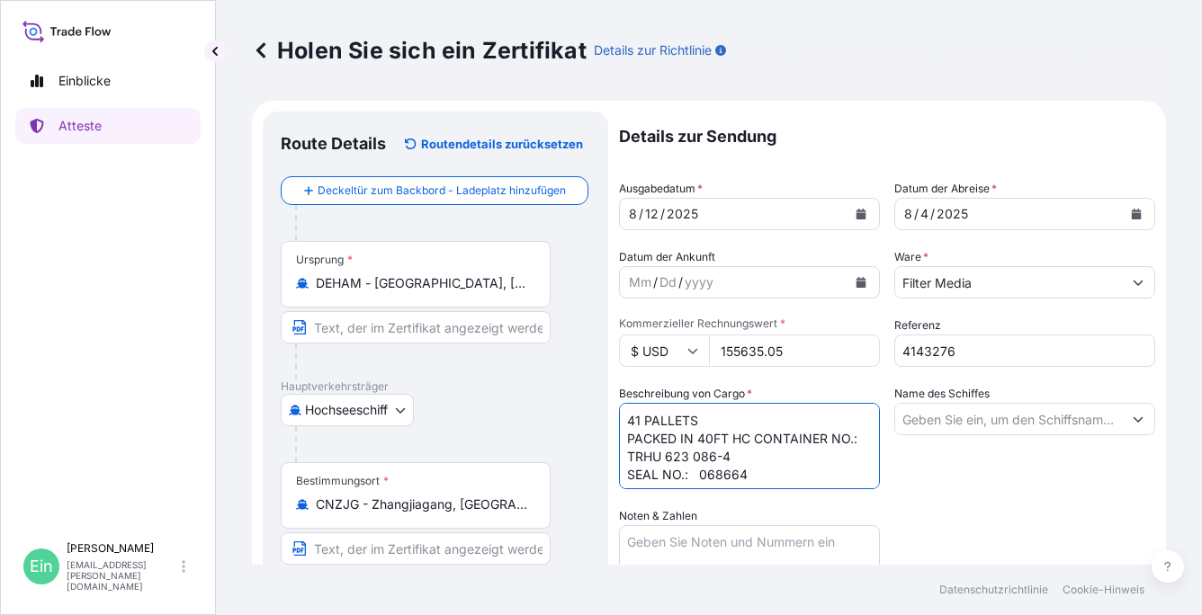
scroll to position [127, 0]
type textarea "**********"
click at [932, 413] on input "Name des Schiffes" at bounding box center [1008, 419] width 227 height 32
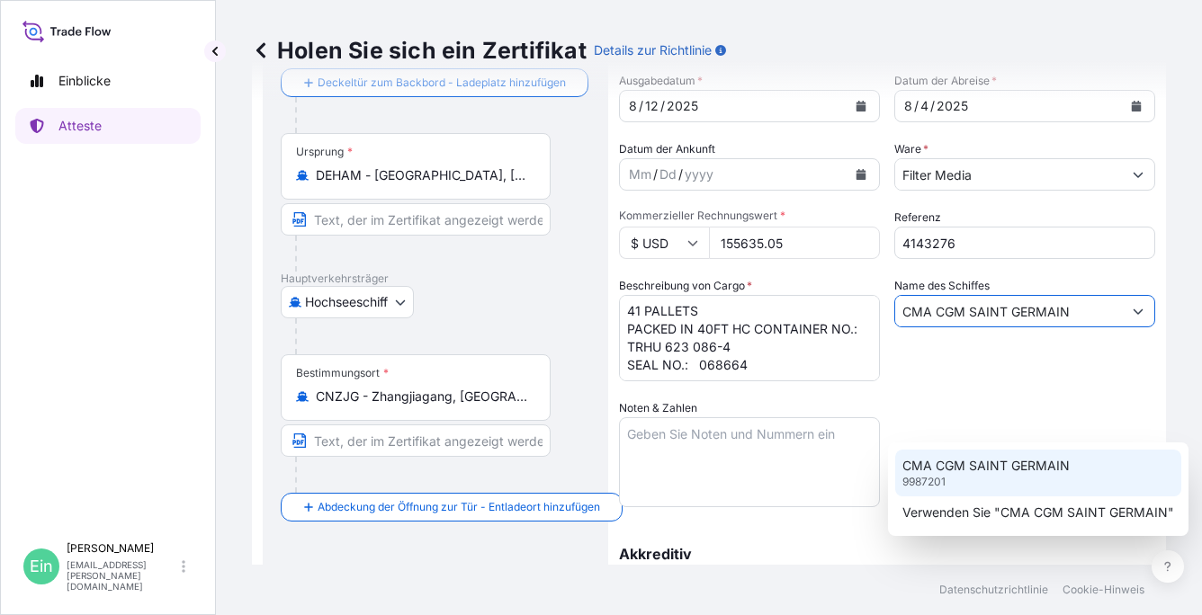
scroll to position [180, 0]
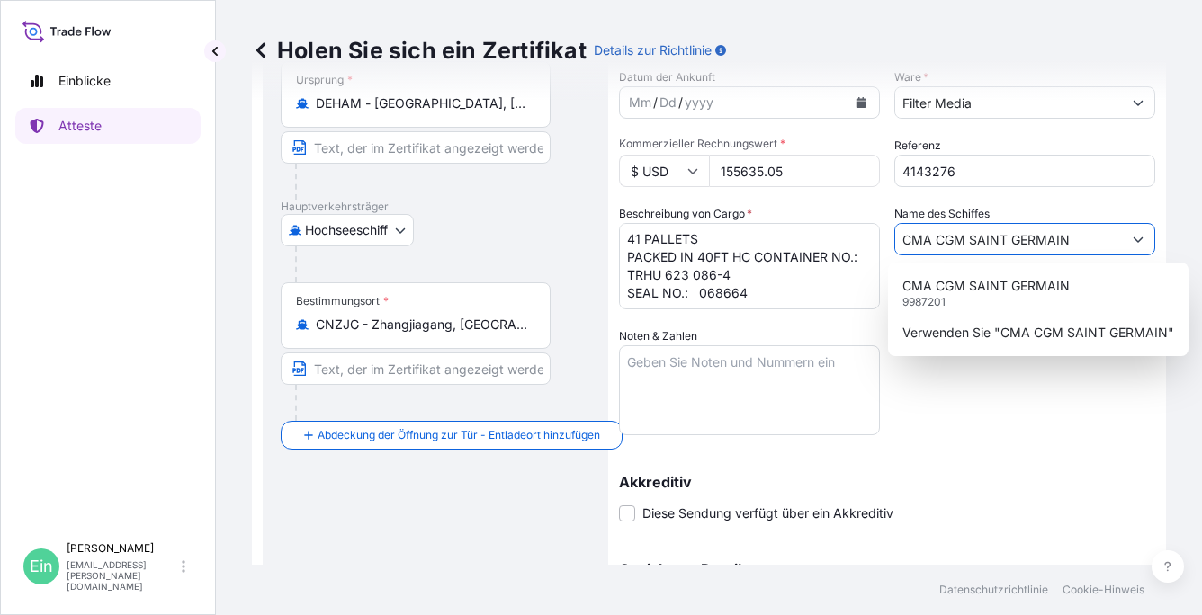
type input "CMA CGM SAINT GERMAIN"
click at [709, 356] on textarea "Noten & Zahlen" at bounding box center [749, 391] width 261 height 90
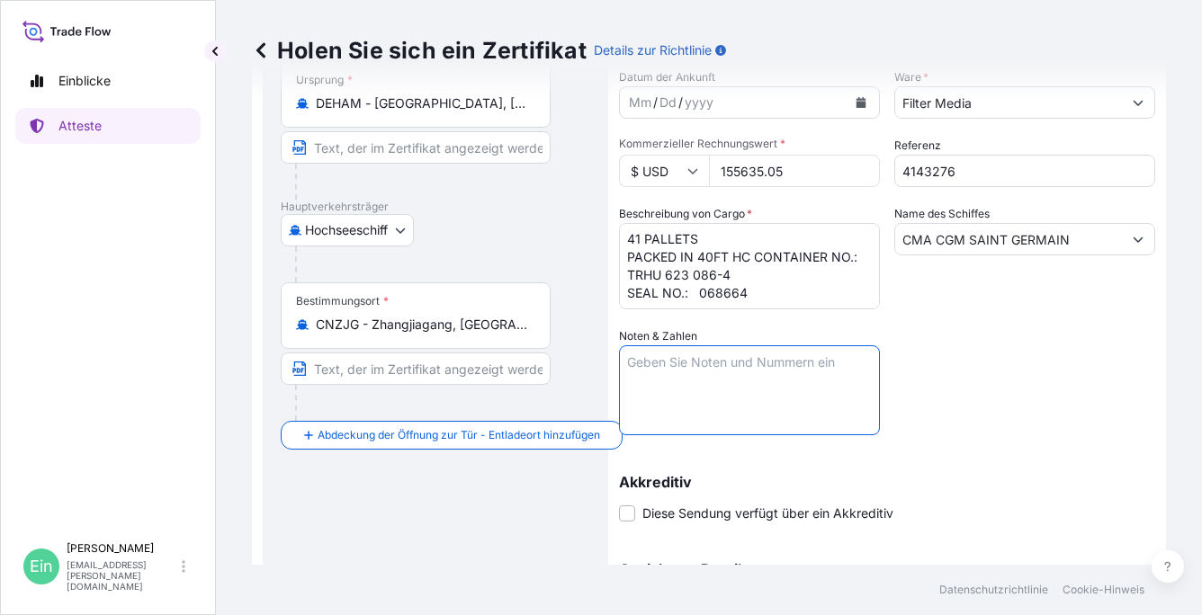
paste textarea "Marks: ZHANGJIAGANG FTZ H&V CHINA PO HVYB3528-250207 ZHANGJIAGANG SEAPORT PR CH…"
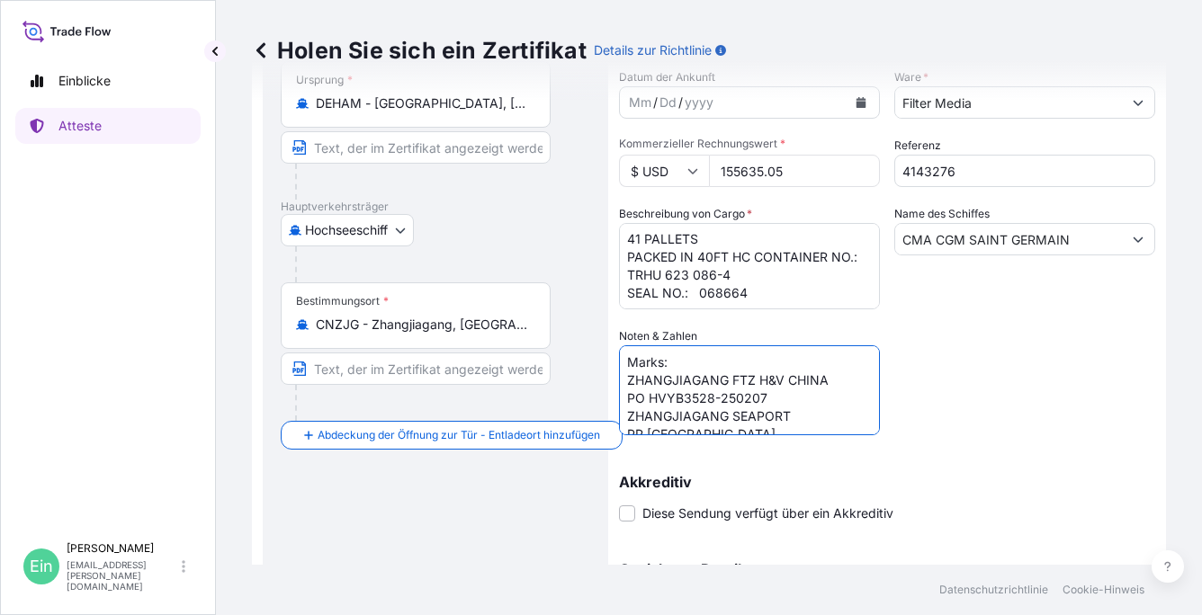
scroll to position [7, 0]
drag, startPoint x: 767, startPoint y: 386, endPoint x: 598, endPoint y: 393, distance: 168.4
click at [598, 393] on form "**********" at bounding box center [709, 351] width 914 height 861
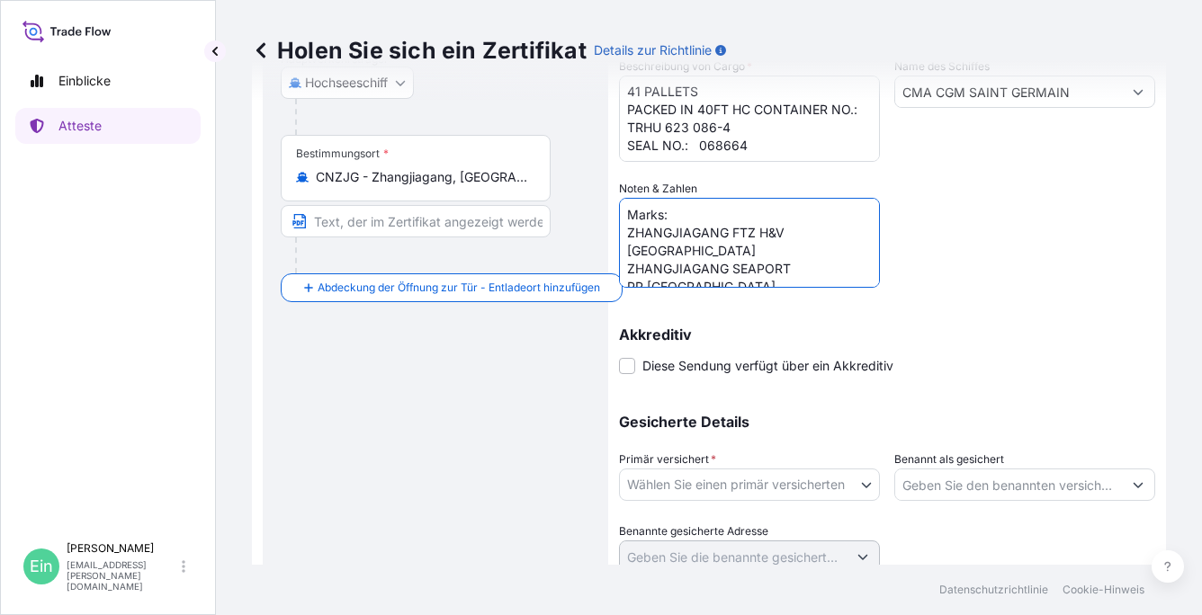
scroll to position [360, 0]
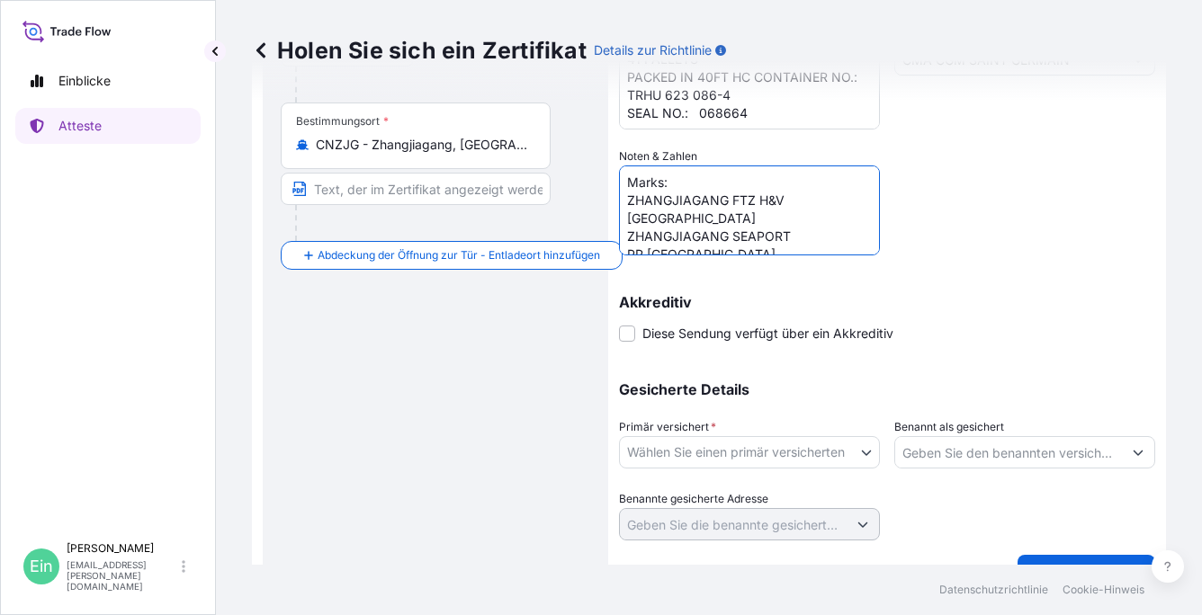
type textarea "Marks: ZHANGJIAGANG FTZ H&V CHINA ZHANGJIAGANG SEAPORT PR CHINA"
click at [840, 455] on body "**********" at bounding box center [601, 307] width 1202 height 615
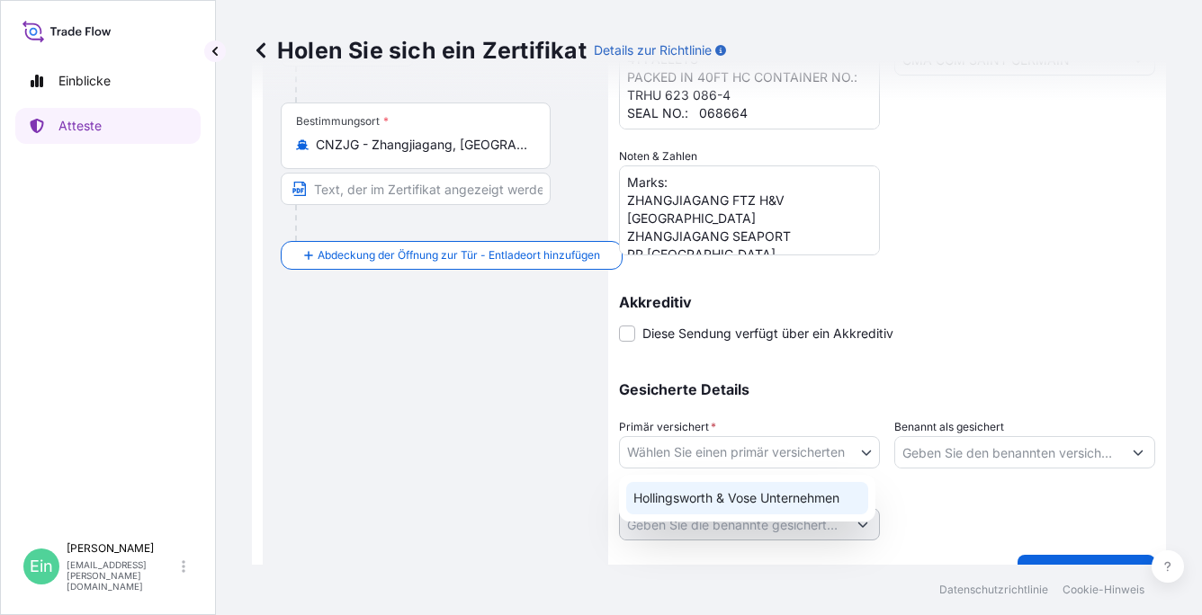
click at [795, 499] on div "[PERSON_NAME] & [PERSON_NAME] Unternehmen" at bounding box center [747, 498] width 242 height 32
select select "31506"
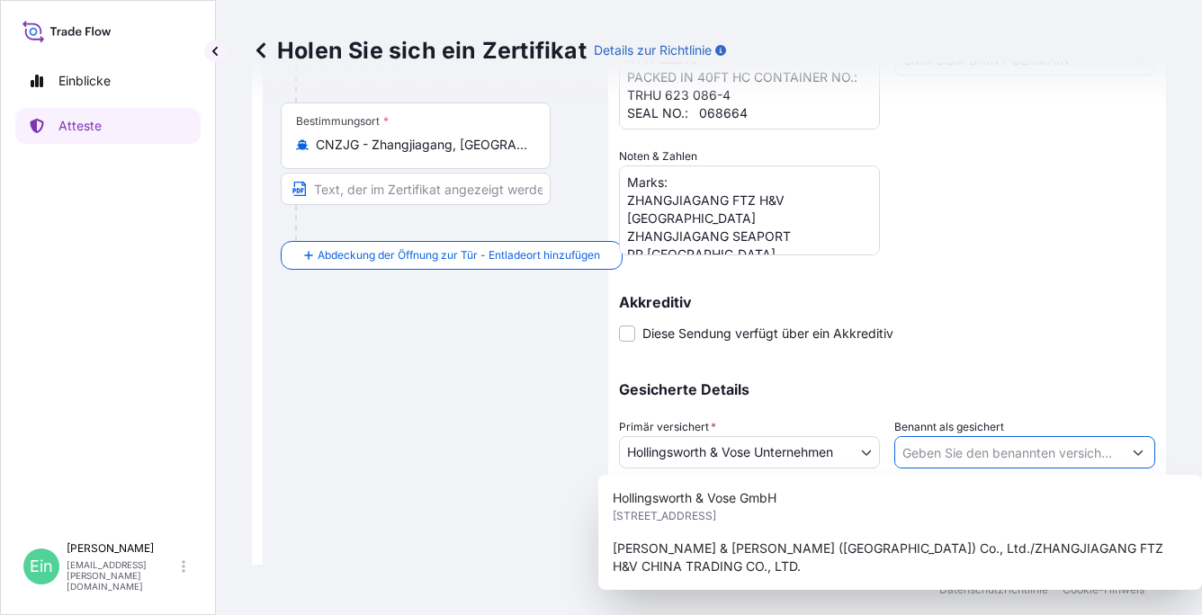
click at [1051, 463] on input "Benannt als gesichert" at bounding box center [1008, 452] width 227 height 32
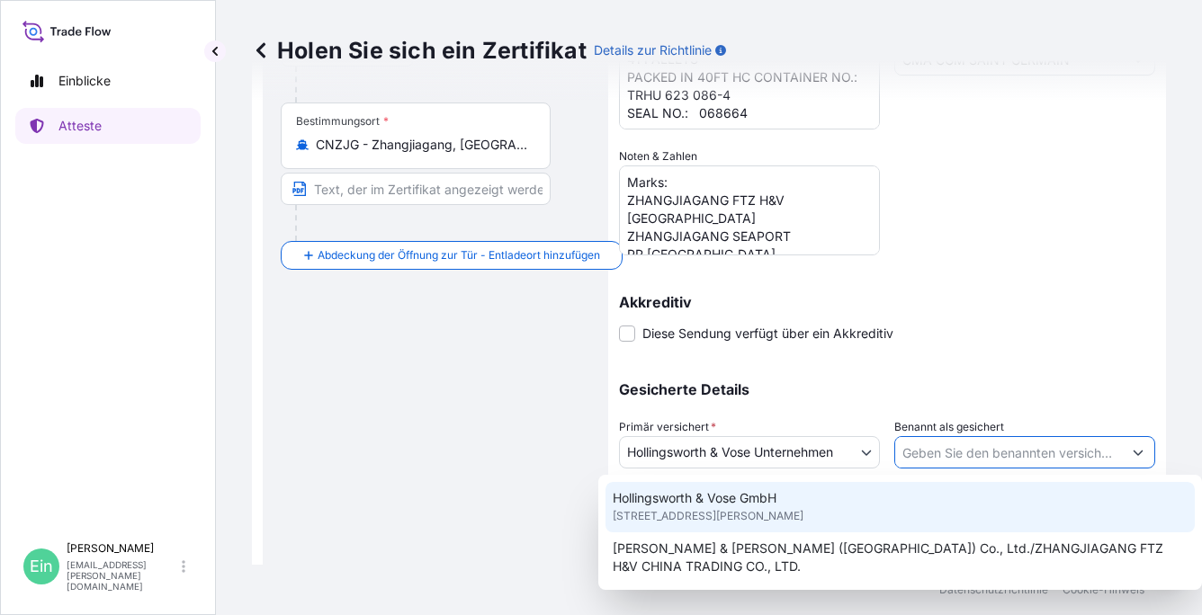
click at [760, 508] on span "Berleburger Str. 71, 35116, Hatzfeld/Eder, DEUTSCHLAND" at bounding box center [708, 517] width 191 height 18
type input "Hollingsworth & Vose GmbH"
type input "Berleburger Str. 71"
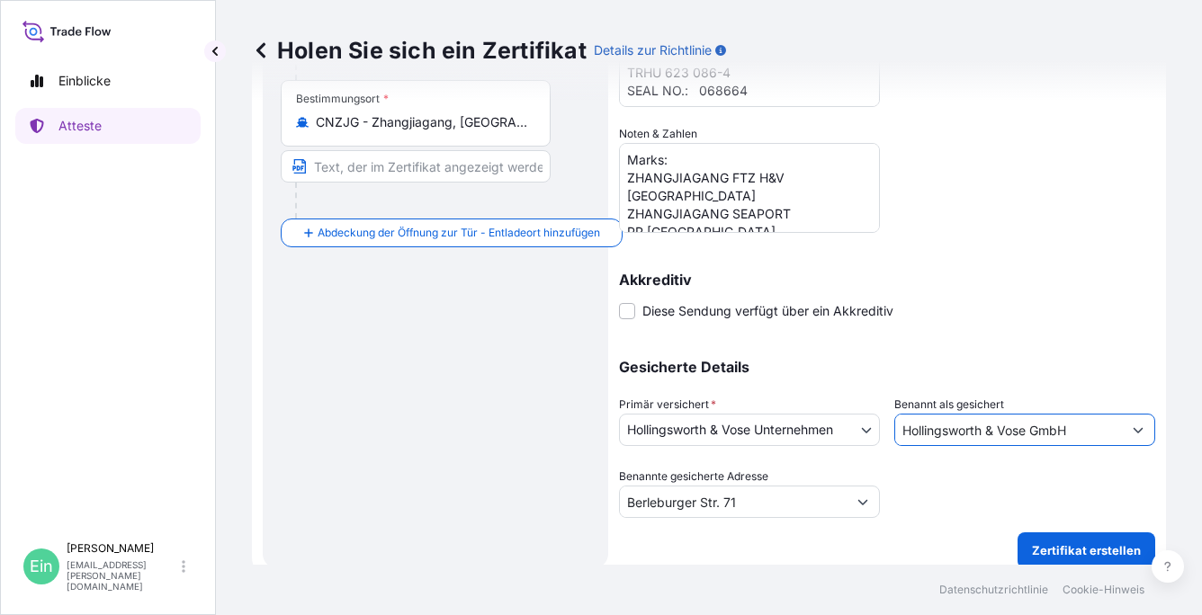
scroll to position [396, 0]
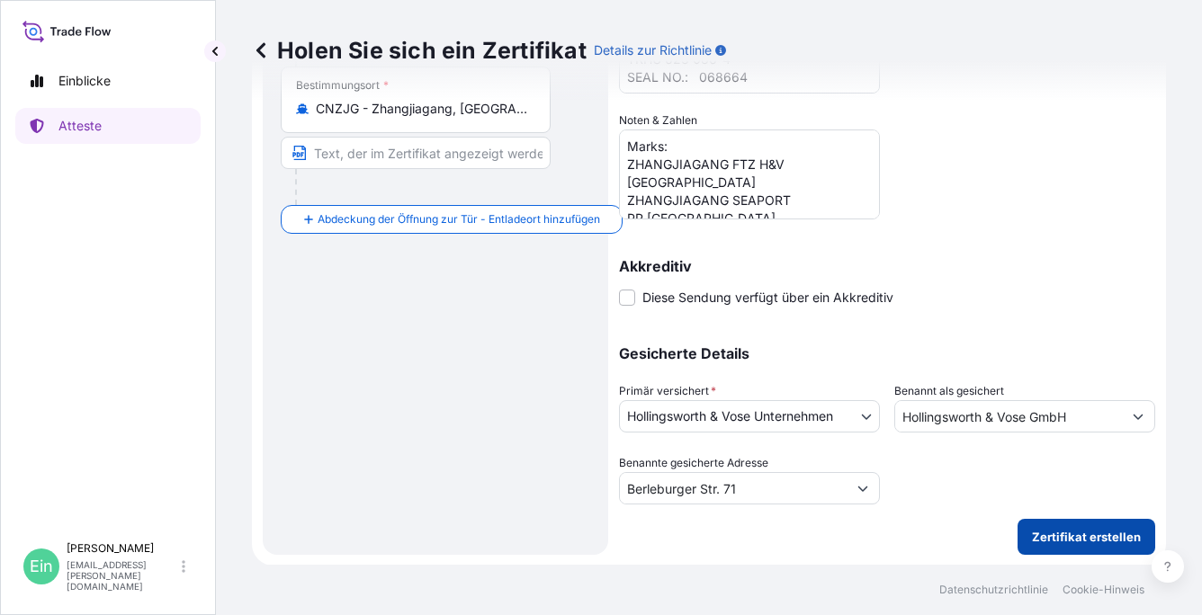
click at [1087, 536] on p "Zertifikat erstellen" at bounding box center [1086, 537] width 109 height 18
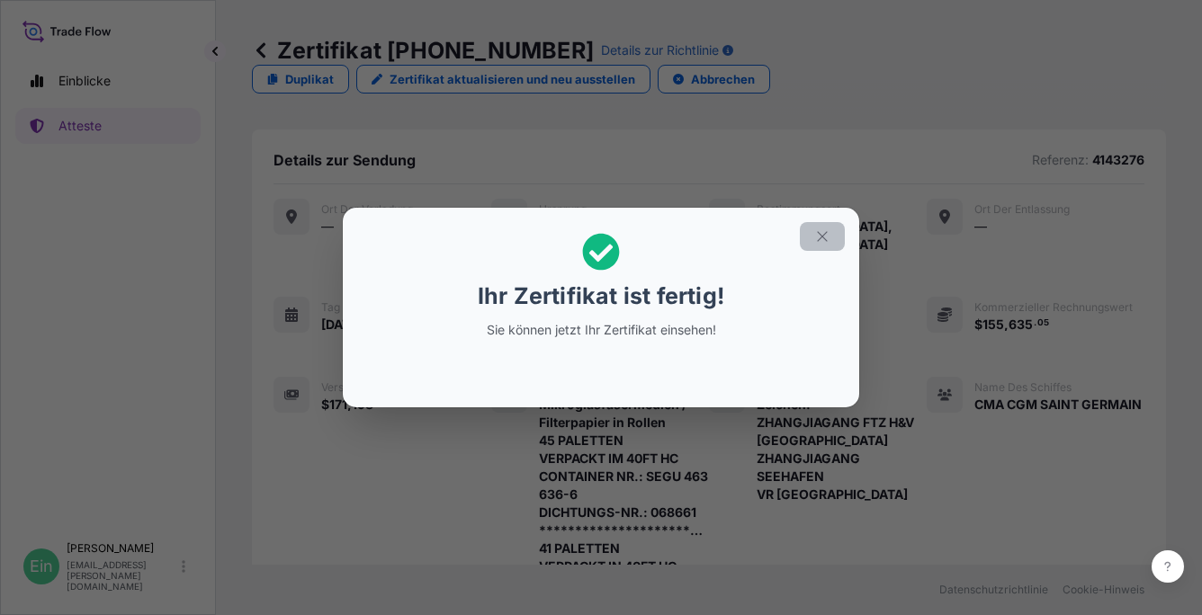
click at [821, 236] on icon "button" at bounding box center [822, 236] width 10 height 10
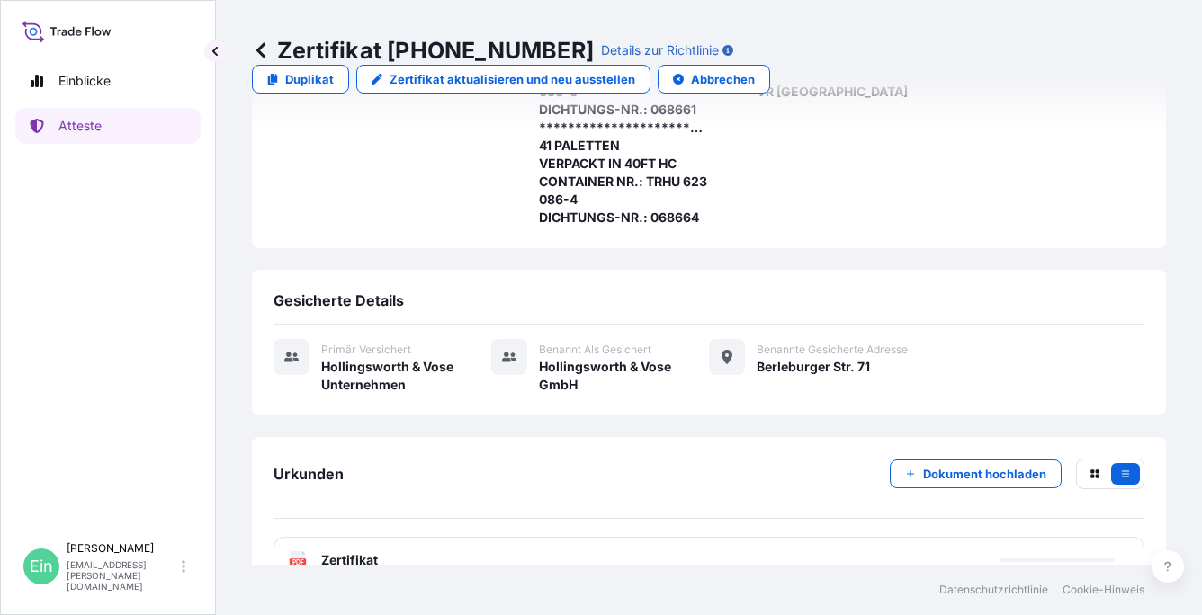
scroll to position [421, 0]
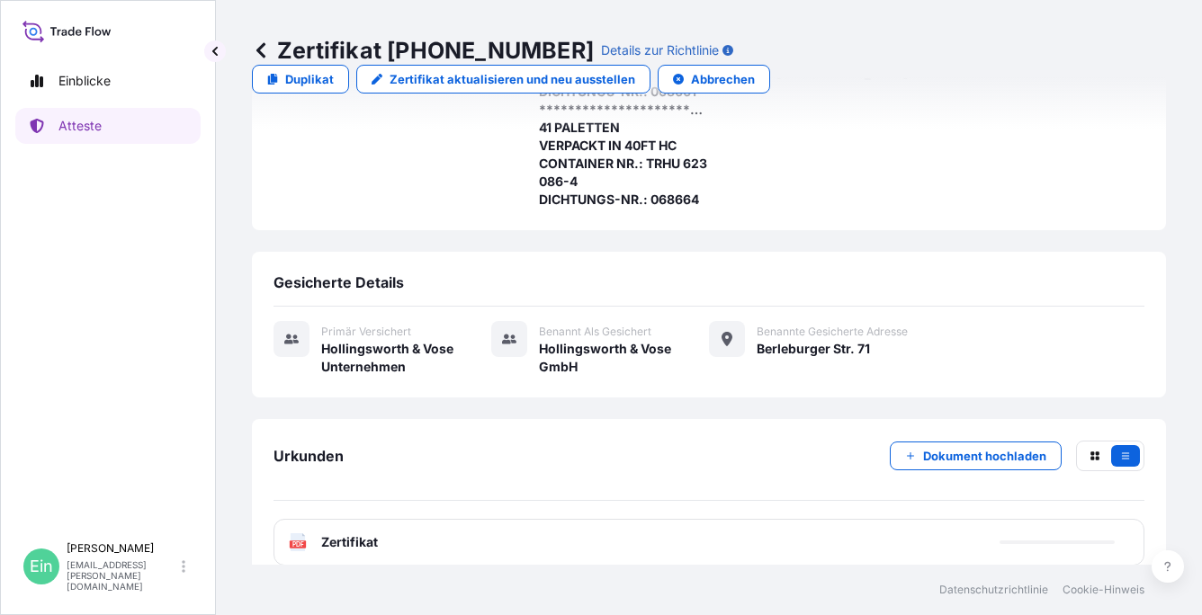
click at [299, 534] on icon at bounding box center [298, 543] width 15 height 18
click at [332, 534] on span "Zertifikat" at bounding box center [349, 543] width 57 height 18
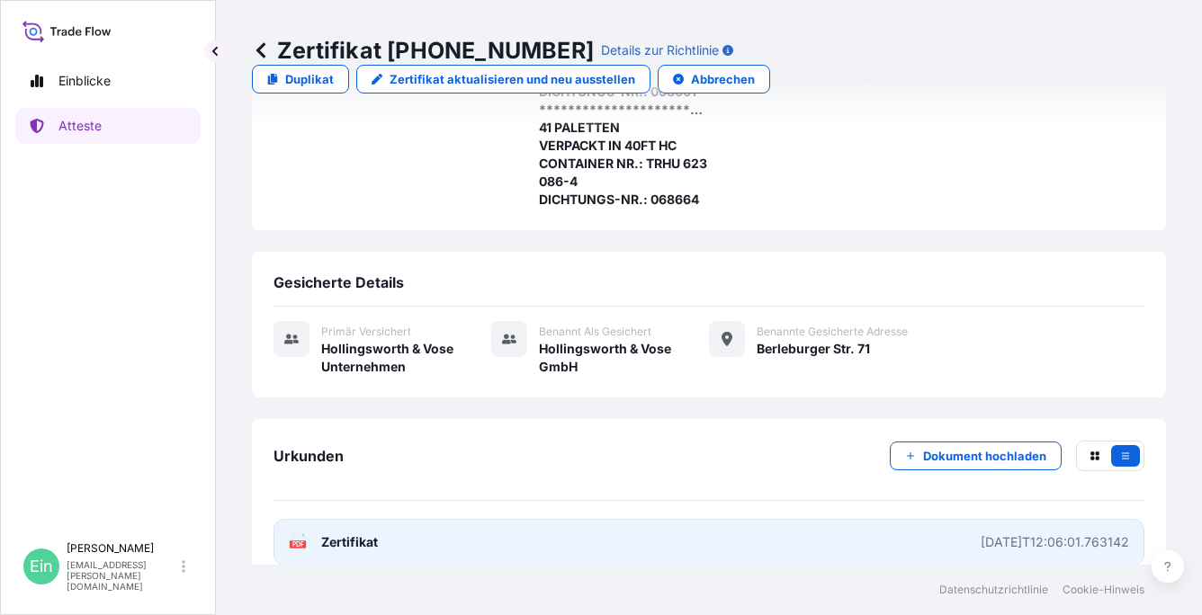
click at [310, 534] on div "PDF Zertifikat" at bounding box center [333, 543] width 89 height 18
